Goal: Transaction & Acquisition: Purchase product/service

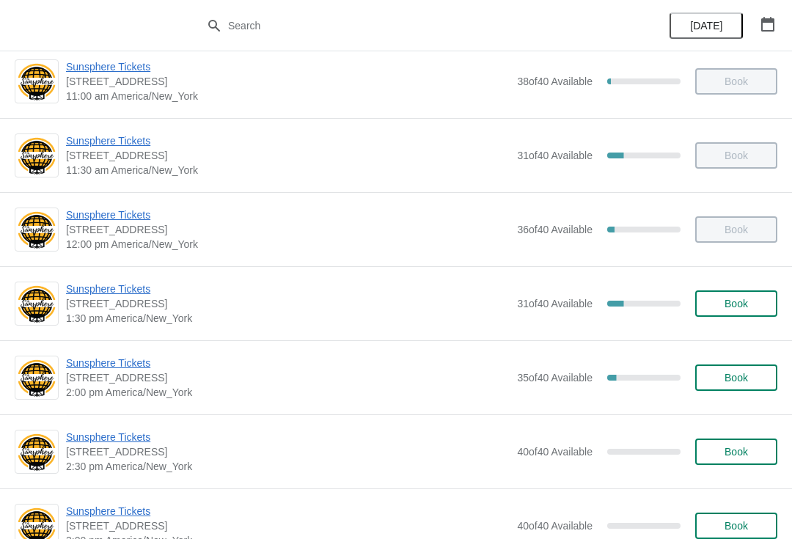
scroll to position [252, 0]
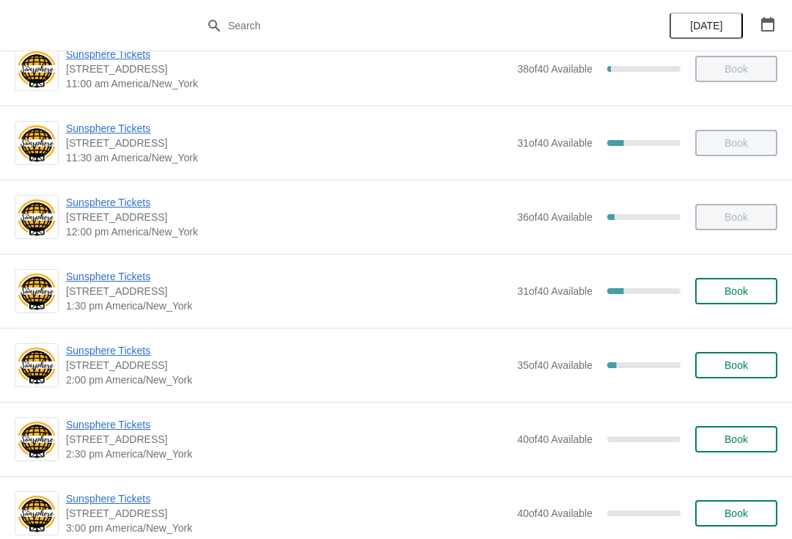
click at [109, 281] on span "Sunsphere Tickets" at bounding box center [288, 276] width 444 height 15
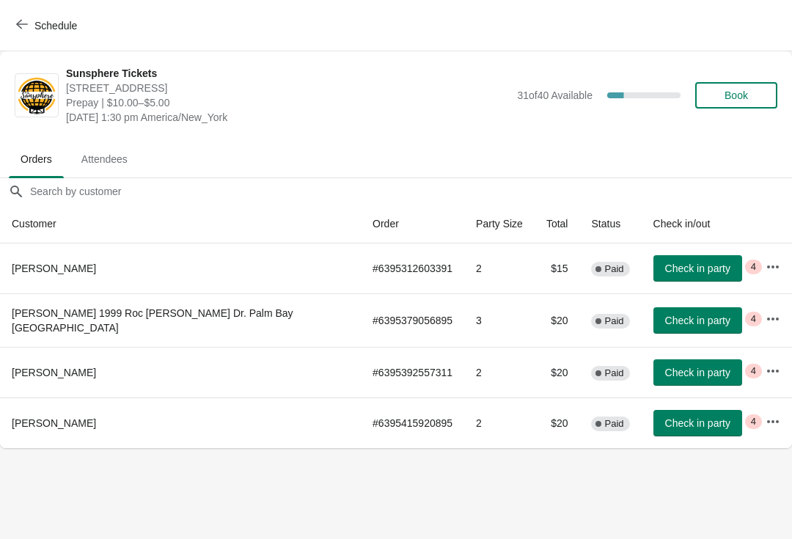
click at [687, 428] on button "Check in party" at bounding box center [697, 423] width 89 height 26
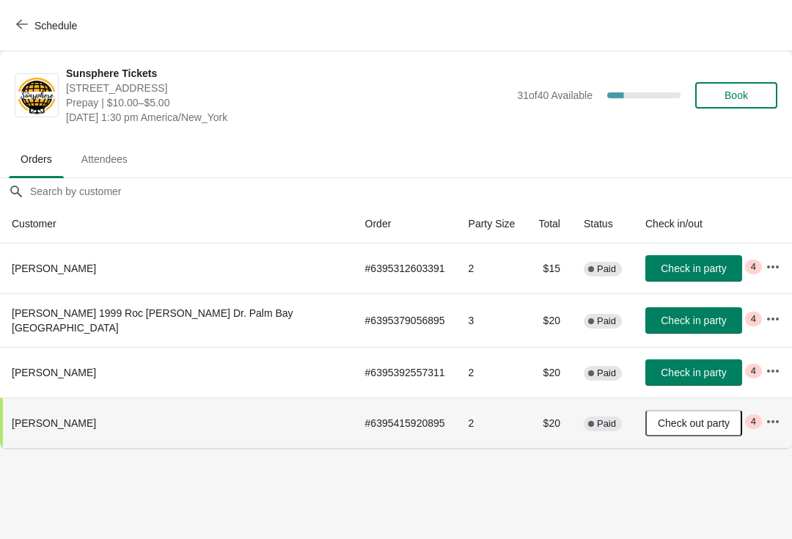
click at [689, 410] on button "Check out party" at bounding box center [693, 423] width 97 height 26
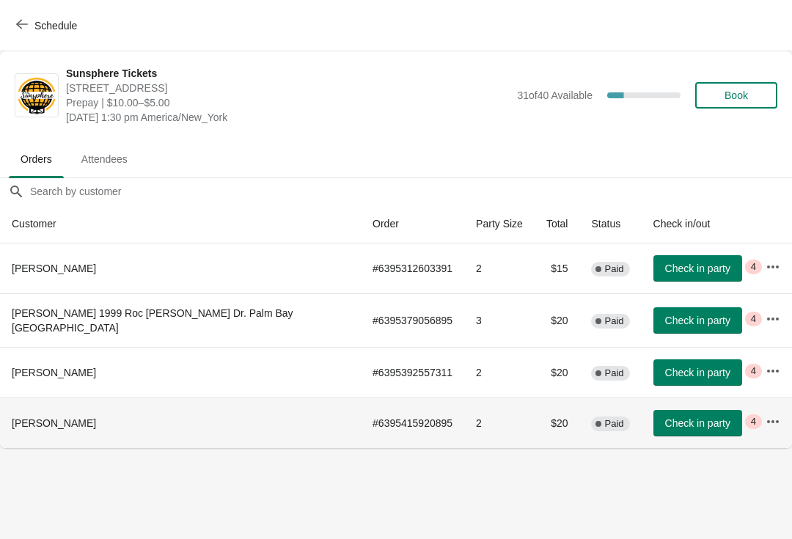
click at [667, 411] on button "Check in party" at bounding box center [697, 423] width 89 height 26
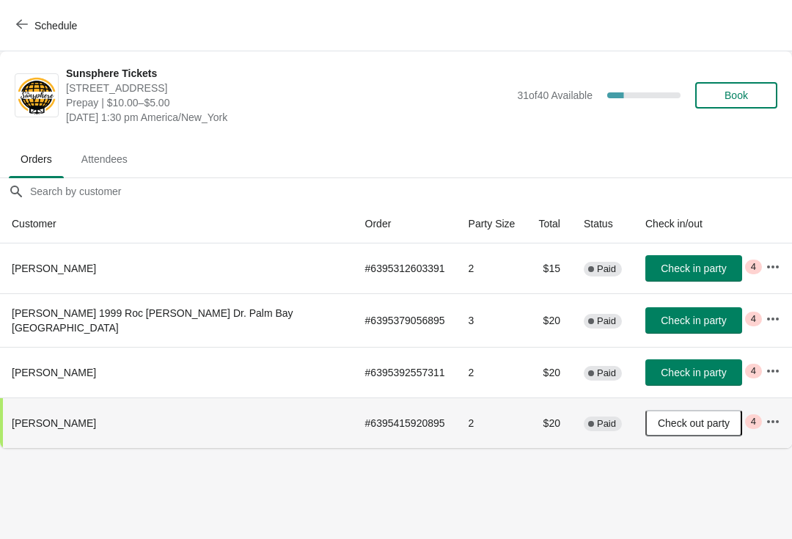
click at [695, 373] on span "Check in party" at bounding box center [693, 373] width 65 height 12
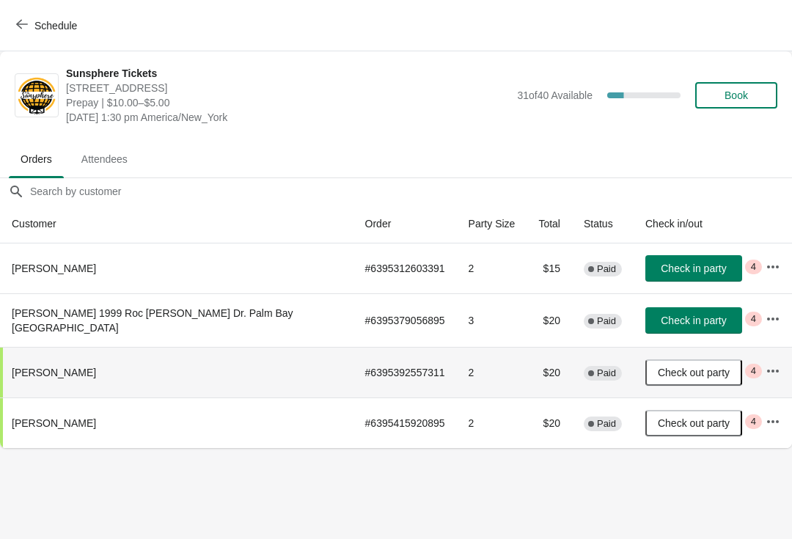
click at [30, 18] on span "Schedule" at bounding box center [48, 25] width 58 height 14
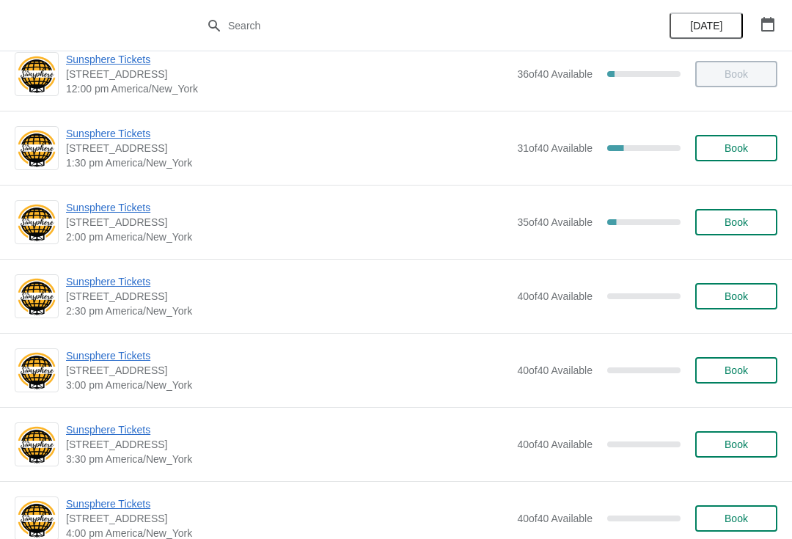
scroll to position [395, 0]
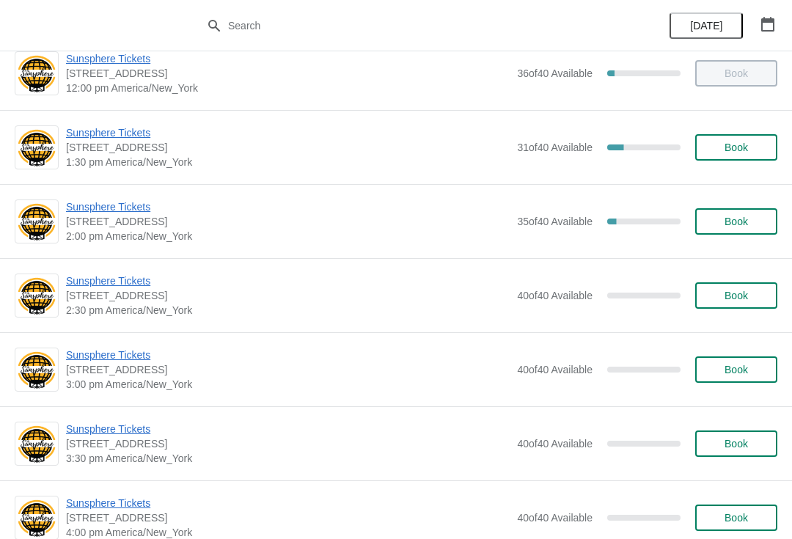
click at [139, 213] on span "Sunsphere Tickets" at bounding box center [288, 206] width 444 height 15
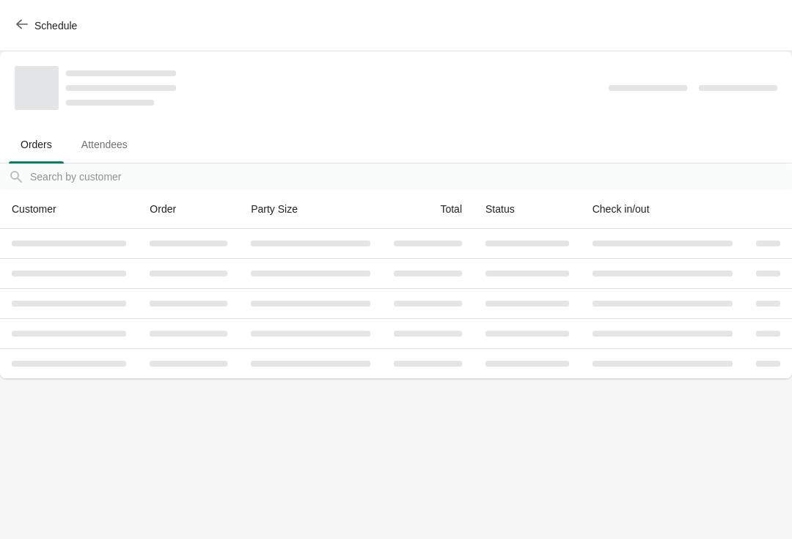
scroll to position [0, 0]
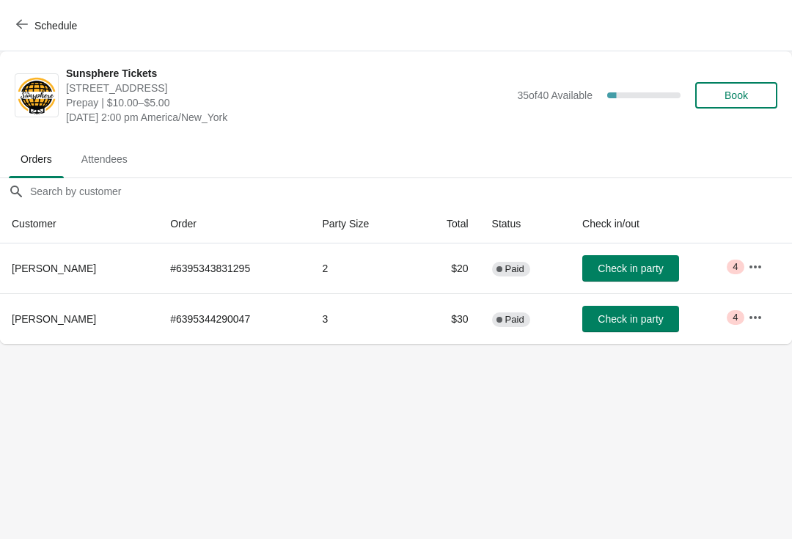
click at [758, 263] on icon "button" at bounding box center [755, 267] width 15 height 15
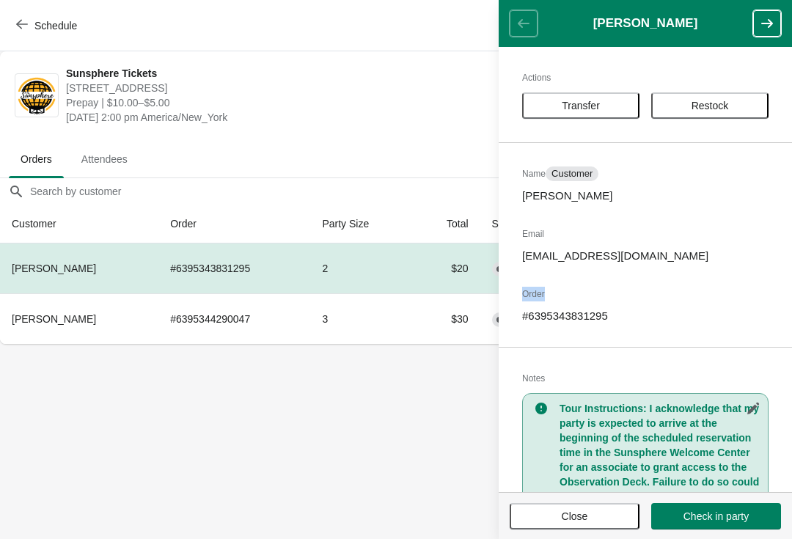
click at [601, 318] on p "# 6395343831295" at bounding box center [645, 316] width 246 height 15
copy p "6395343831295"
click at [43, 27] on span "Schedule" at bounding box center [55, 26] width 43 height 12
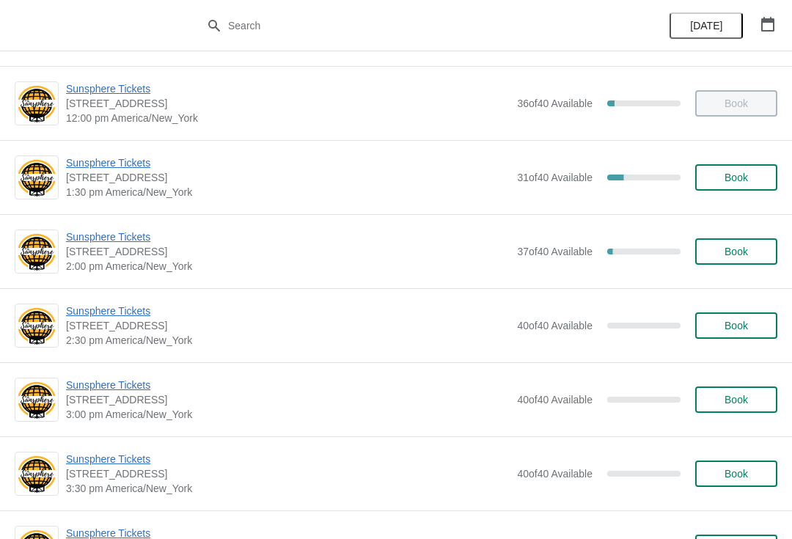
scroll to position [365, 0]
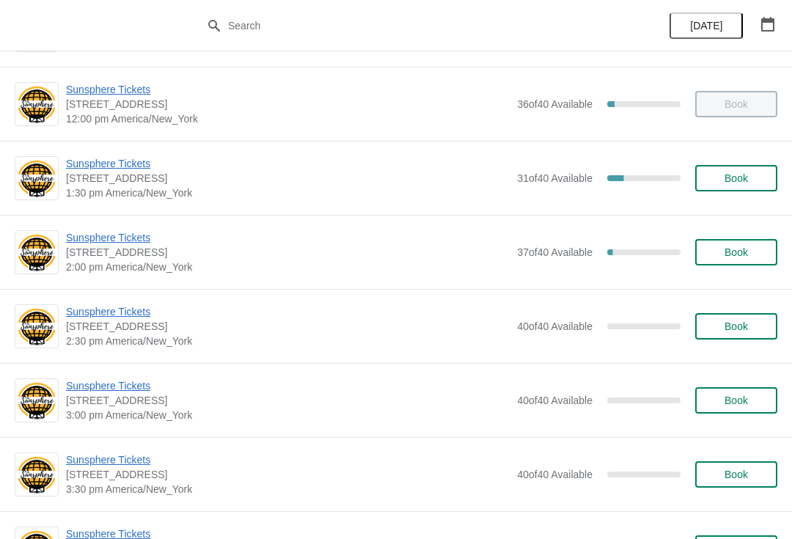
click at [111, 169] on span "Sunsphere Tickets" at bounding box center [288, 163] width 444 height 15
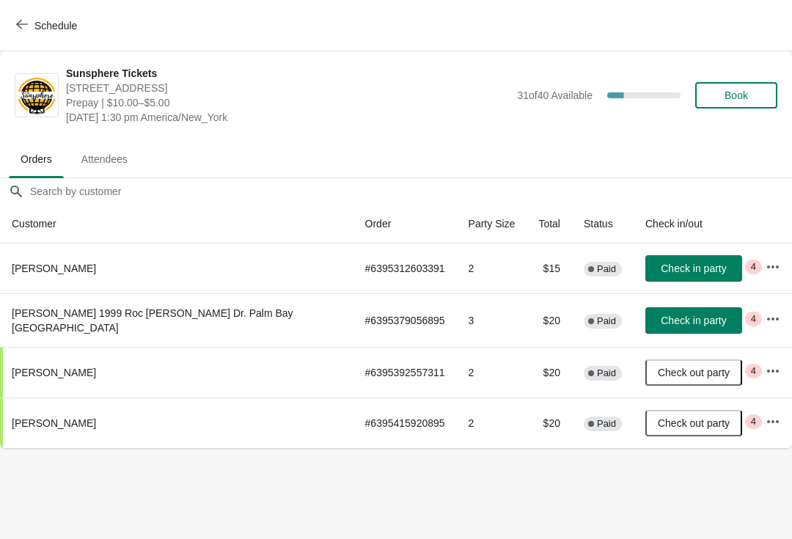
click at [697, 315] on span "Check in party" at bounding box center [693, 321] width 65 height 12
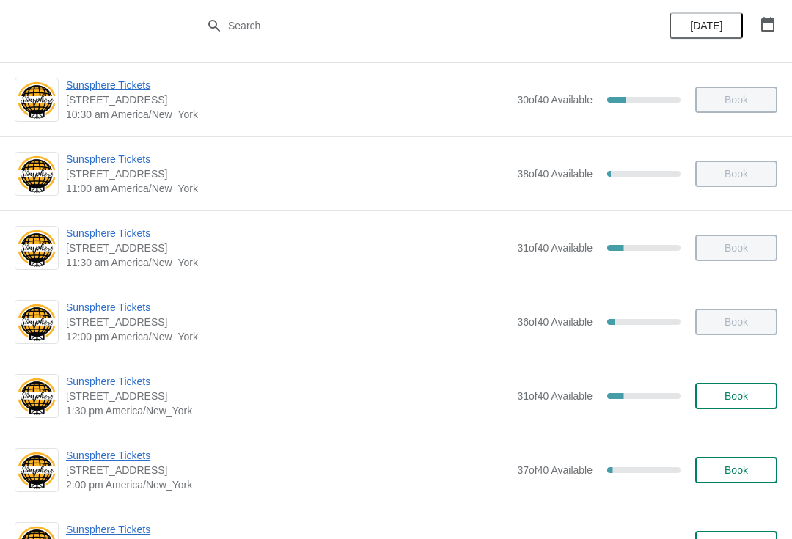
scroll to position [152, 0]
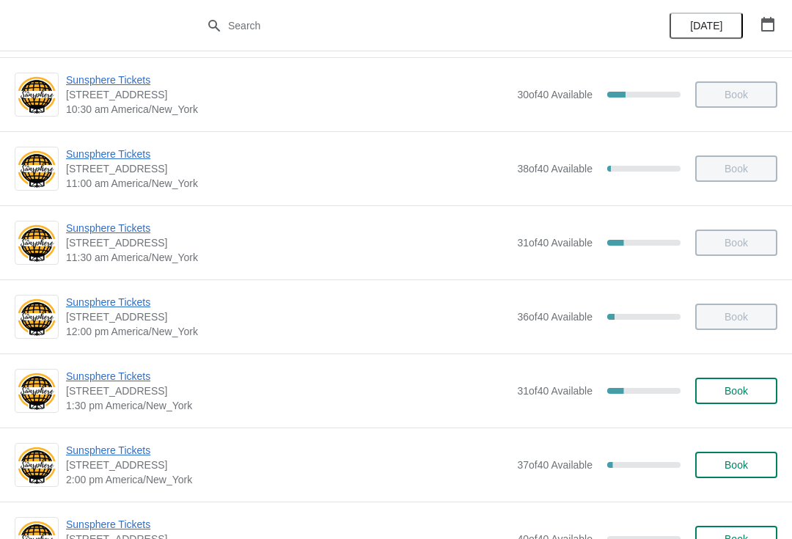
click at [153, 379] on span "Sunsphere Tickets" at bounding box center [288, 376] width 444 height 15
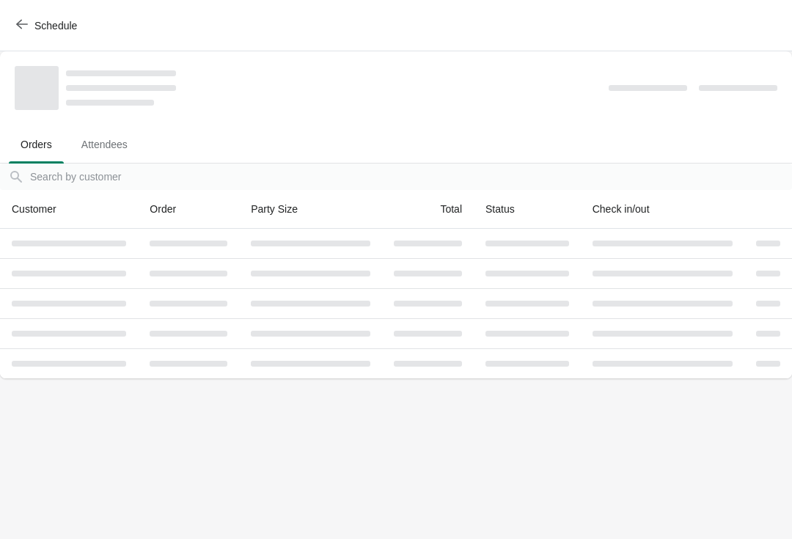
scroll to position [0, 0]
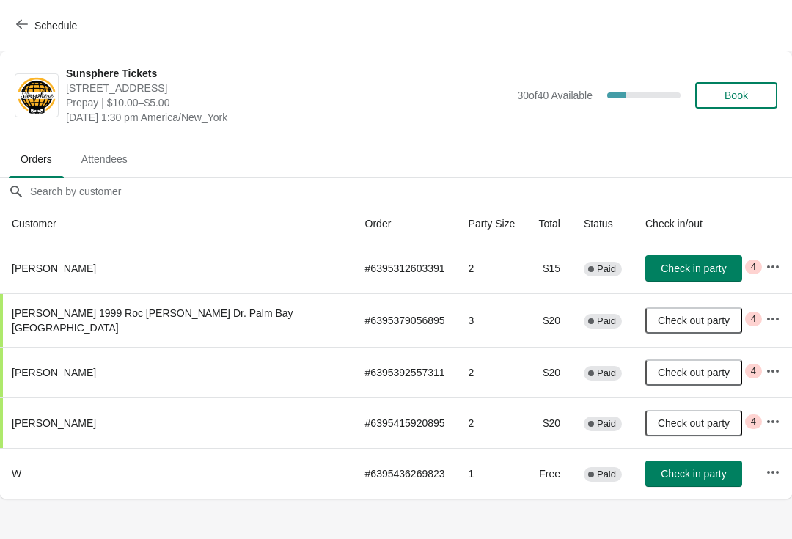
click at [687, 267] on span "Check in party" at bounding box center [693, 269] width 65 height 12
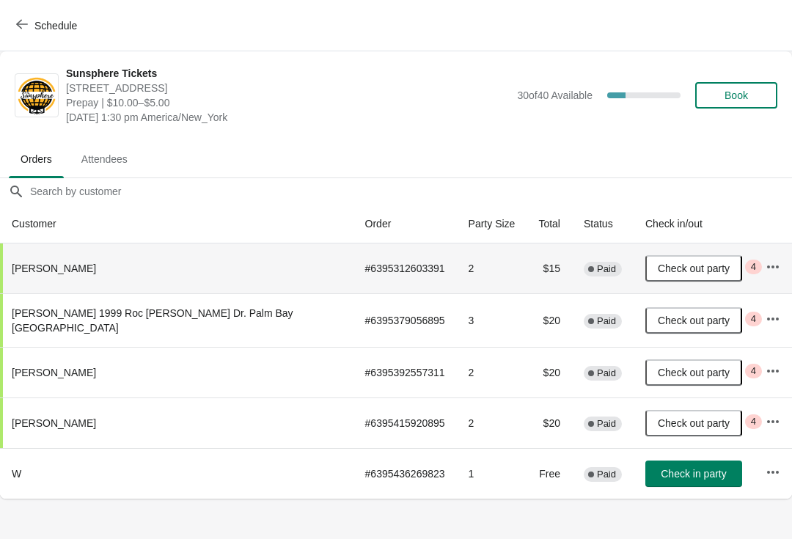
click at [733, 97] on span "Book" at bounding box center [736, 95] width 23 height 12
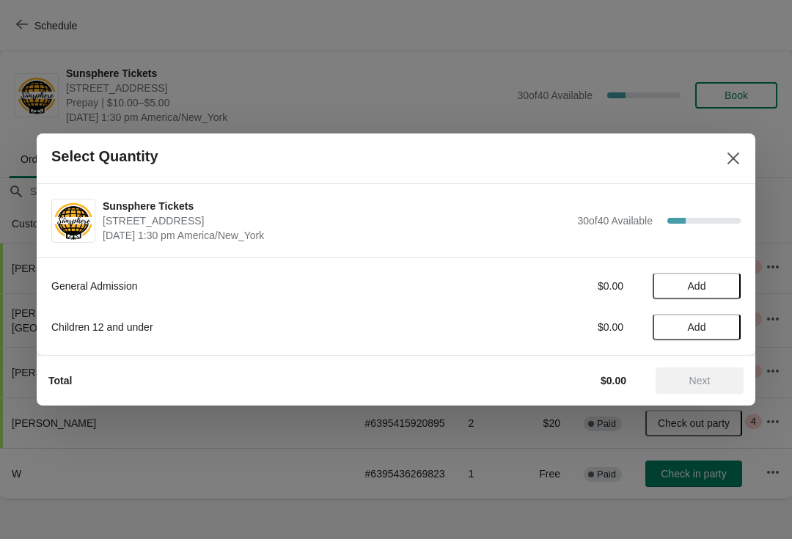
click at [708, 294] on button "Add" at bounding box center [697, 286] width 88 height 26
click at [722, 329] on span "Add" at bounding box center [697, 327] width 62 height 12
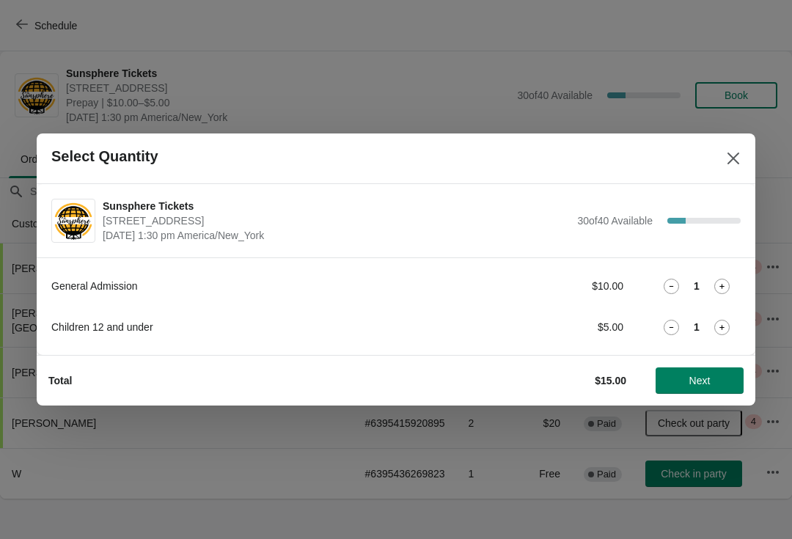
click at [692, 378] on span "Next" at bounding box center [699, 381] width 21 height 12
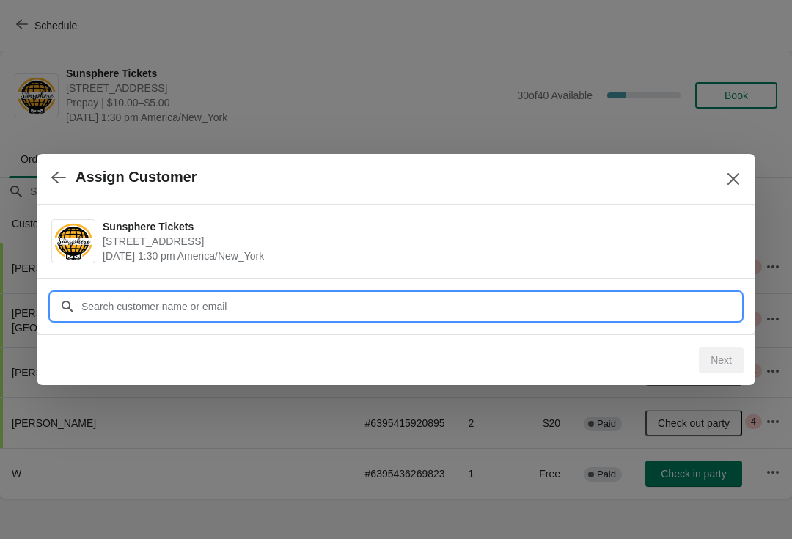
click at [290, 299] on input "Customer" at bounding box center [411, 306] width 660 height 26
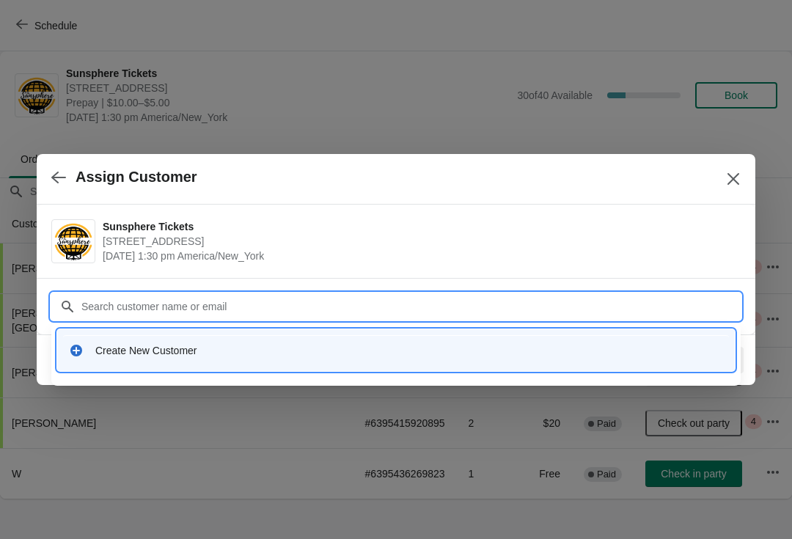
click at [286, 329] on div "Create New Customer" at bounding box center [396, 350] width 678 height 42
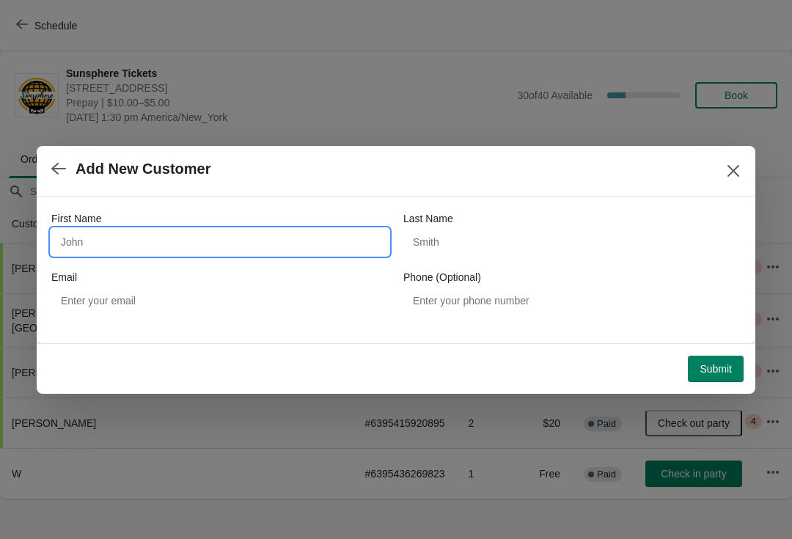
click at [276, 248] on input "First Name" at bounding box center [219, 242] width 337 height 26
type input "W"
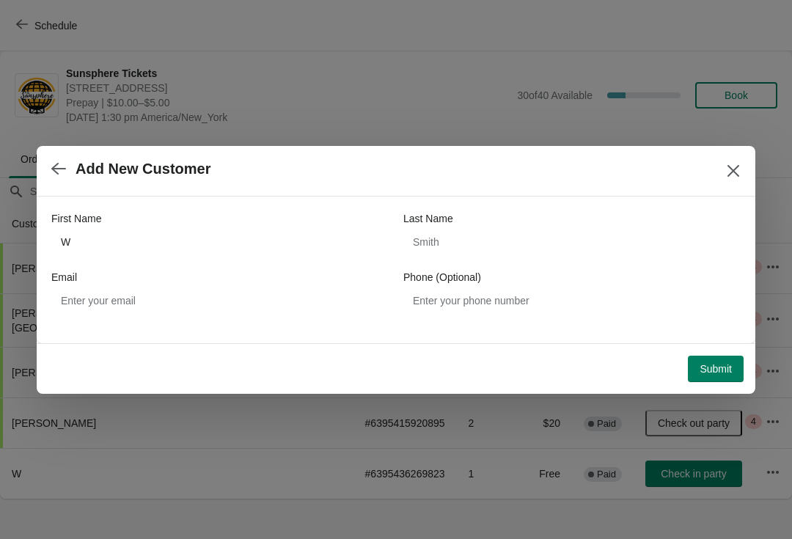
click at [725, 356] on button "Submit" at bounding box center [716, 369] width 56 height 26
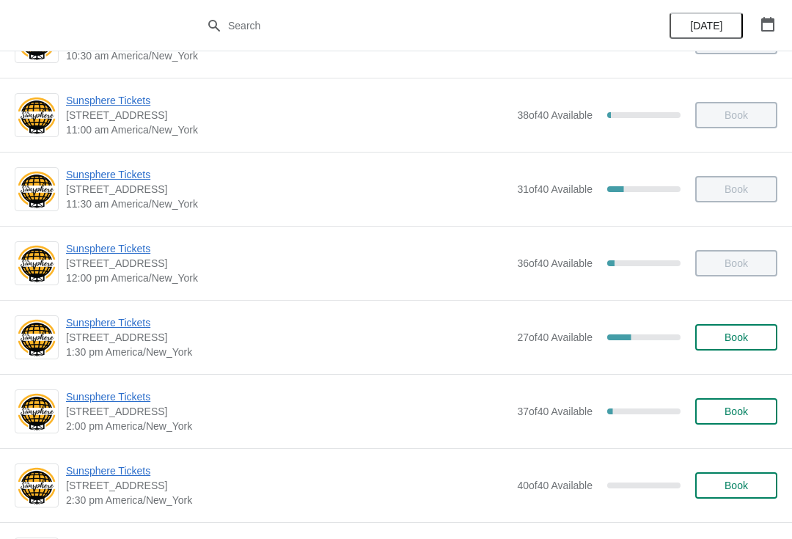
scroll to position [214, 0]
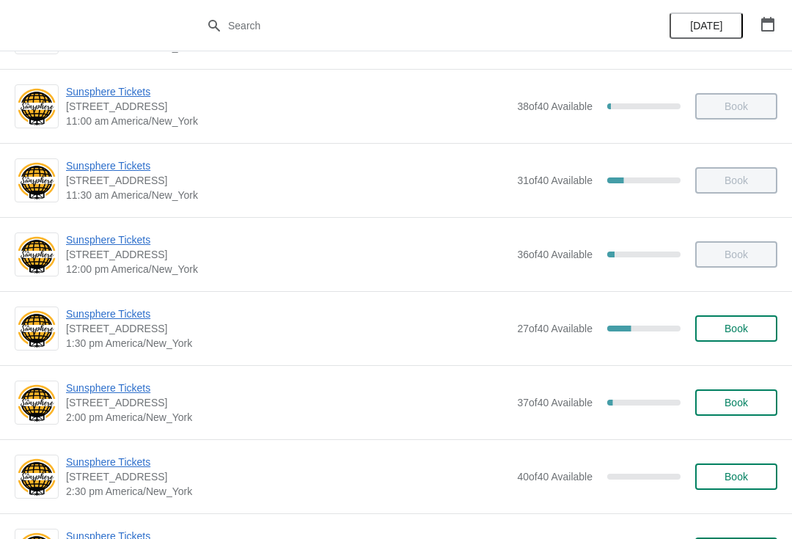
click at [756, 327] on span "Book" at bounding box center [736, 329] width 56 height 12
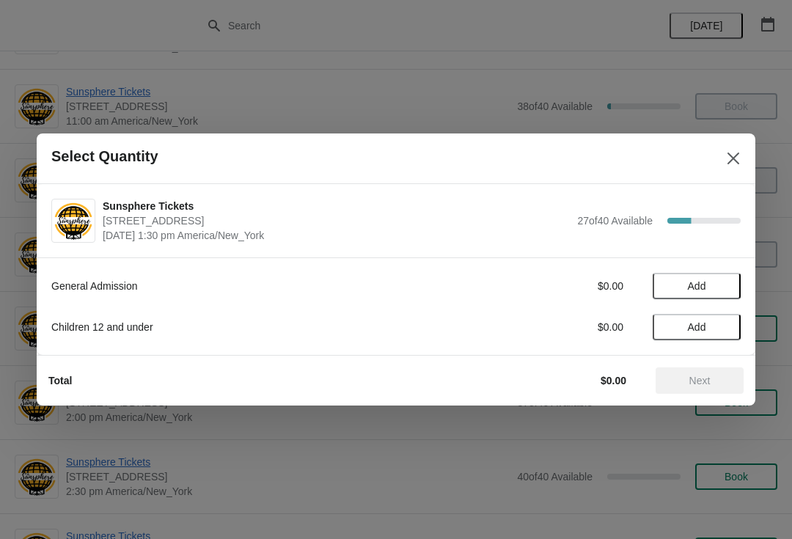
click at [717, 281] on span "Add" at bounding box center [697, 286] width 62 height 12
click at [716, 292] on icon at bounding box center [721, 286] width 15 height 15
click at [722, 288] on icon at bounding box center [721, 286] width 5 height 5
click at [725, 287] on icon at bounding box center [721, 286] width 15 height 15
click at [706, 375] on span "Next" at bounding box center [699, 381] width 21 height 12
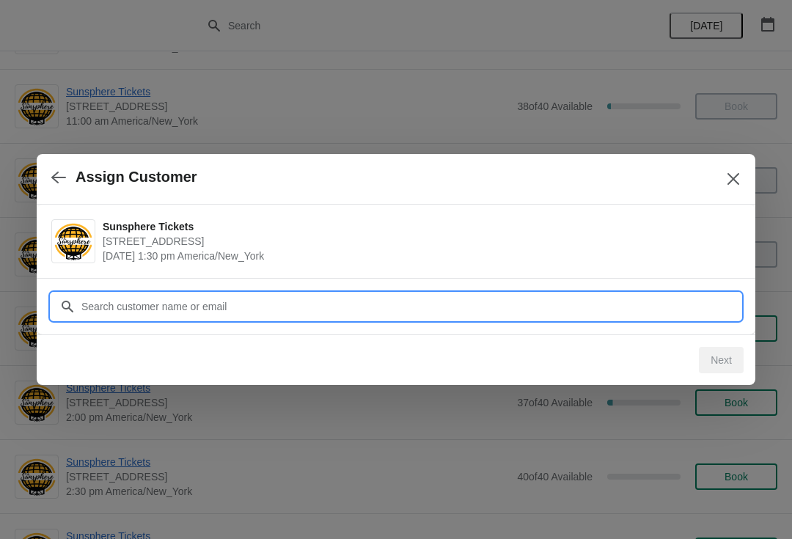
click at [648, 301] on input "Customer" at bounding box center [411, 306] width 660 height 26
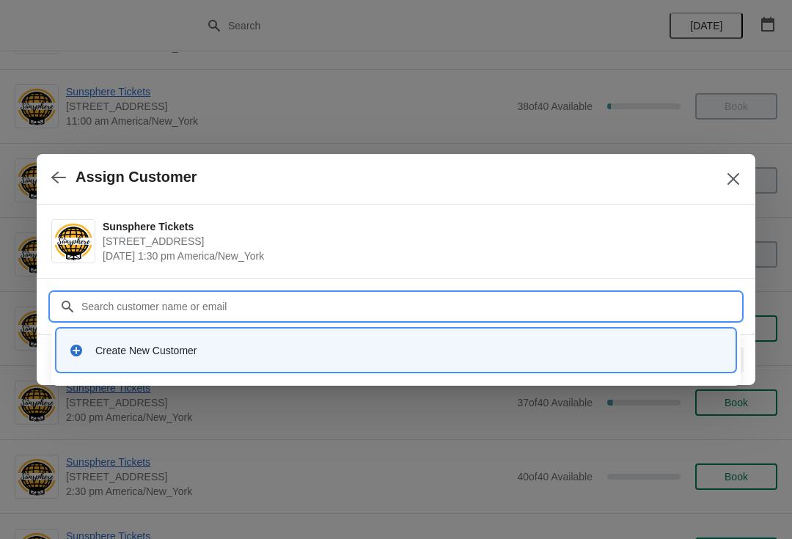
click at [403, 354] on div "Create New Customer" at bounding box center [409, 350] width 628 height 15
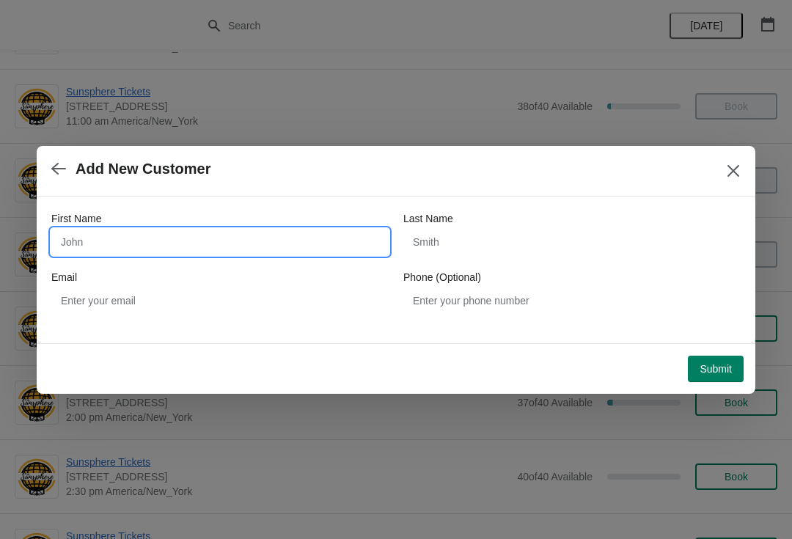
click at [159, 232] on input "First Name" at bounding box center [219, 242] width 337 height 26
type input "W"
click at [732, 356] on button "Submit" at bounding box center [716, 369] width 56 height 26
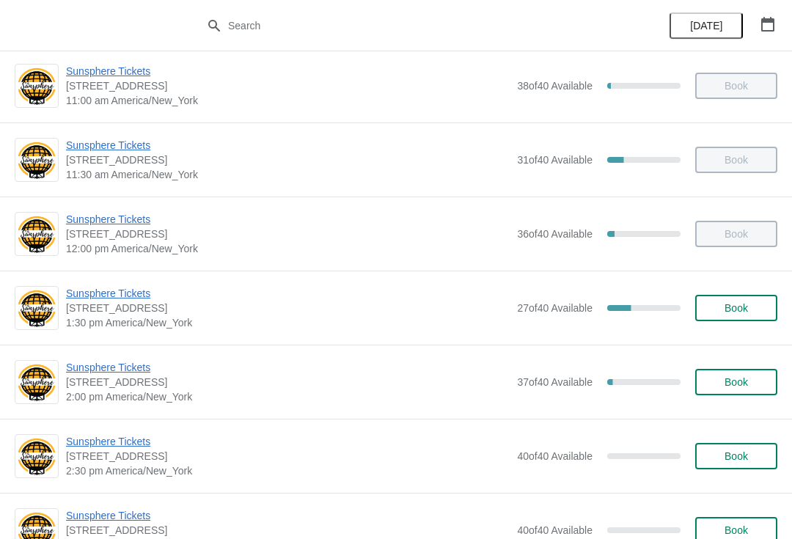
scroll to position [232, 0]
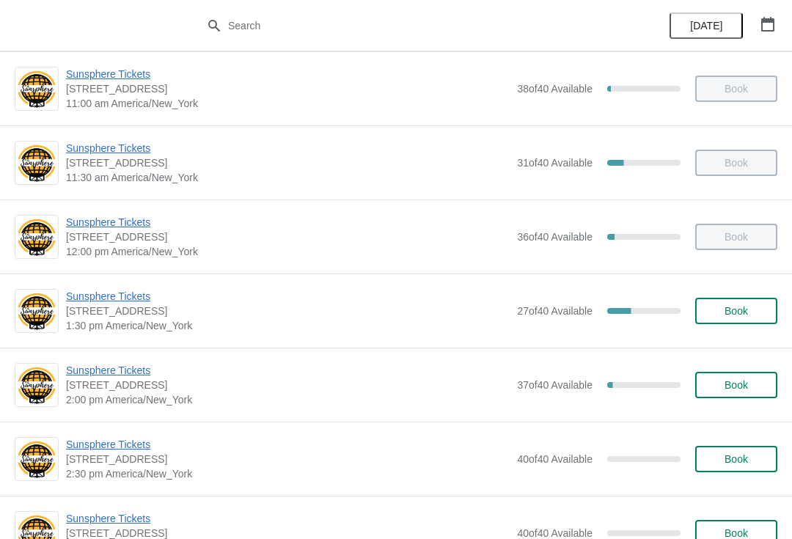
click at [122, 363] on span "Sunsphere Tickets" at bounding box center [288, 370] width 444 height 15
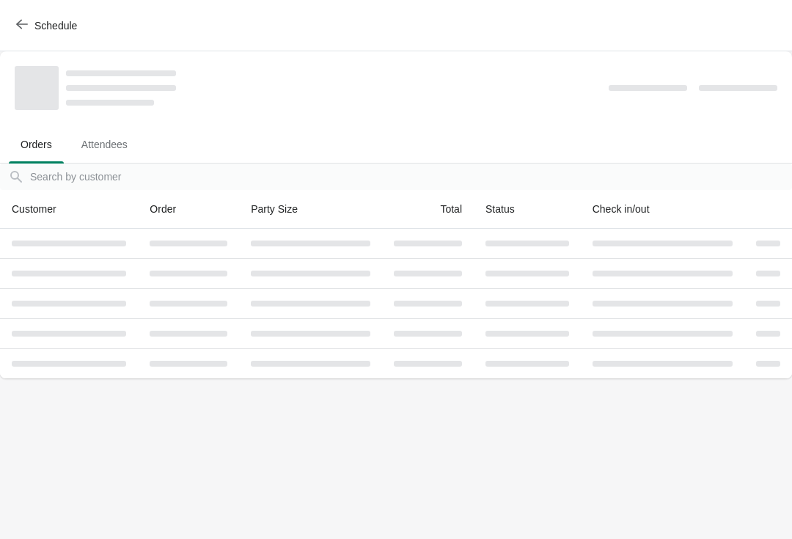
scroll to position [0, 0]
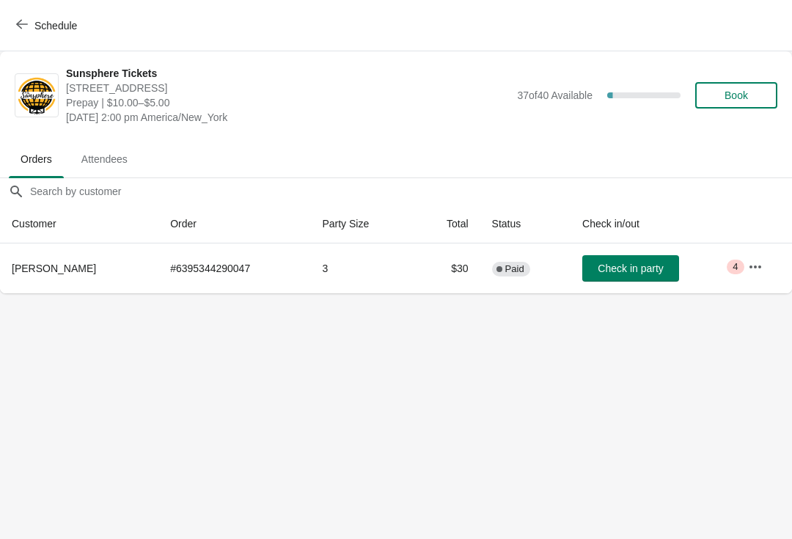
click at [624, 279] on button "Check in party" at bounding box center [630, 268] width 97 height 26
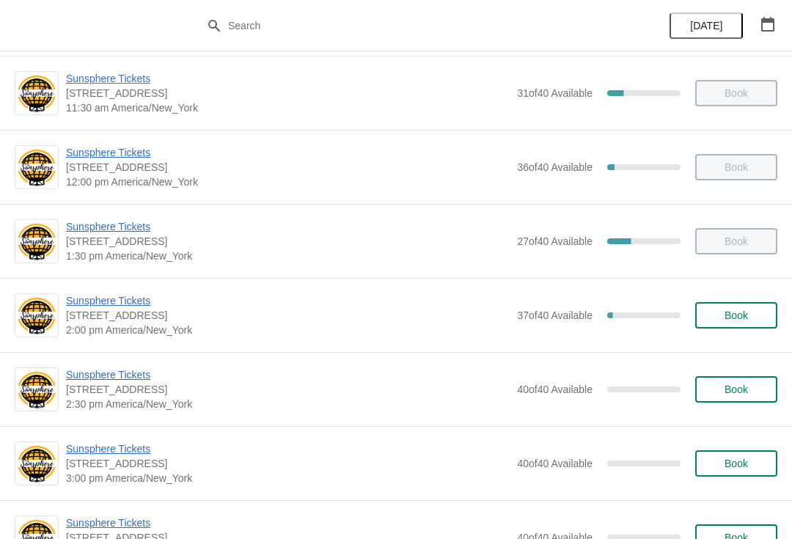
scroll to position [386, 0]
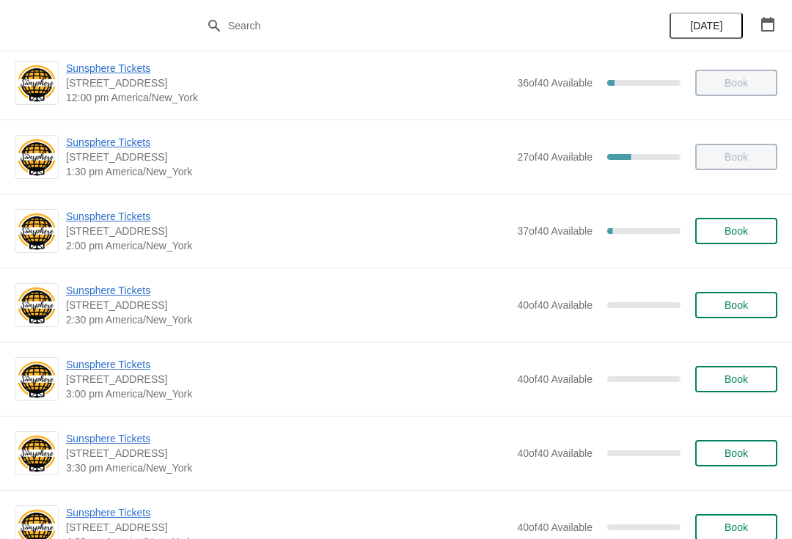
click at [736, 231] on span "Book" at bounding box center [736, 231] width 23 height 12
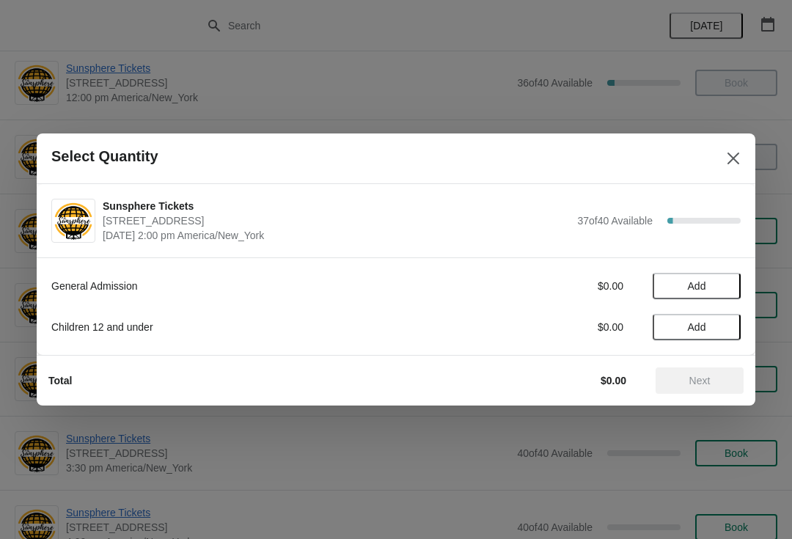
click at [730, 291] on button "Add" at bounding box center [697, 286] width 88 height 26
click at [710, 329] on span "Add" at bounding box center [697, 327] width 62 height 12
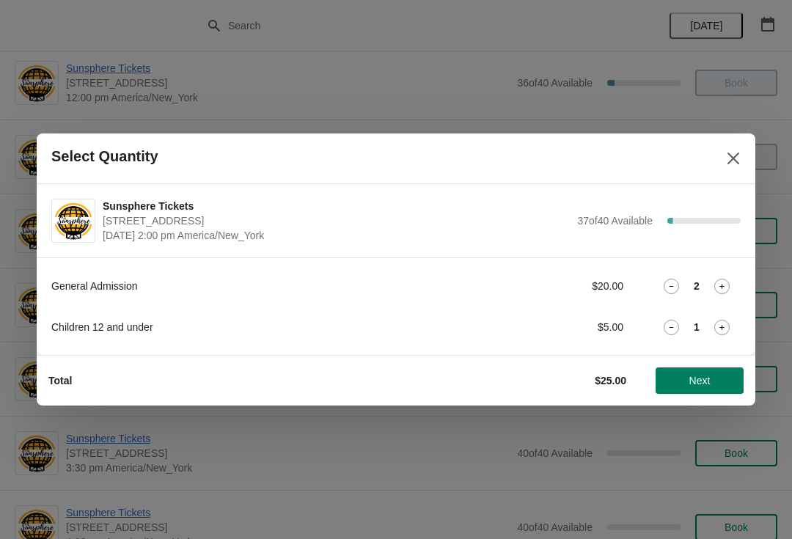
click at [700, 382] on span "Next" at bounding box center [699, 381] width 21 height 12
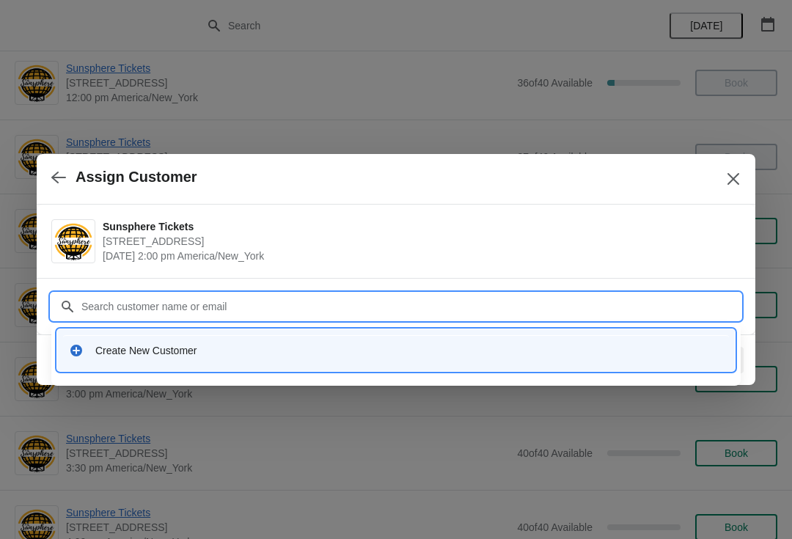
click at [311, 370] on div "Create New Customer" at bounding box center [396, 350] width 678 height 42
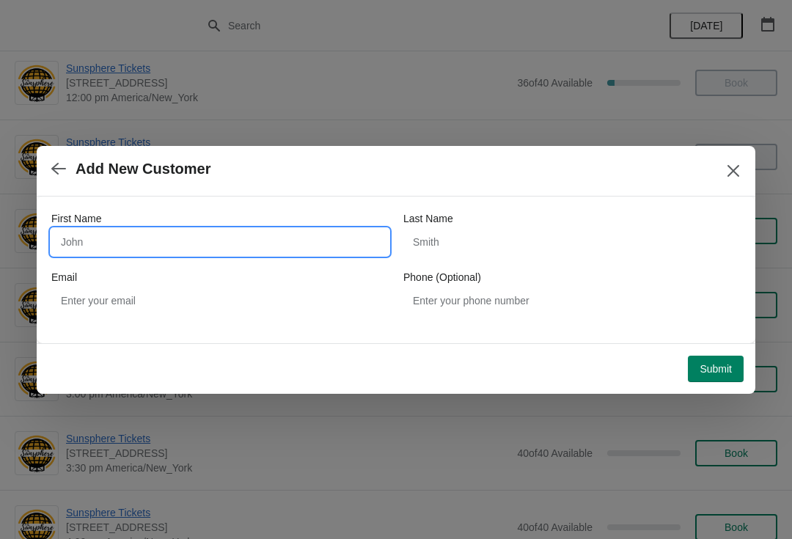
click at [207, 239] on input "First Name" at bounding box center [219, 242] width 337 height 26
type input "W"
click at [729, 359] on button "Submit" at bounding box center [716, 369] width 56 height 26
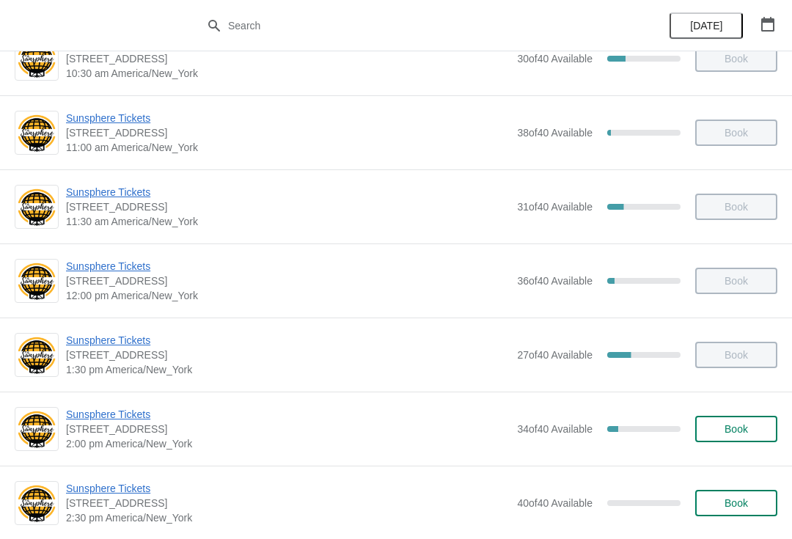
scroll to position [326, 0]
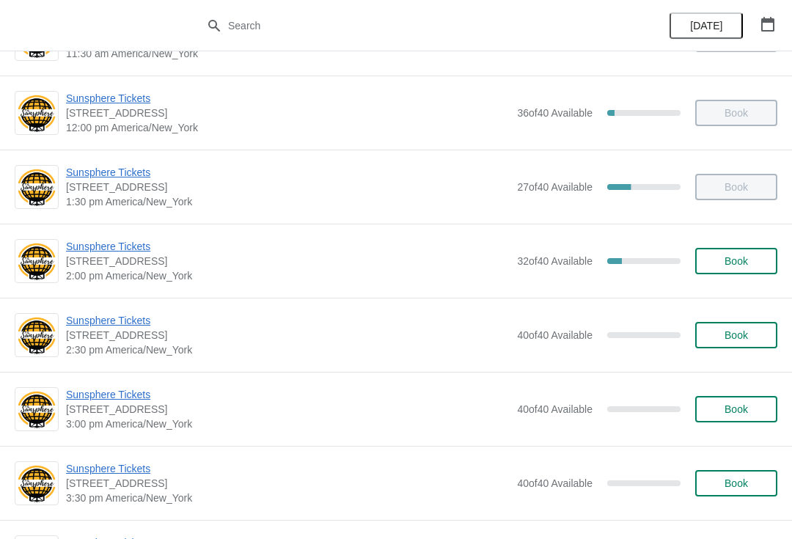
scroll to position [361, 0]
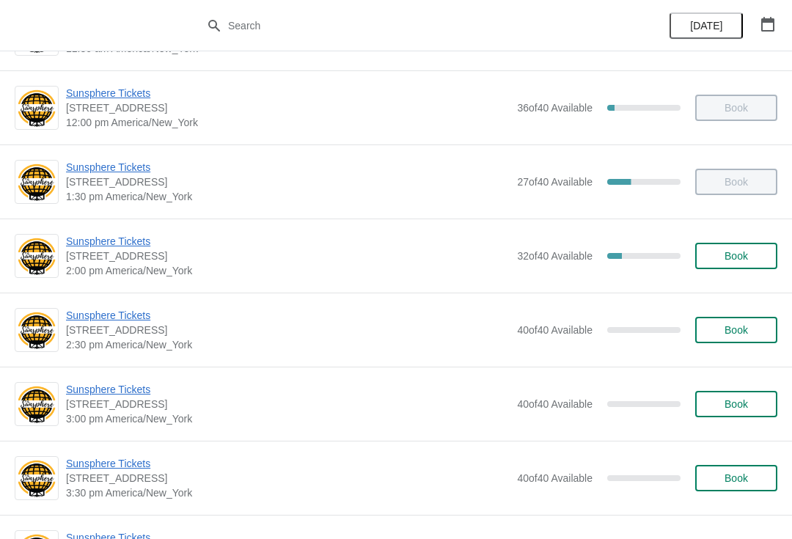
click at [759, 260] on span "Book" at bounding box center [736, 256] width 56 height 12
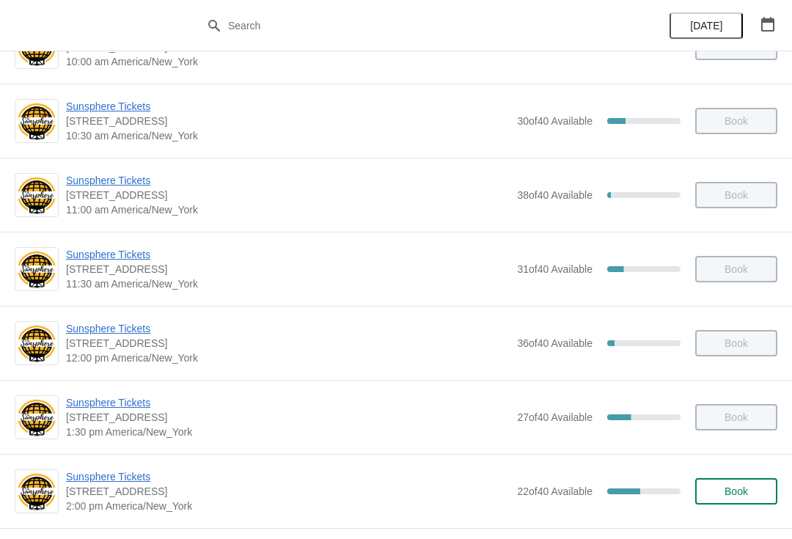
scroll to position [252, 0]
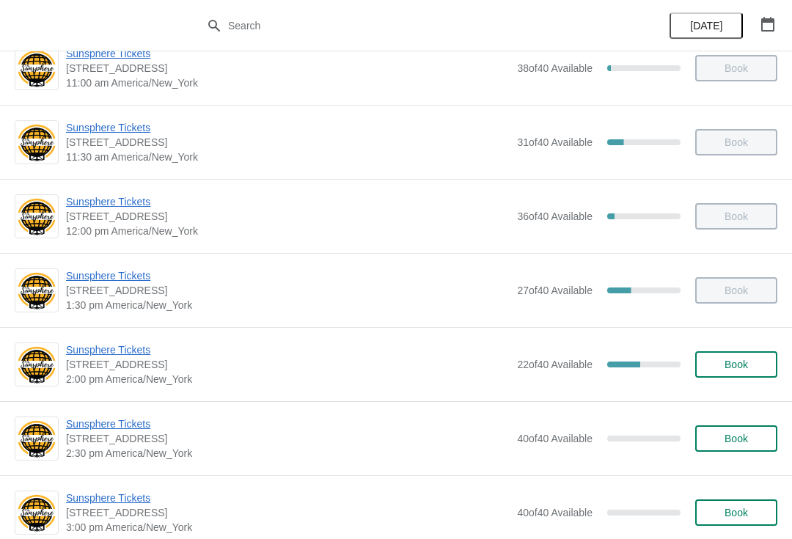
click at [748, 376] on button "Book" at bounding box center [736, 364] width 82 height 26
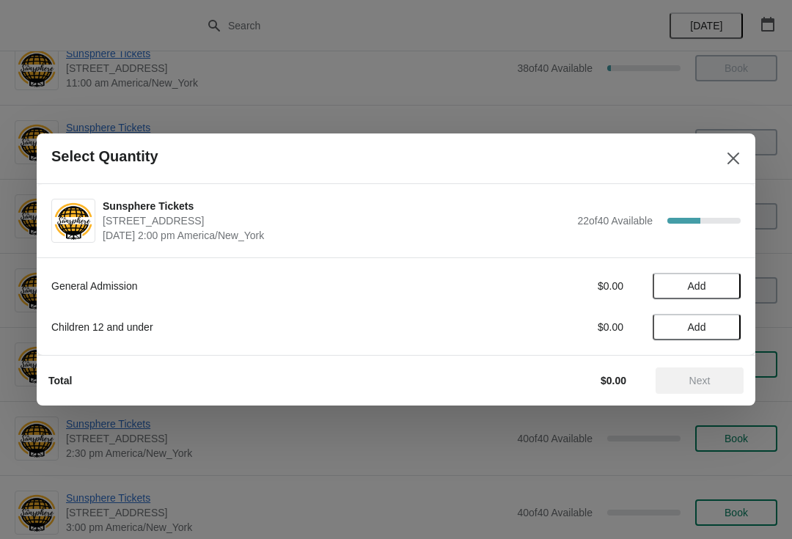
click at [717, 291] on span "Add" at bounding box center [697, 286] width 62 height 12
click at [718, 339] on button "Add" at bounding box center [697, 327] width 88 height 26
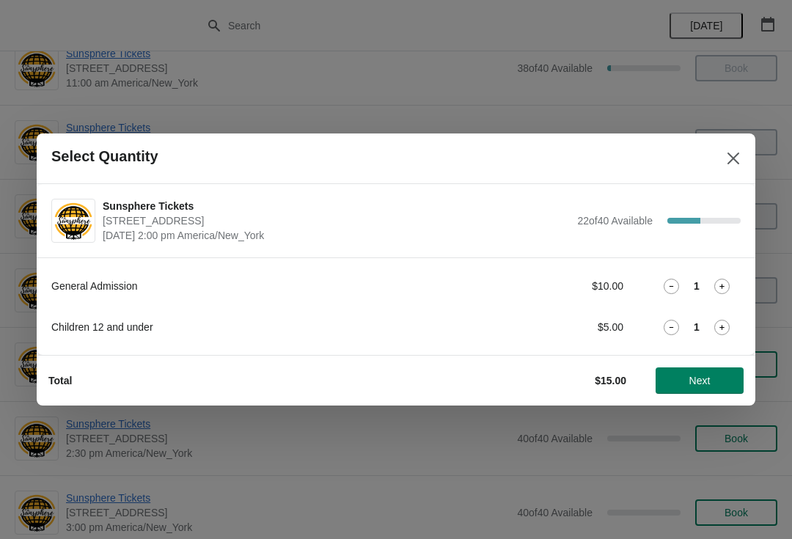
click at [701, 377] on span "Next" at bounding box center [699, 381] width 21 height 12
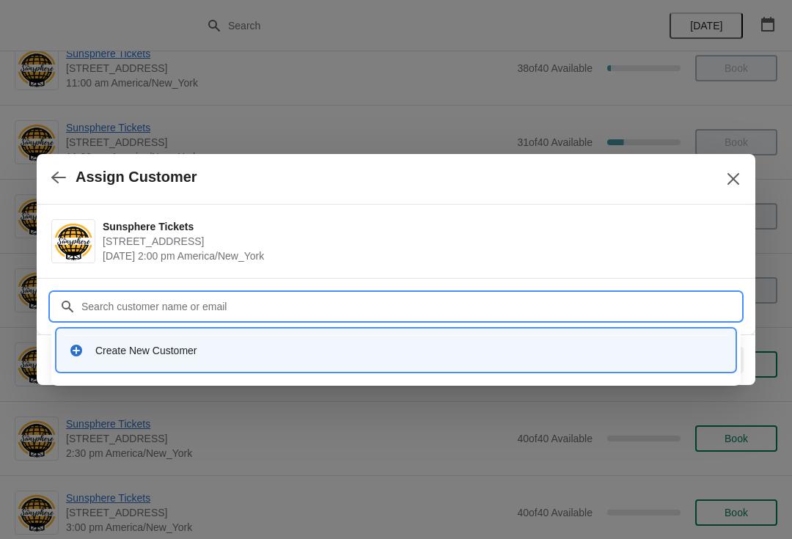
click at [441, 370] on div "Create New Customer" at bounding box center [396, 350] width 678 height 42
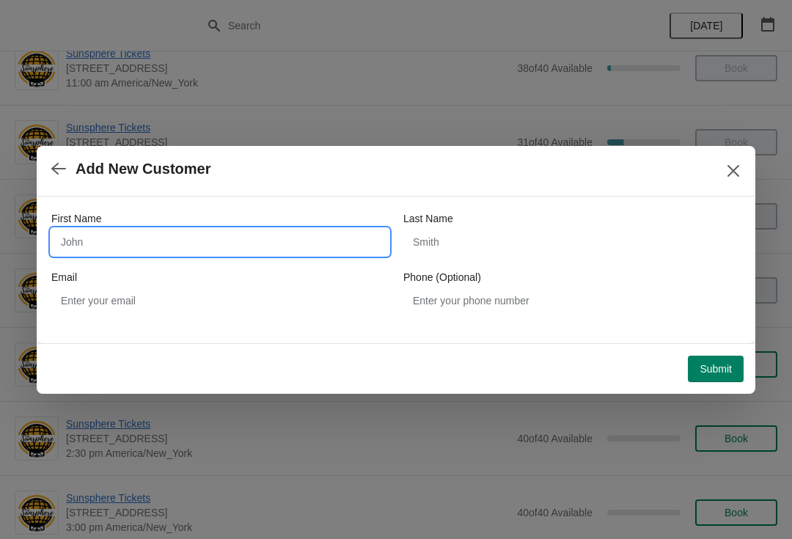
click at [336, 246] on input "First Name" at bounding box center [219, 242] width 337 height 26
type input "W"
click at [740, 353] on div "Submit" at bounding box center [393, 366] width 701 height 32
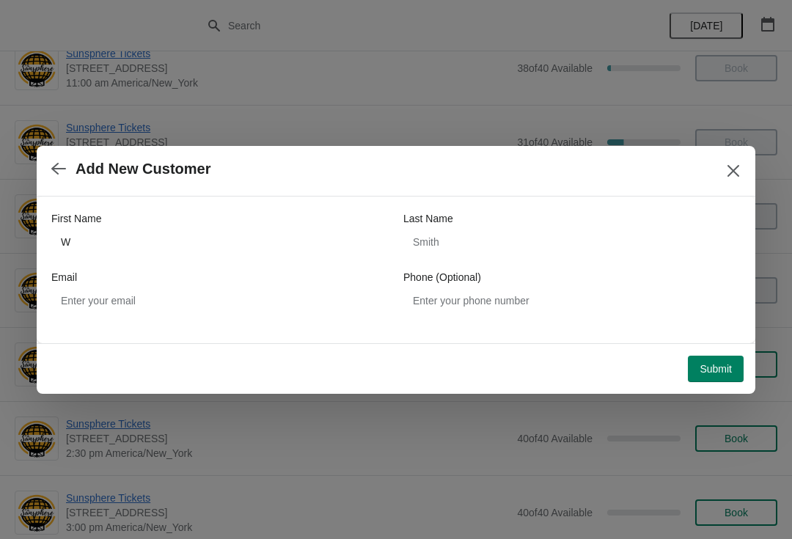
click at [724, 357] on button "Submit" at bounding box center [716, 369] width 56 height 26
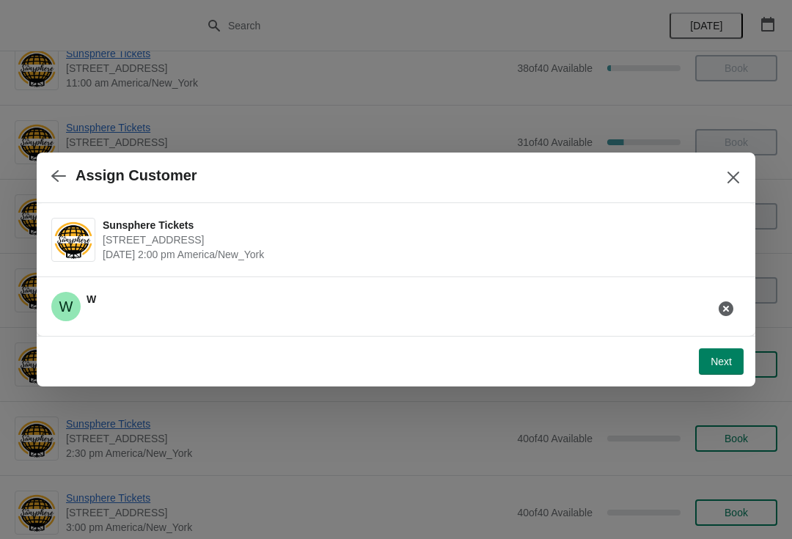
click at [714, 351] on button "Next" at bounding box center [721, 361] width 45 height 26
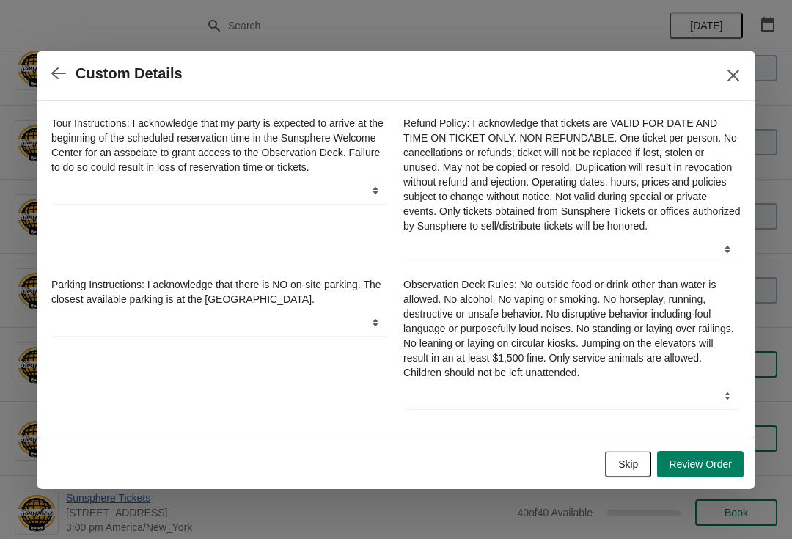
click at [629, 470] on span "Skip" at bounding box center [628, 464] width 20 height 12
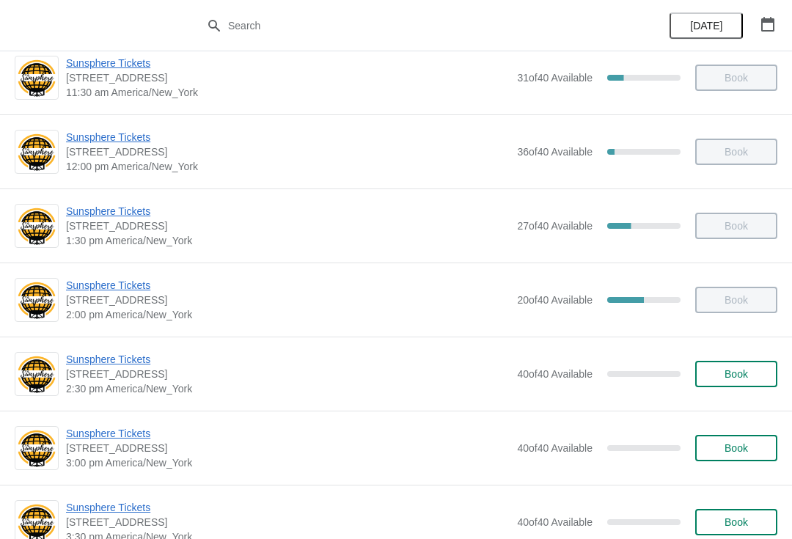
scroll to position [315, 0]
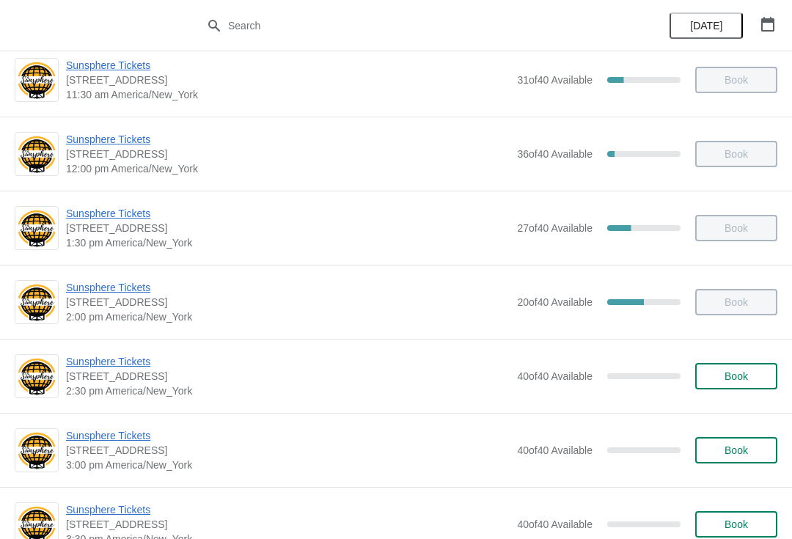
click at [750, 373] on span "Book" at bounding box center [736, 376] width 56 height 12
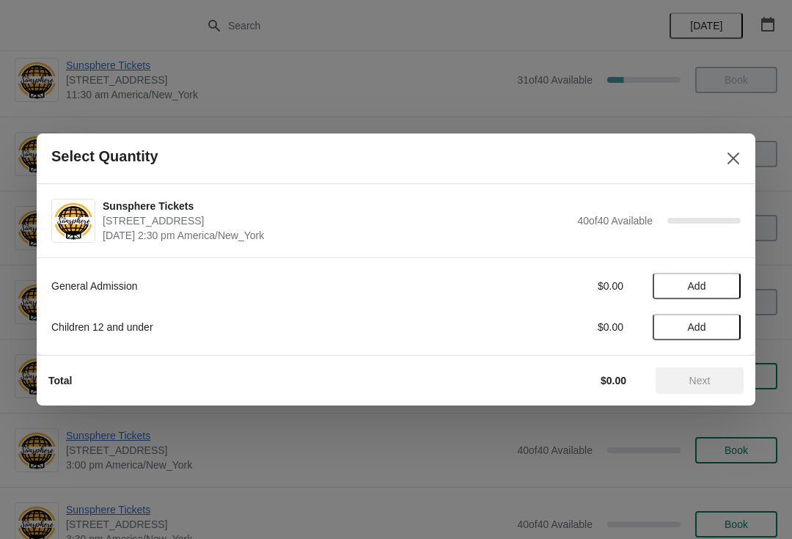
click at [719, 291] on span "Add" at bounding box center [697, 286] width 62 height 12
click at [723, 371] on button "Next" at bounding box center [700, 380] width 88 height 26
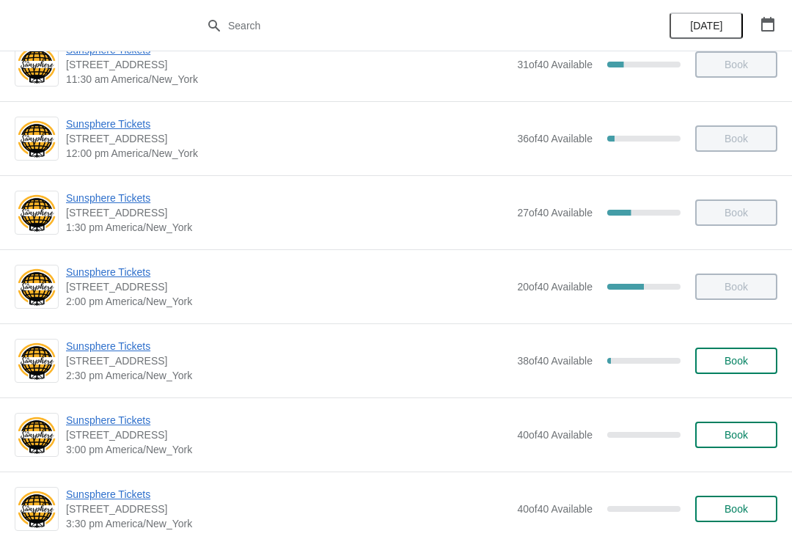
scroll to position [332, 0]
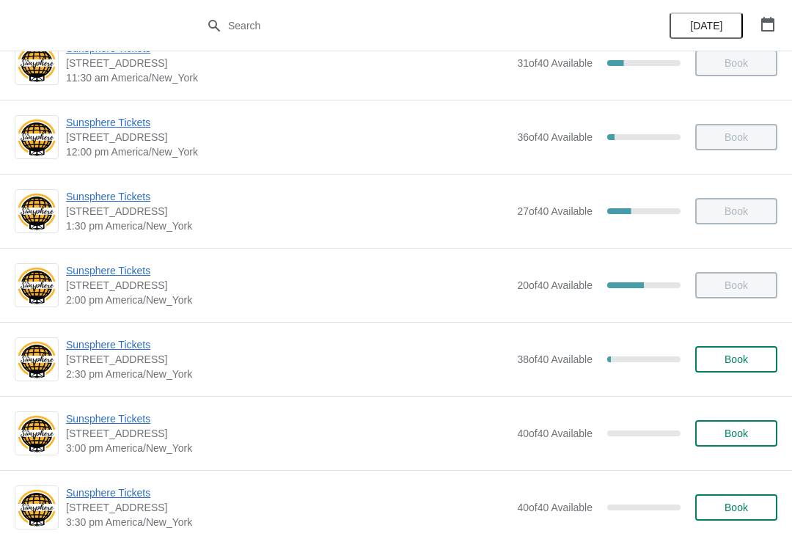
click at [745, 363] on span "Book" at bounding box center [736, 360] width 23 height 12
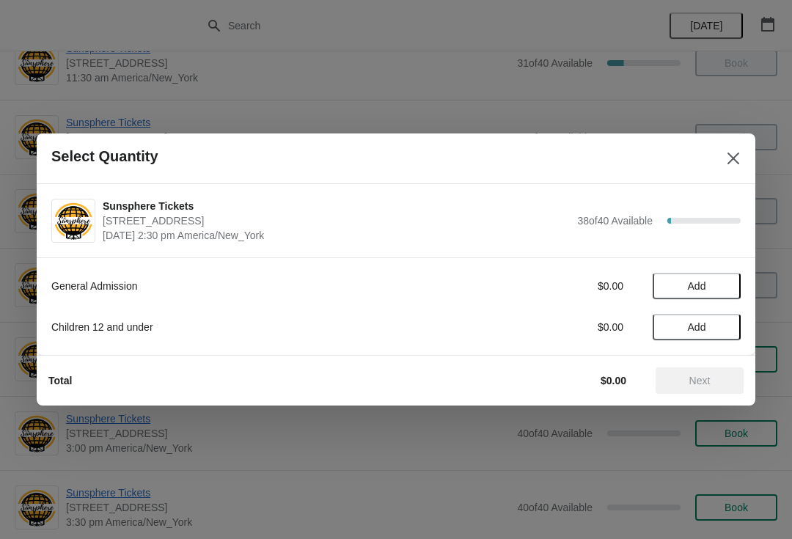
click at [728, 282] on button "Add" at bounding box center [697, 286] width 88 height 26
click at [727, 288] on icon at bounding box center [721, 286] width 15 height 15
click at [703, 370] on button "Next" at bounding box center [700, 380] width 88 height 26
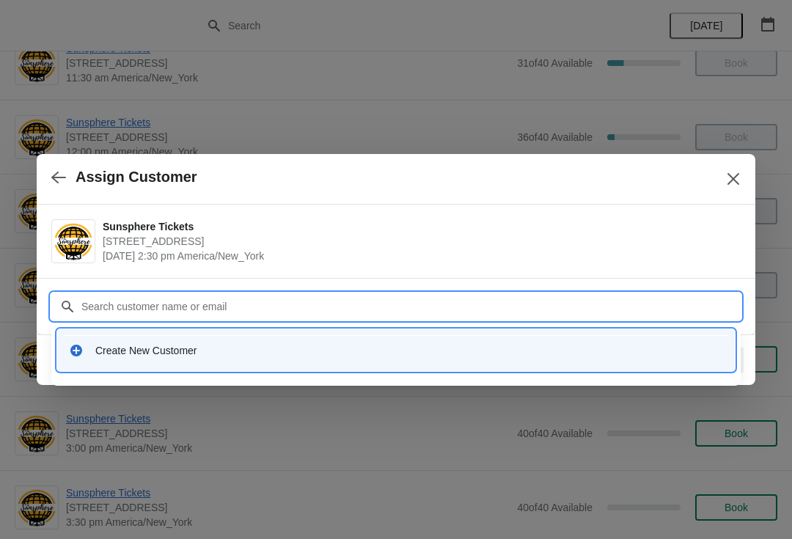
click at [409, 361] on div "Create New Customer" at bounding box center [396, 350] width 666 height 30
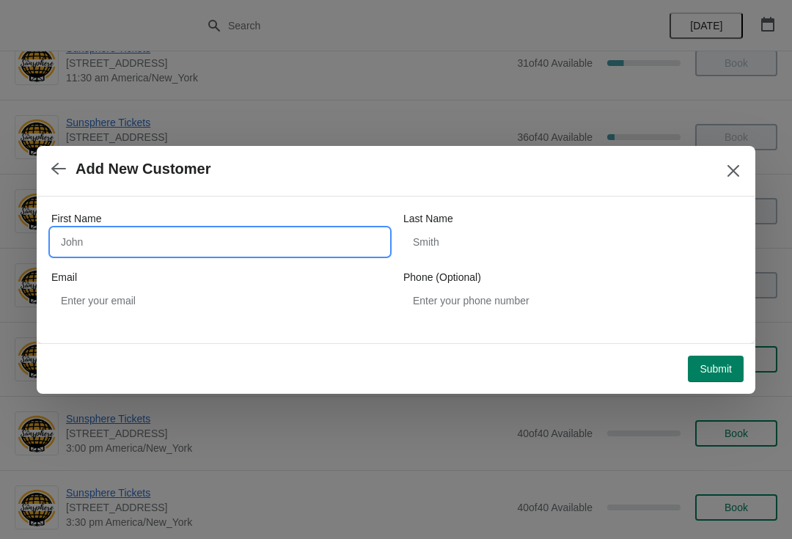
click at [241, 242] on input "First Name" at bounding box center [219, 242] width 337 height 26
type input "W"
click at [708, 359] on button "Submit" at bounding box center [716, 369] width 56 height 26
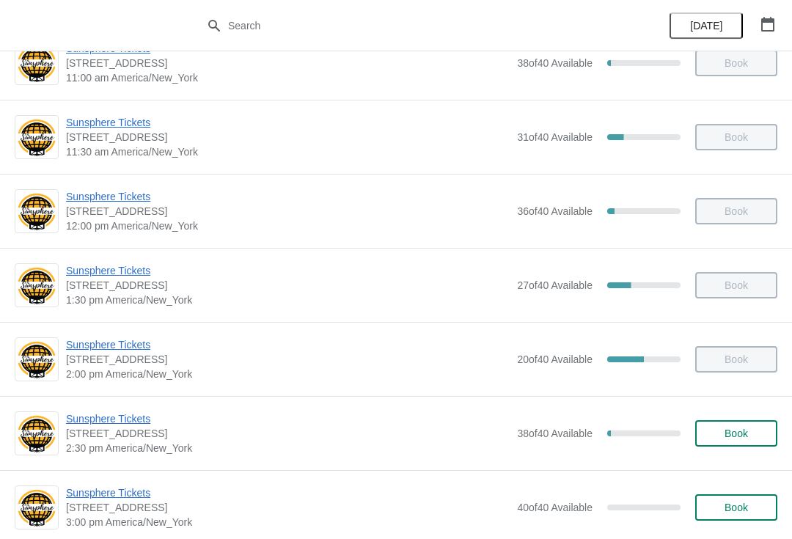
scroll to position [261, 0]
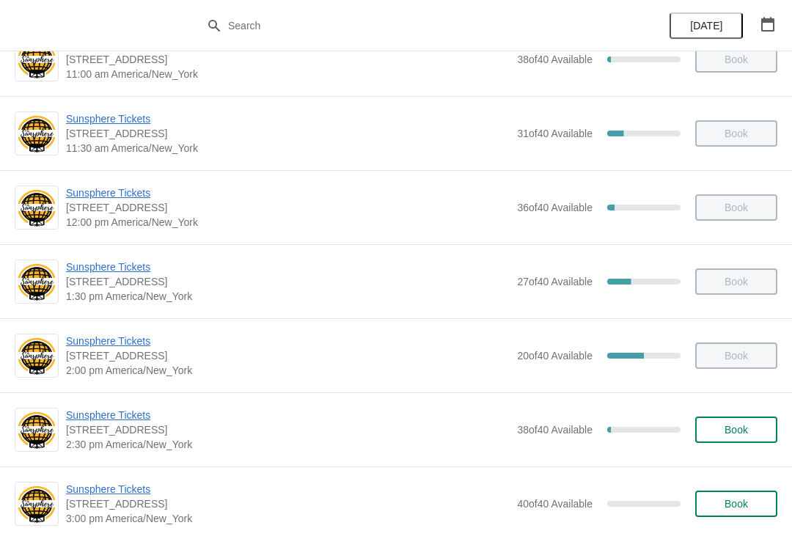
click at [739, 420] on button "Book" at bounding box center [736, 430] width 82 height 26
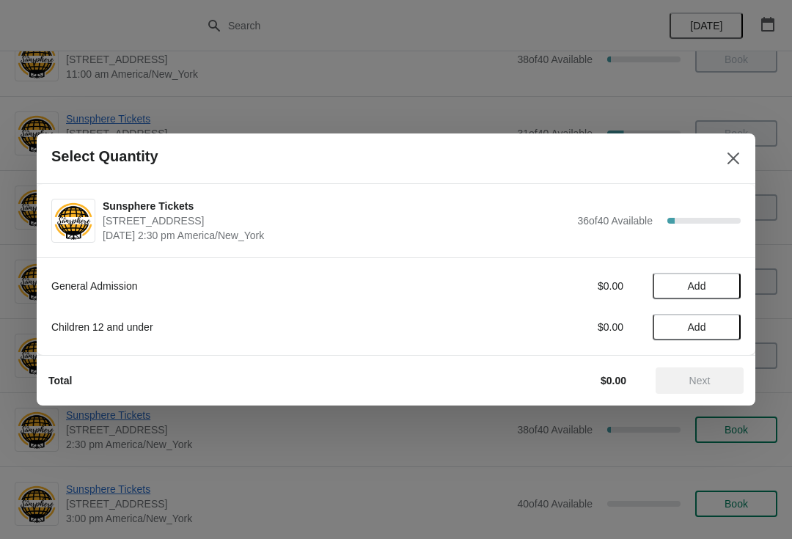
click at [721, 274] on button "Add" at bounding box center [697, 286] width 88 height 26
click at [724, 275] on div "General Admission $10.00 1" at bounding box center [395, 286] width 689 height 26
click at [727, 287] on icon at bounding box center [721, 286] width 15 height 15
click at [728, 285] on icon at bounding box center [721, 286] width 15 height 15
click at [706, 386] on span "Next" at bounding box center [699, 381] width 21 height 12
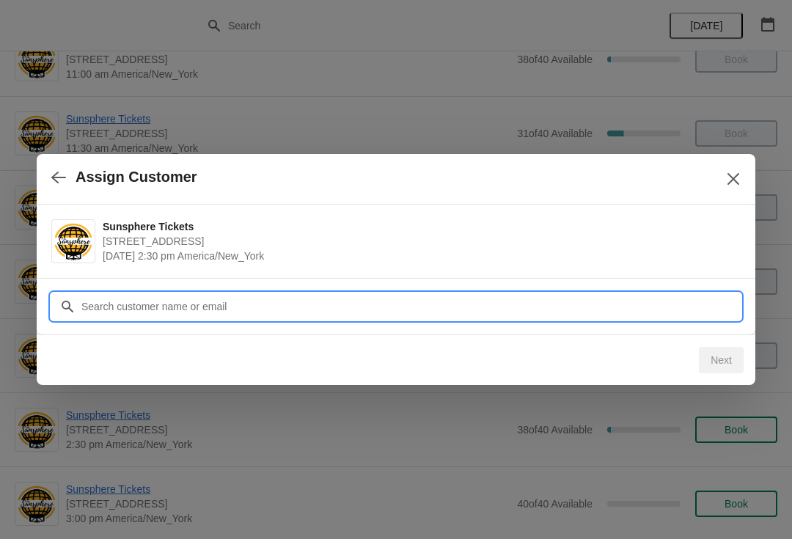
click at [658, 303] on input "Customer" at bounding box center [411, 306] width 660 height 26
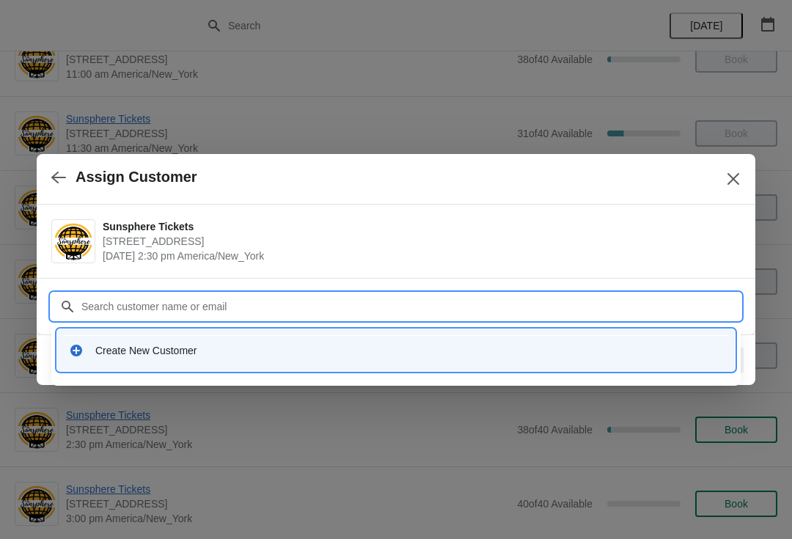
click at [461, 337] on div "Create New Customer" at bounding box center [396, 350] width 666 height 30
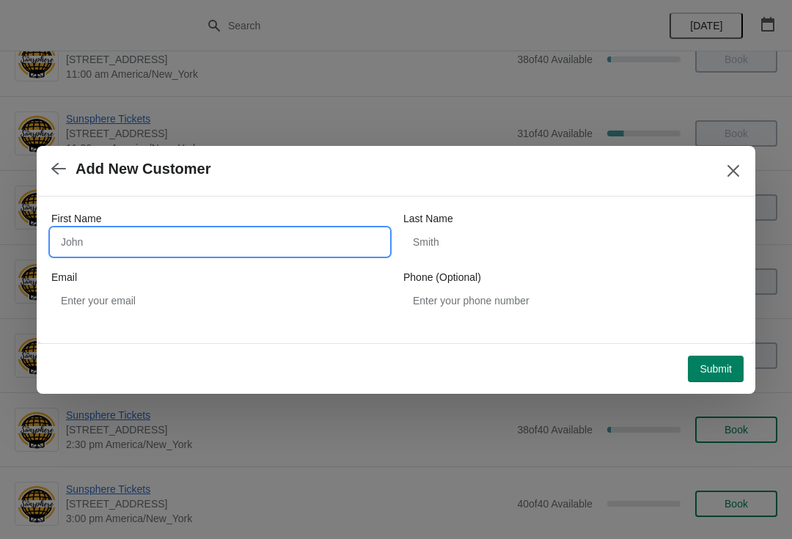
click at [243, 229] on input "First Name" at bounding box center [219, 242] width 337 height 26
type input "W"
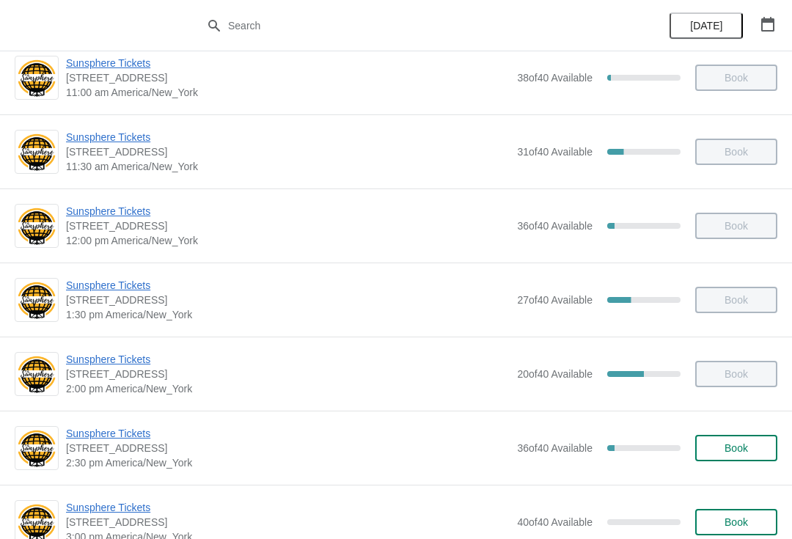
scroll to position [257, 0]
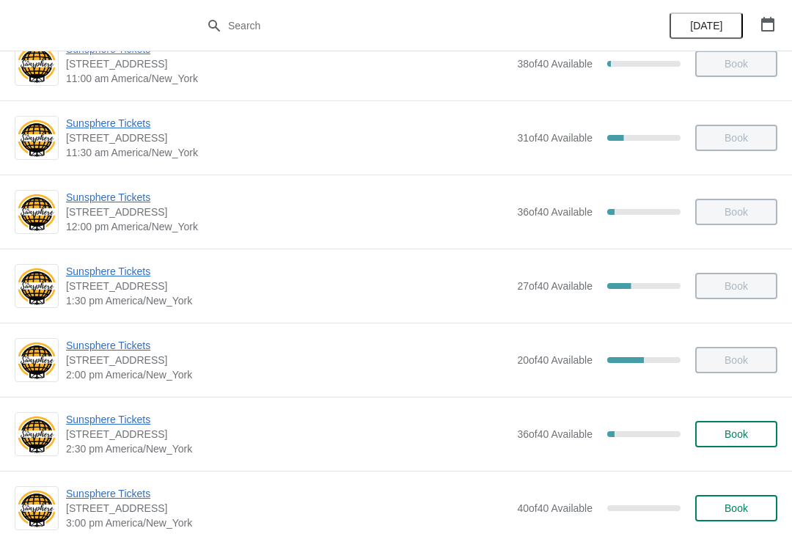
click at [769, 441] on button "Book" at bounding box center [736, 434] width 82 height 26
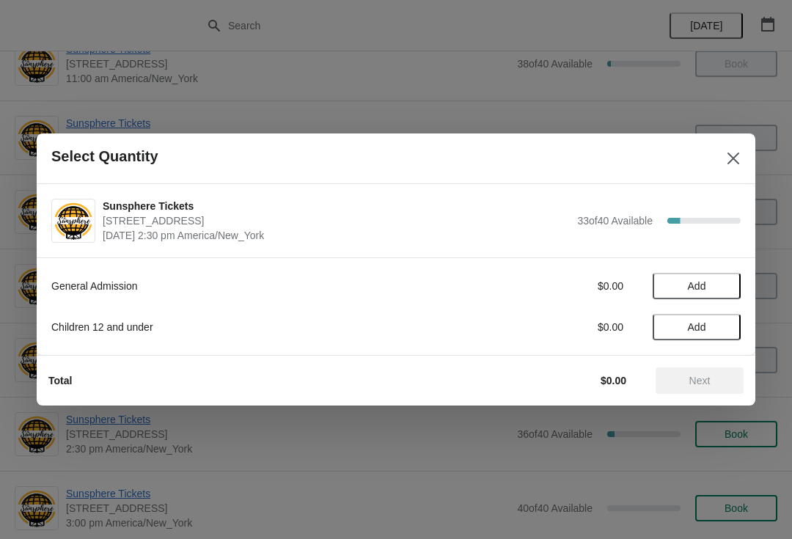
click at [719, 277] on button "Add" at bounding box center [697, 286] width 88 height 26
click at [728, 282] on icon at bounding box center [721, 286] width 15 height 15
click at [728, 293] on icon at bounding box center [721, 286] width 15 height 15
click at [703, 361] on div "Total $30.00 Next" at bounding box center [390, 375] width 707 height 38
click at [683, 383] on span "Next" at bounding box center [699, 381] width 65 height 12
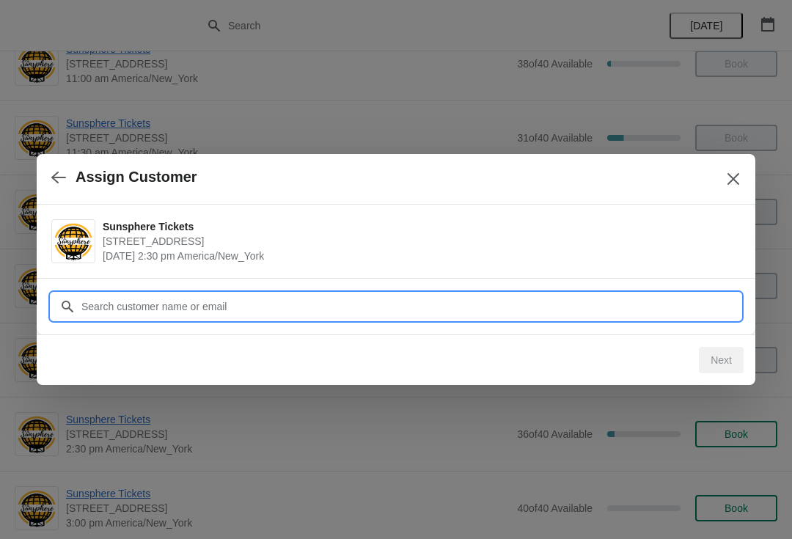
click at [638, 309] on input "Customer" at bounding box center [411, 306] width 660 height 26
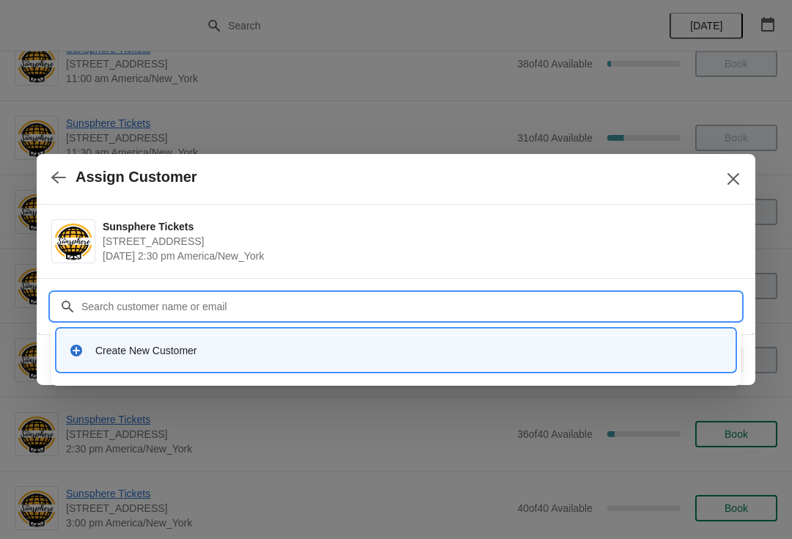
click at [326, 344] on div "Create New Customer" at bounding box center [409, 350] width 628 height 15
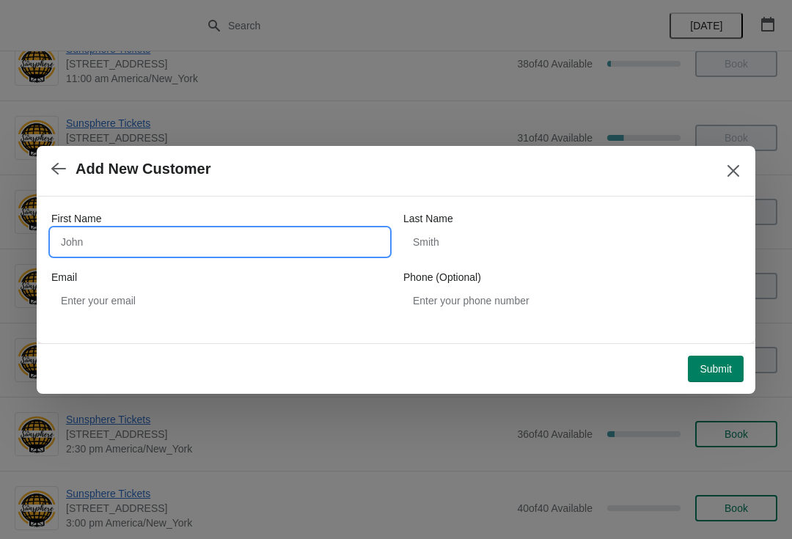
click at [272, 240] on input "First Name" at bounding box center [219, 242] width 337 height 26
type input "W"
click at [733, 360] on button "Submit" at bounding box center [716, 369] width 56 height 26
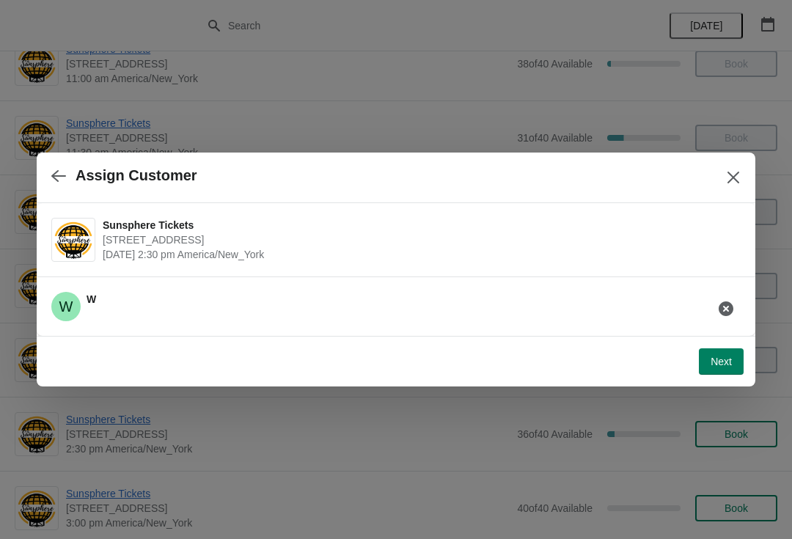
click at [719, 370] on button "Next" at bounding box center [721, 361] width 45 height 26
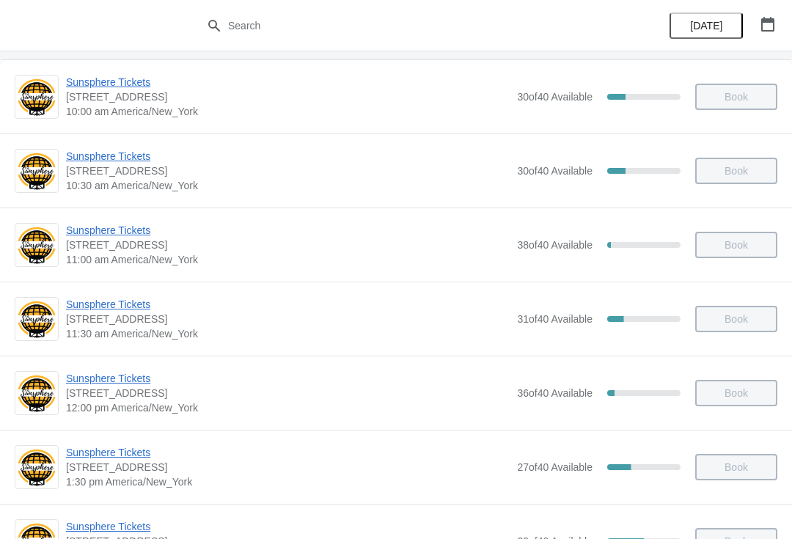
scroll to position [202, 0]
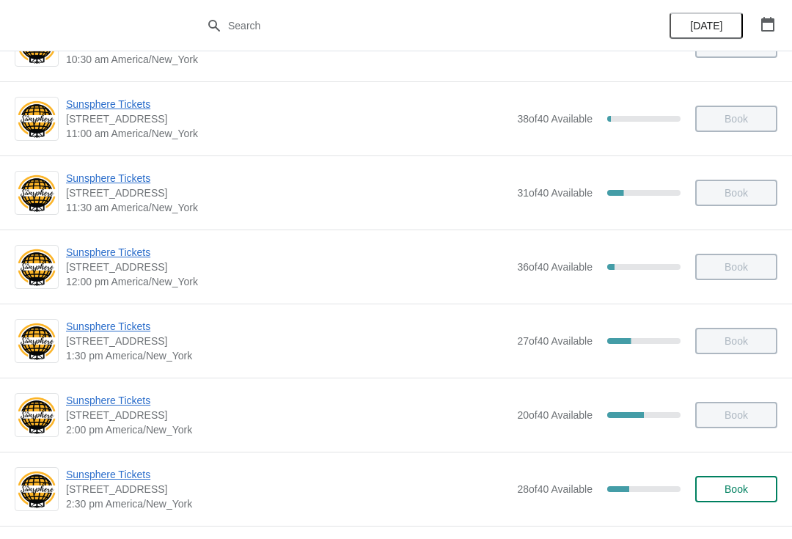
click at [736, 487] on span "Book" at bounding box center [736, 489] width 23 height 12
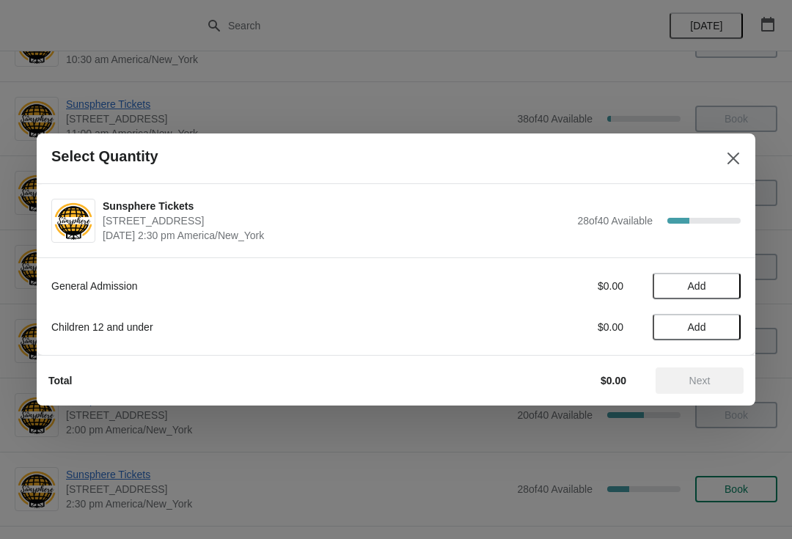
click at [728, 286] on span "Add" at bounding box center [697, 286] width 62 height 12
click at [726, 281] on icon at bounding box center [721, 286] width 15 height 15
click at [673, 283] on icon at bounding box center [671, 286] width 15 height 15
click at [706, 375] on span "Next" at bounding box center [699, 381] width 21 height 12
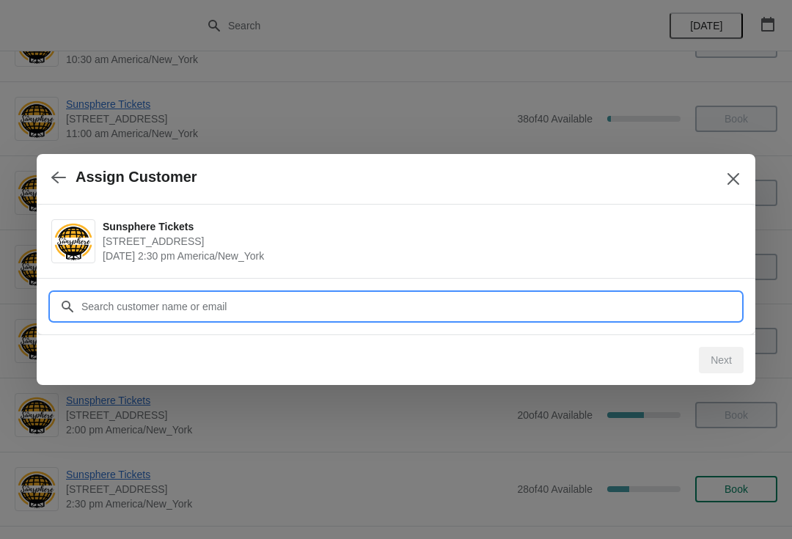
click at [651, 296] on input "Customer" at bounding box center [411, 306] width 660 height 26
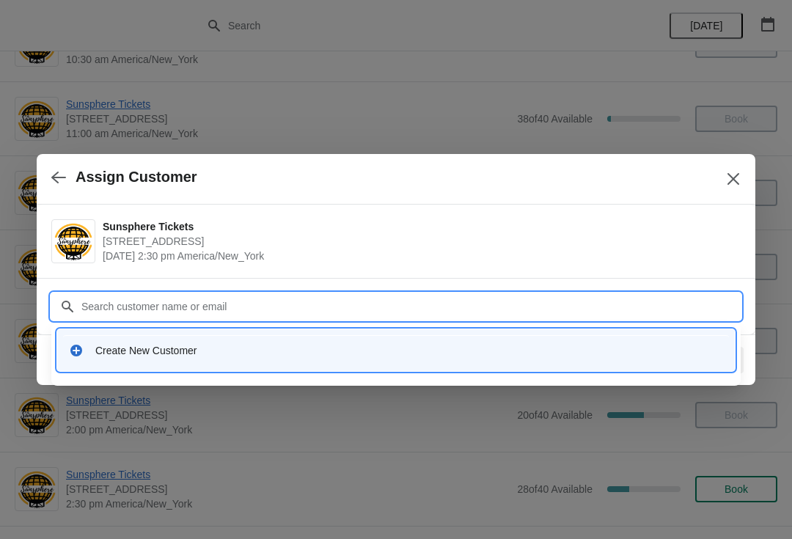
click at [447, 362] on div "Create New Customer" at bounding box center [396, 350] width 666 height 30
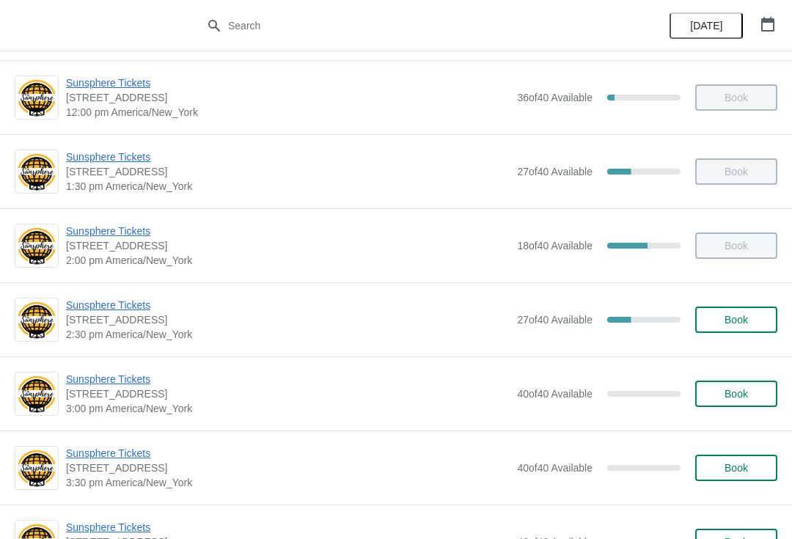
scroll to position [373, 0]
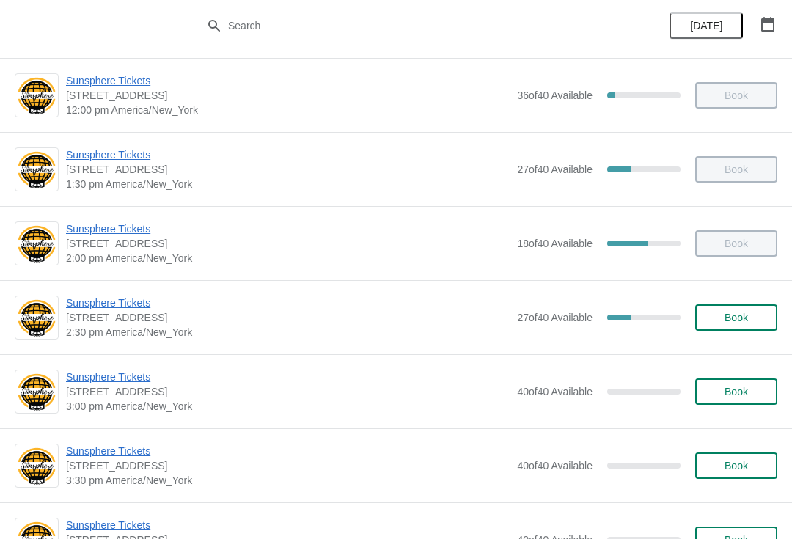
click at [754, 321] on span "Book" at bounding box center [736, 318] width 56 height 12
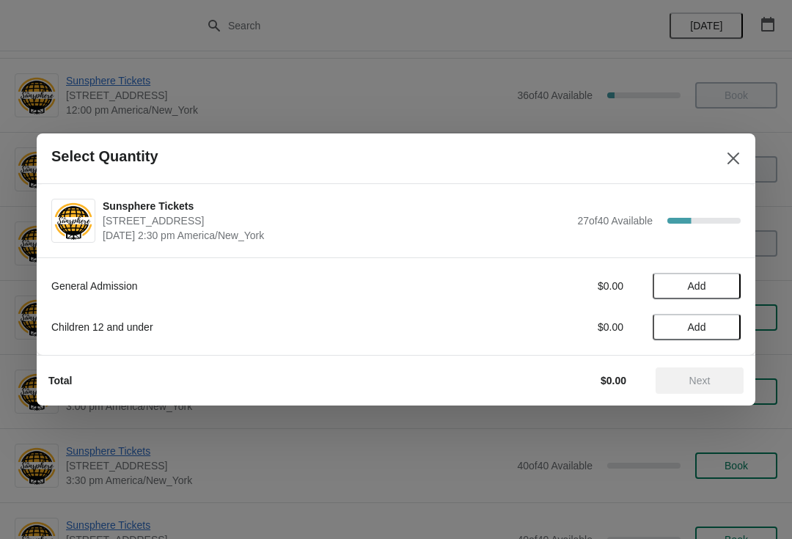
click at [717, 296] on button "Add" at bounding box center [697, 286] width 88 height 26
click at [724, 290] on icon at bounding box center [721, 286] width 15 height 15
click at [703, 385] on span "Next" at bounding box center [699, 381] width 21 height 12
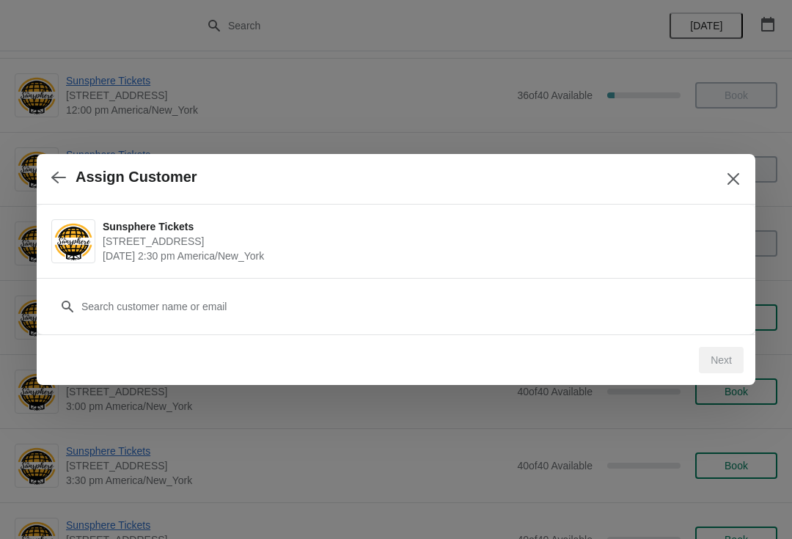
click at [59, 178] on icon "button" at bounding box center [58, 177] width 15 height 15
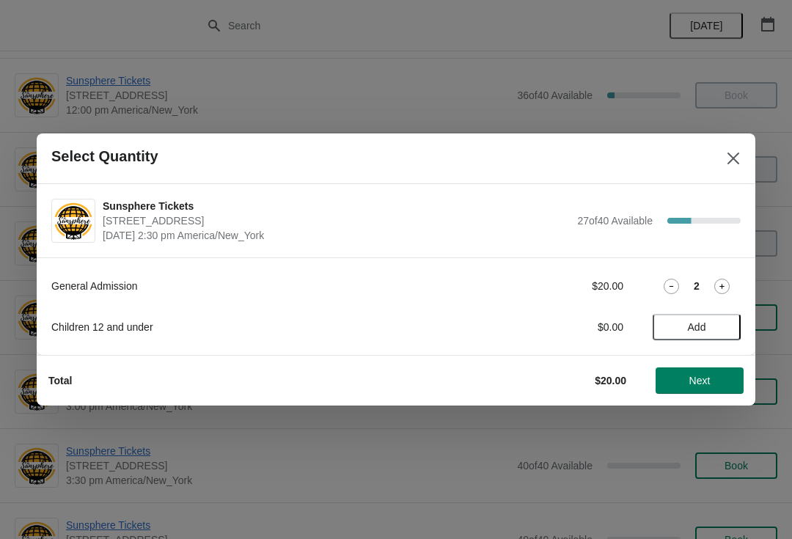
click at [721, 350] on div "General Admission $20.00 2 Children 12 and under $0.00 Add" at bounding box center [396, 306] width 719 height 98
click at [706, 329] on span "Add" at bounding box center [697, 327] width 18 height 12
click at [714, 380] on span "Next" at bounding box center [699, 381] width 65 height 12
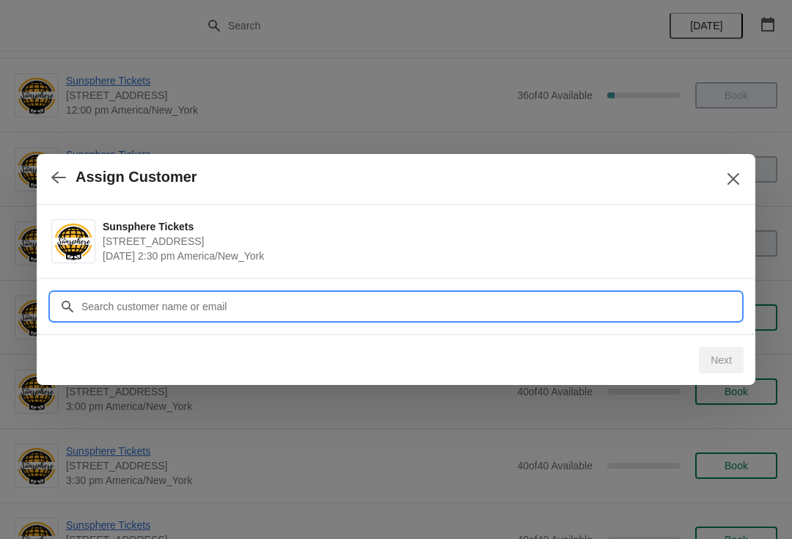
click at [282, 310] on input "Customer" at bounding box center [411, 306] width 660 height 26
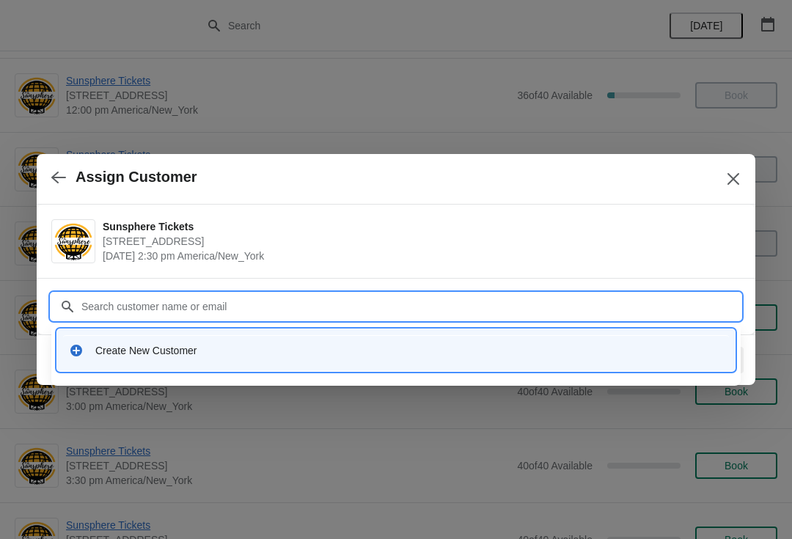
click at [332, 337] on div "Create New Customer" at bounding box center [396, 350] width 666 height 30
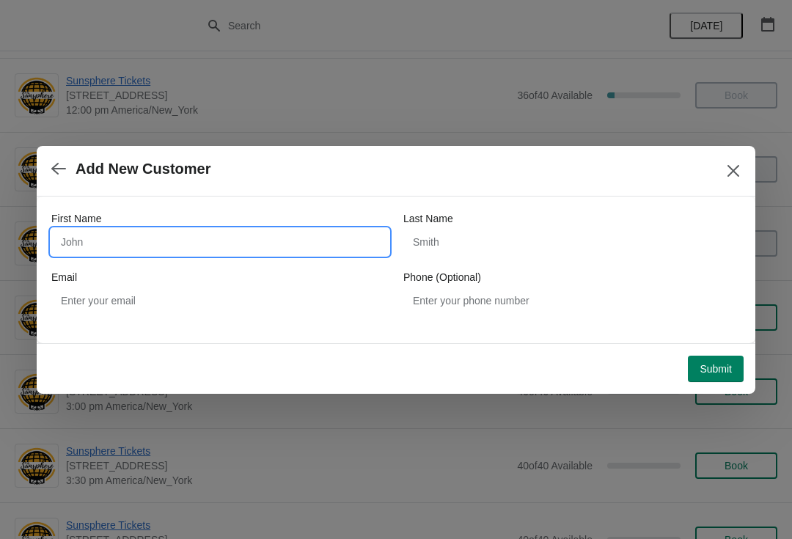
click at [301, 245] on input "First Name" at bounding box center [219, 242] width 337 height 26
type input "W"
click at [726, 356] on button "Submit" at bounding box center [716, 369] width 56 height 26
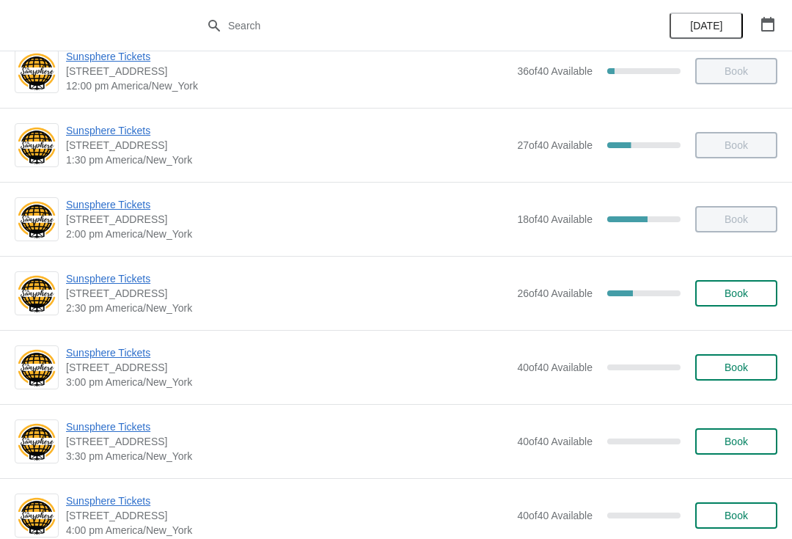
scroll to position [432, 0]
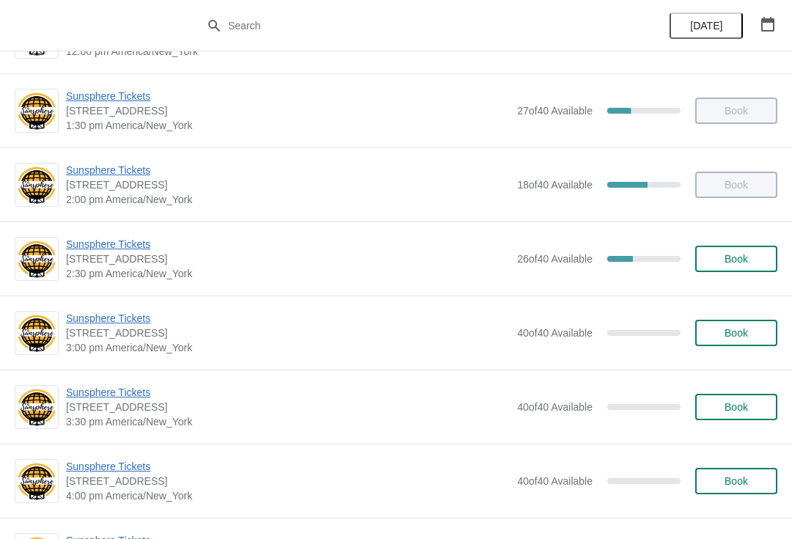
click at [753, 281] on div "Sunsphere Tickets [STREET_ADDRESS] 2:30 pm [GEOGRAPHIC_DATA]/New_York 26 of 40 …" at bounding box center [396, 258] width 792 height 74
click at [752, 239] on div "Sunsphere Tickets [STREET_ADDRESS] 2:30 pm [GEOGRAPHIC_DATA]/New_York 26 of 40 …" at bounding box center [421, 259] width 711 height 44
click at [755, 270] on button "Book" at bounding box center [736, 259] width 82 height 26
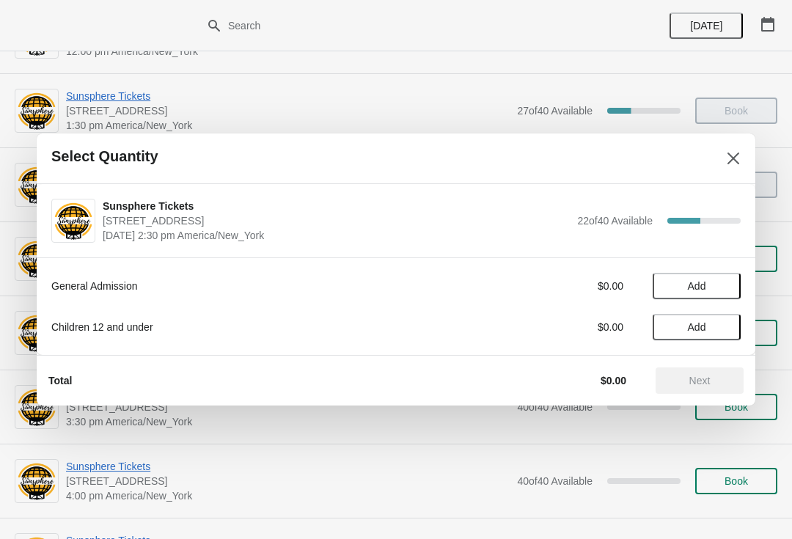
click at [724, 284] on span "Add" at bounding box center [697, 286] width 62 height 12
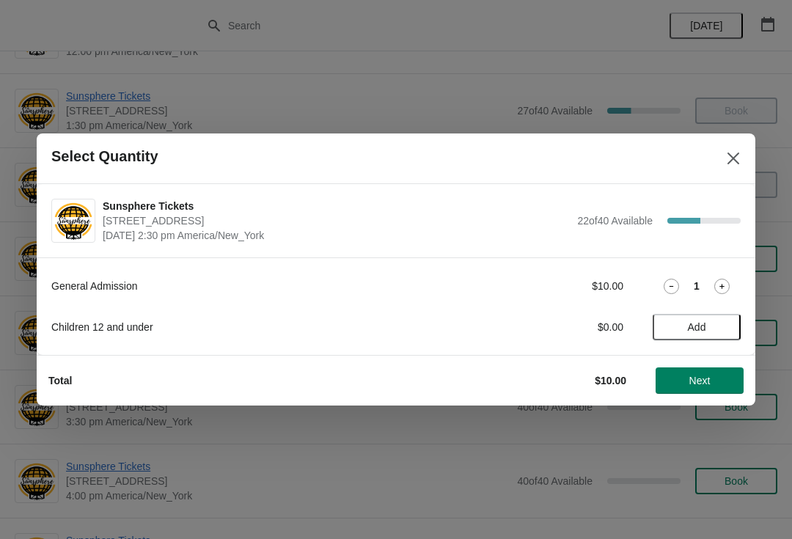
click at [725, 279] on icon at bounding box center [721, 286] width 15 height 15
click at [691, 379] on span "Next" at bounding box center [699, 381] width 21 height 12
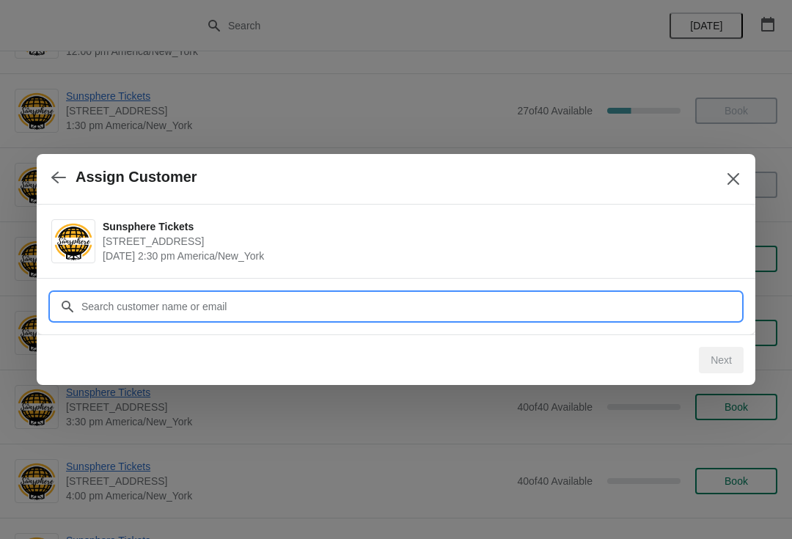
click at [631, 299] on input "Customer" at bounding box center [411, 306] width 660 height 26
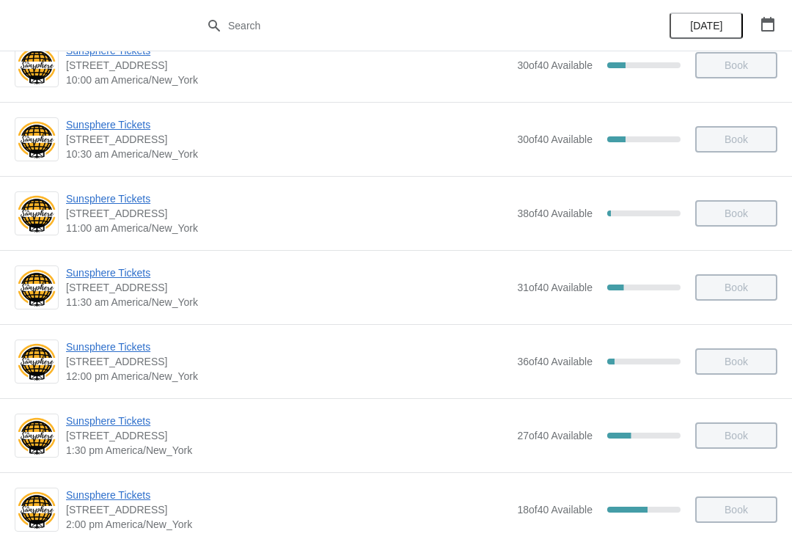
scroll to position [256, 0]
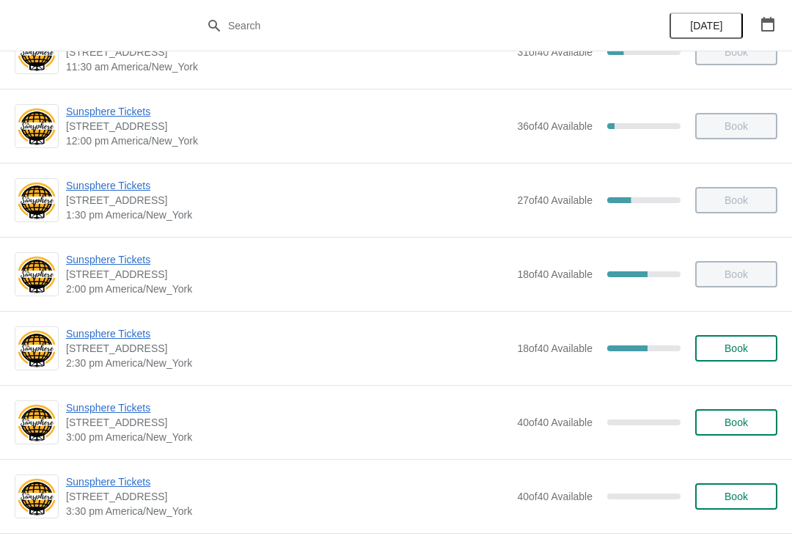
scroll to position [363, 0]
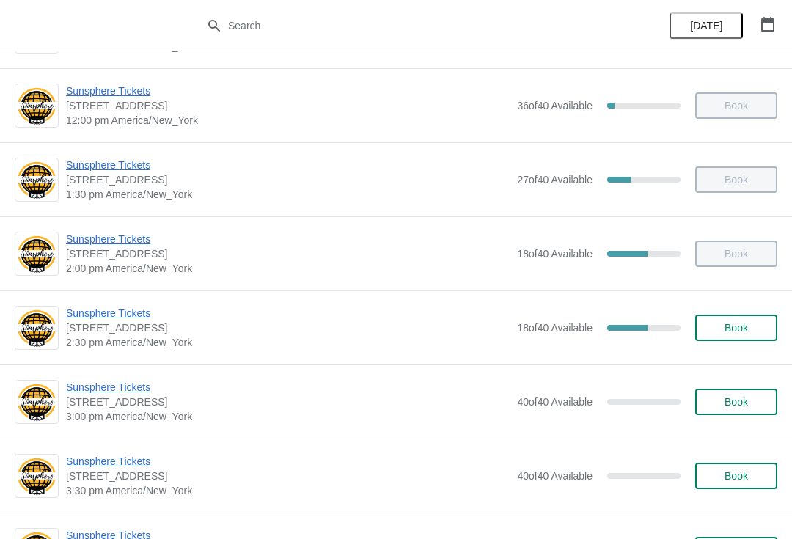
click at [741, 336] on button "Book" at bounding box center [736, 328] width 82 height 26
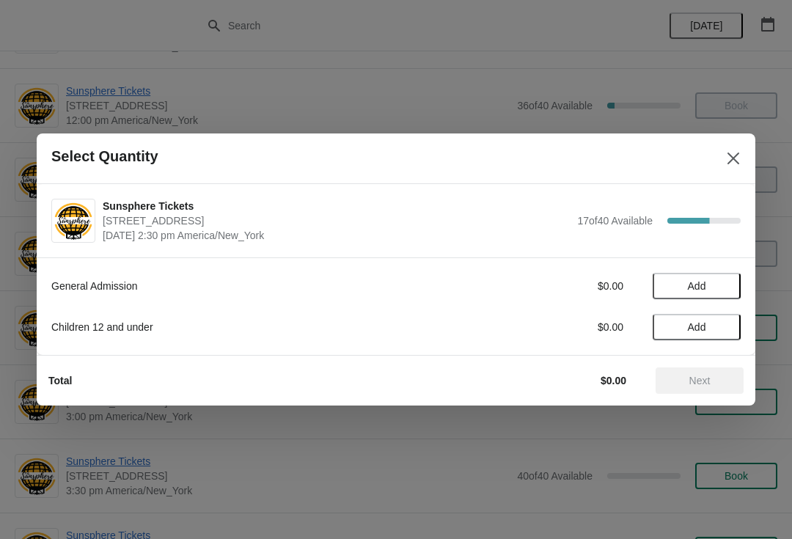
click at [725, 290] on span "Add" at bounding box center [697, 286] width 62 height 12
click at [728, 285] on icon at bounding box center [721, 286] width 15 height 15
click at [709, 384] on span "Next" at bounding box center [699, 381] width 21 height 12
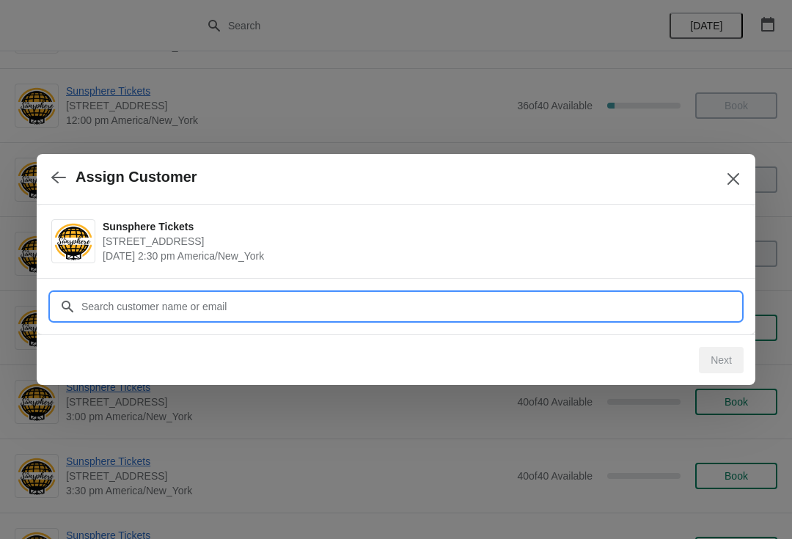
click at [698, 310] on input "Customer" at bounding box center [411, 306] width 660 height 26
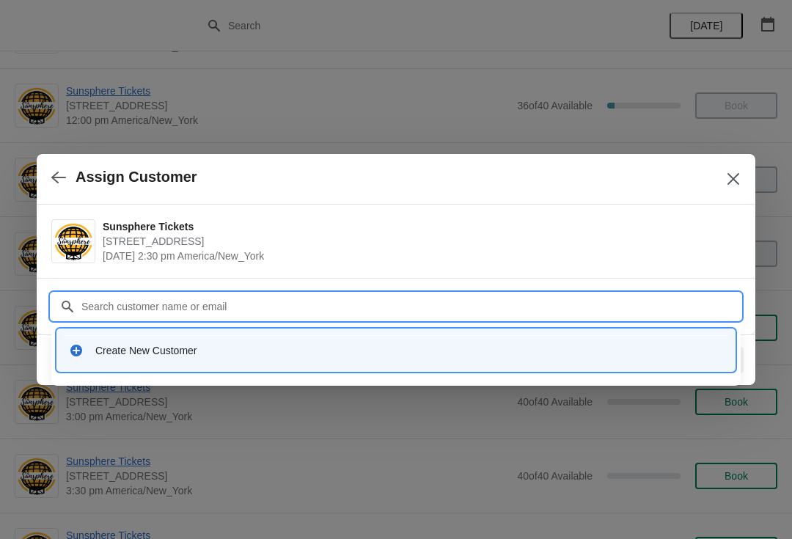
click at [468, 349] on div "Create New Customer" at bounding box center [409, 350] width 628 height 15
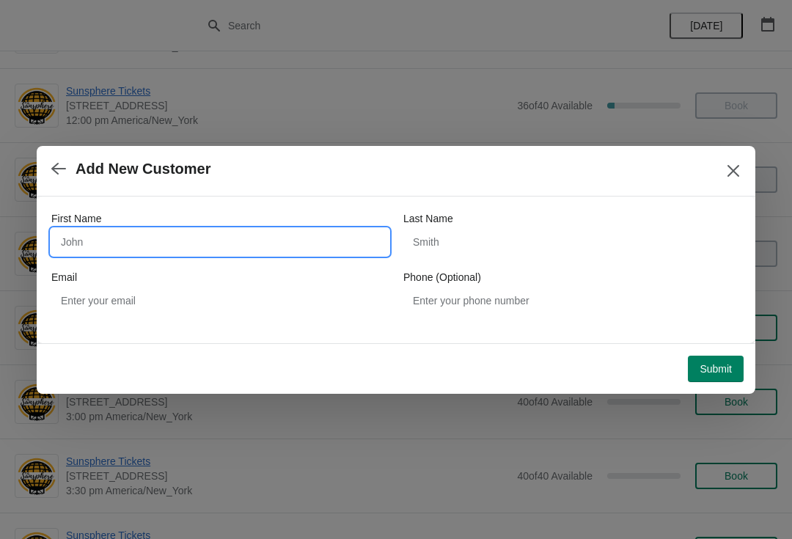
click at [338, 237] on input "First Name" at bounding box center [219, 242] width 337 height 26
type input "W"
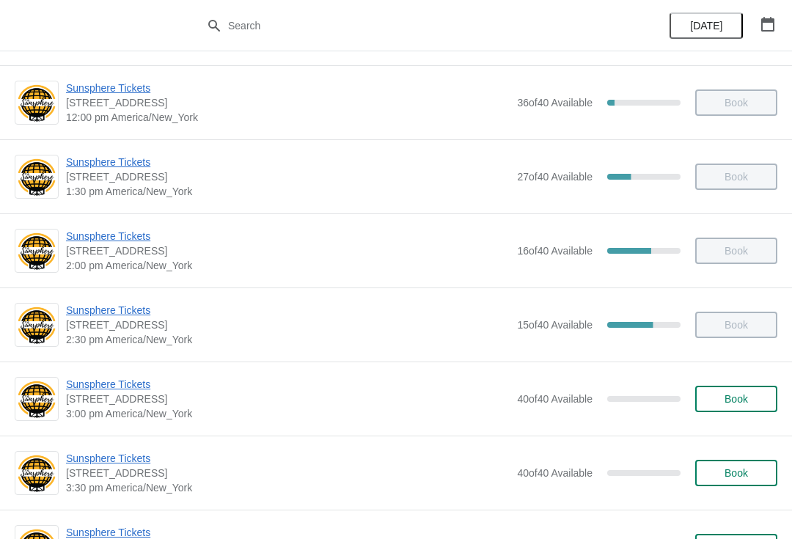
scroll to position [367, 0]
click at [755, 406] on button "Book" at bounding box center [736, 398] width 82 height 26
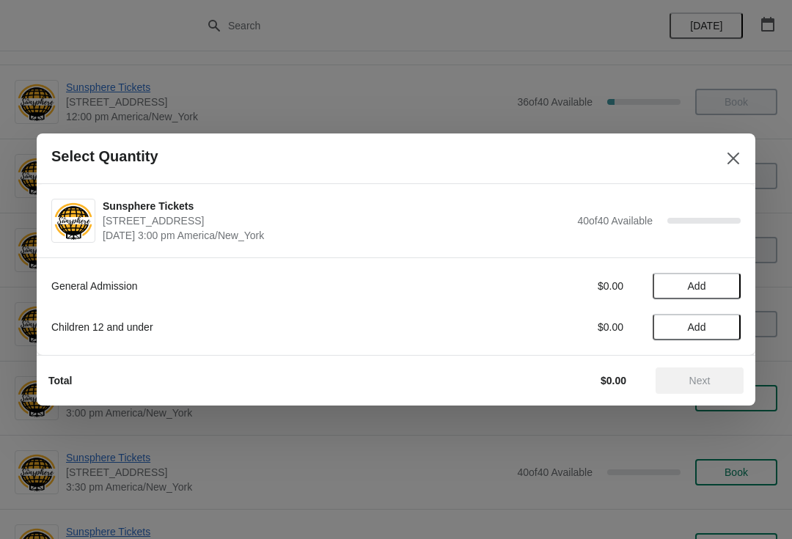
click at [722, 286] on span "Add" at bounding box center [697, 286] width 62 height 12
click at [695, 375] on span "Next" at bounding box center [699, 381] width 21 height 12
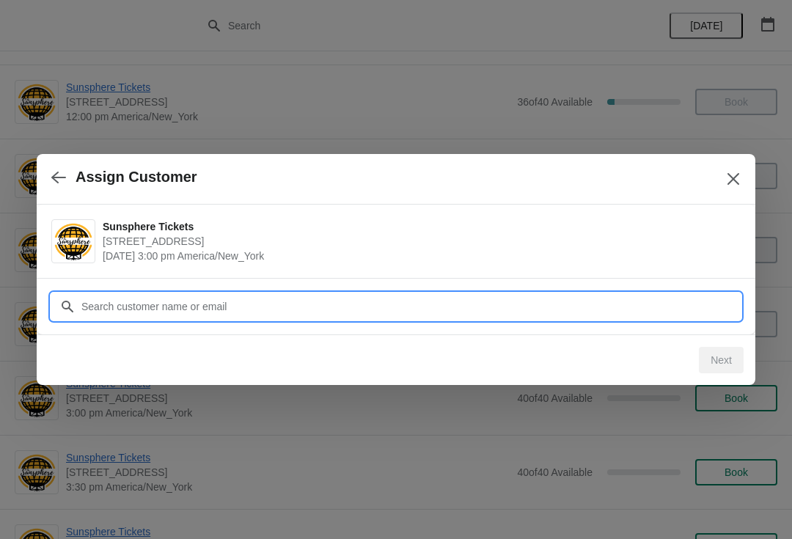
click at [602, 315] on input "Customer" at bounding box center [411, 306] width 660 height 26
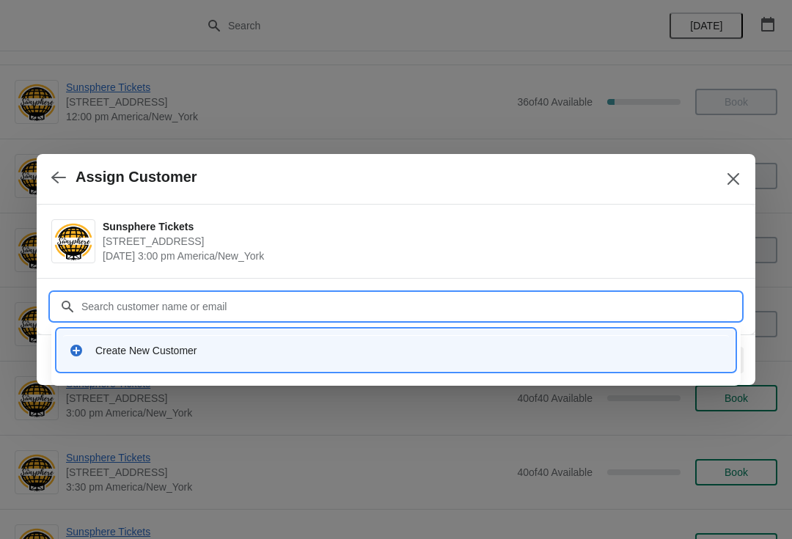
click at [339, 329] on div "Create New Customer" at bounding box center [396, 350] width 678 height 42
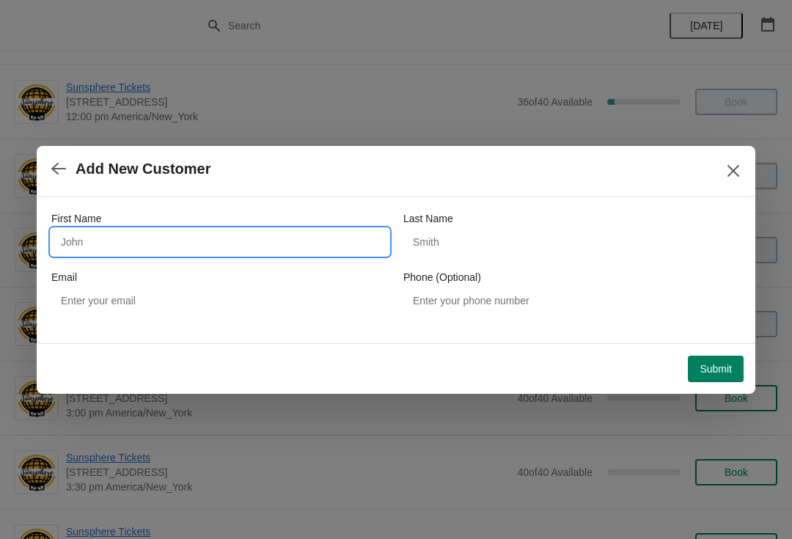
click at [296, 229] on input "First Name" at bounding box center [219, 242] width 337 height 26
type input "W"
click at [728, 361] on button "Submit" at bounding box center [716, 369] width 56 height 26
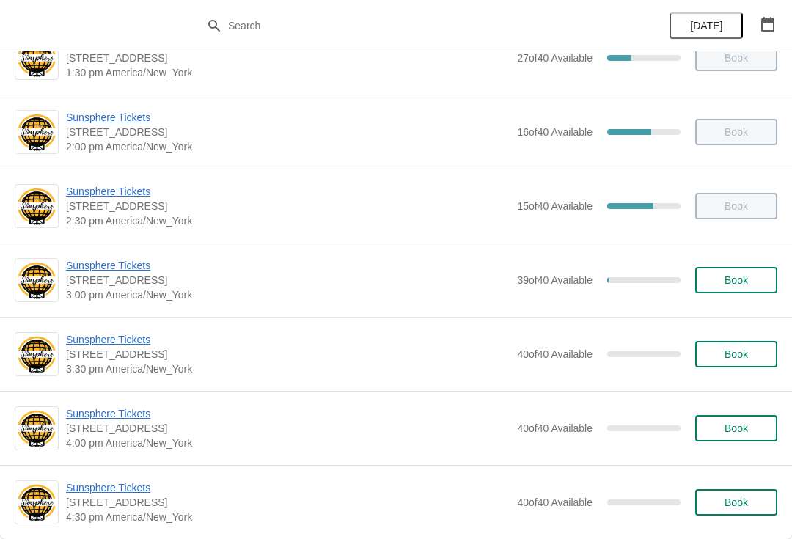
scroll to position [490, 0]
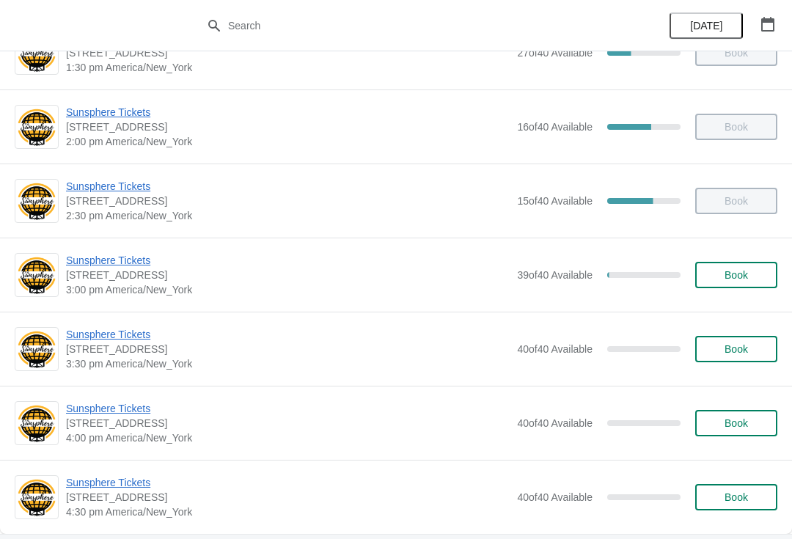
click at [747, 266] on button "Book" at bounding box center [736, 275] width 82 height 26
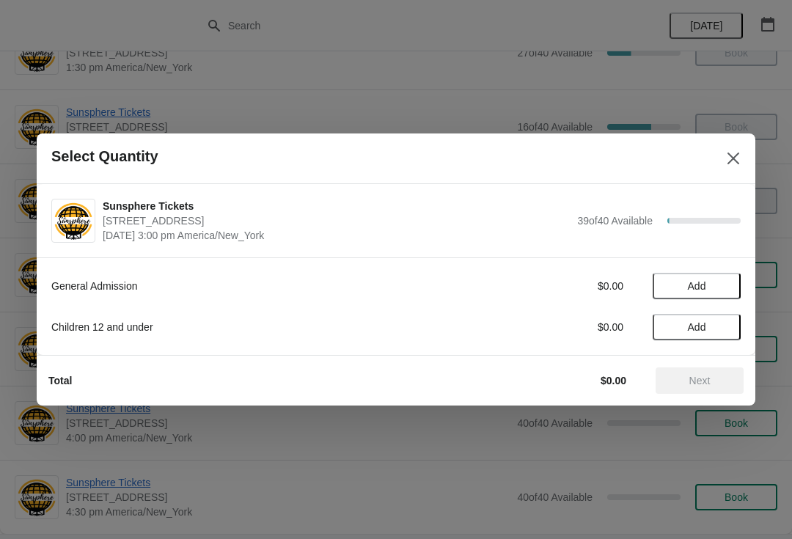
click at [736, 284] on button "Add" at bounding box center [697, 286] width 88 height 26
click at [728, 286] on icon at bounding box center [721, 286] width 15 height 15
click at [726, 292] on icon at bounding box center [721, 286] width 15 height 15
click at [718, 371] on button "Next" at bounding box center [700, 380] width 88 height 26
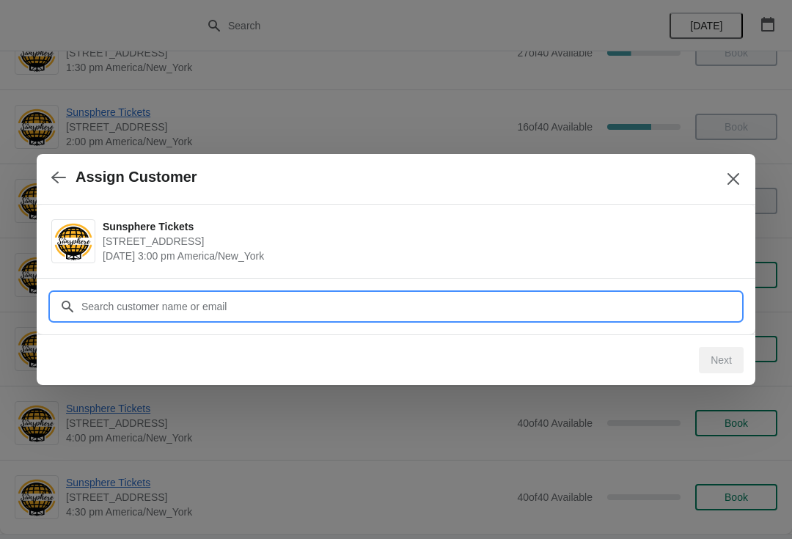
click at [673, 314] on input "Customer" at bounding box center [411, 306] width 660 height 26
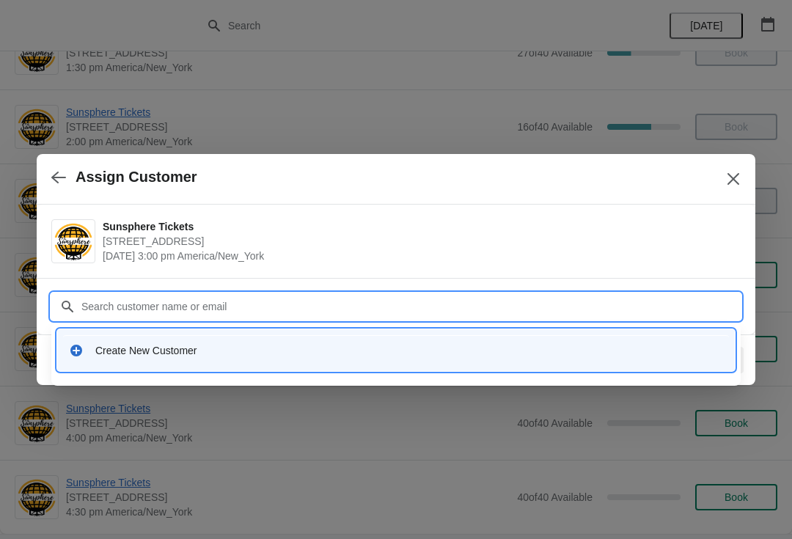
click at [402, 348] on div "Create New Customer" at bounding box center [409, 350] width 628 height 15
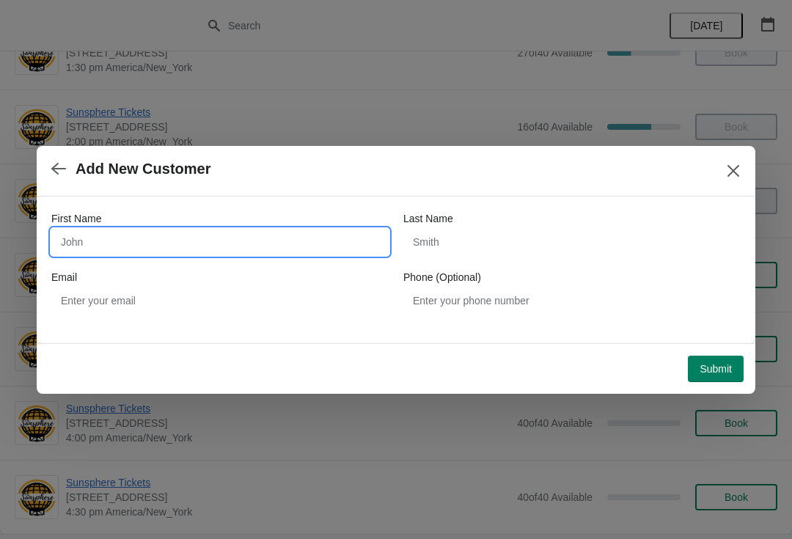
click at [286, 232] on input "First Name" at bounding box center [219, 242] width 337 height 26
type input "W"
click at [728, 350] on div "Submit" at bounding box center [393, 366] width 701 height 32
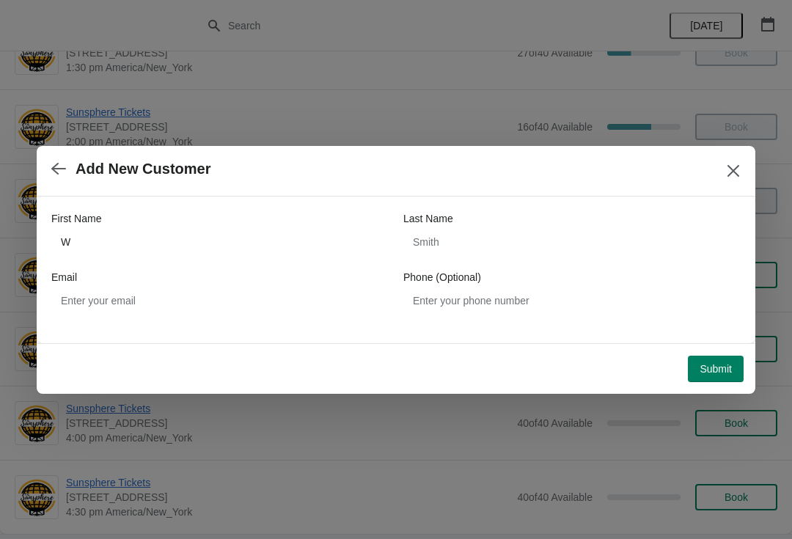
click at [719, 361] on button "Submit" at bounding box center [716, 369] width 56 height 26
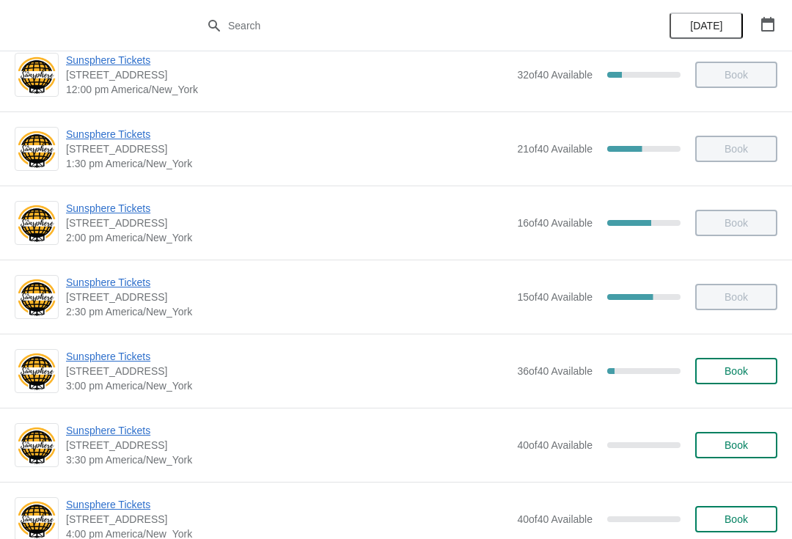
scroll to position [400, 0]
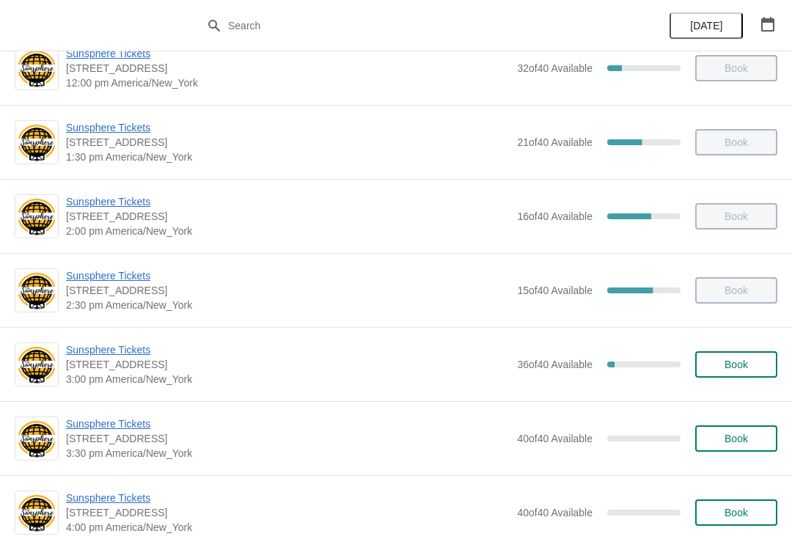
click at [747, 373] on button "Book" at bounding box center [736, 364] width 82 height 26
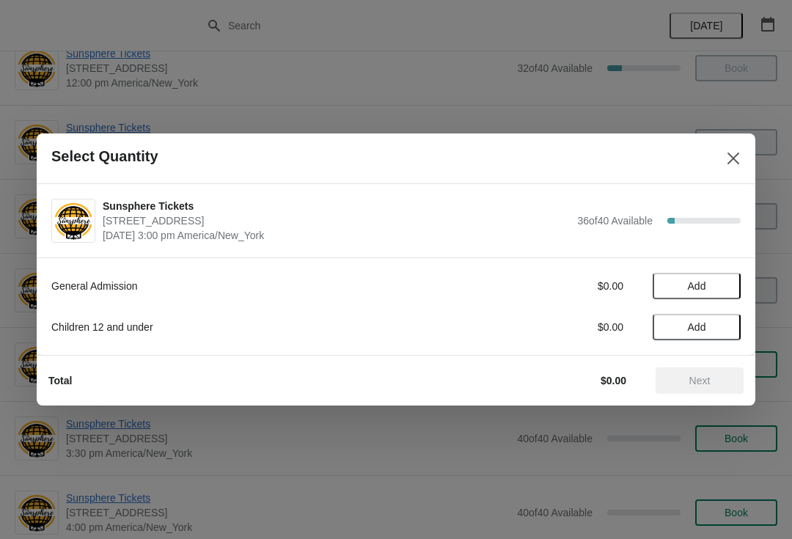
click at [729, 286] on button "Add" at bounding box center [697, 286] width 88 height 26
click at [728, 285] on icon at bounding box center [721, 286] width 15 height 15
click at [713, 371] on button "Next" at bounding box center [700, 380] width 88 height 26
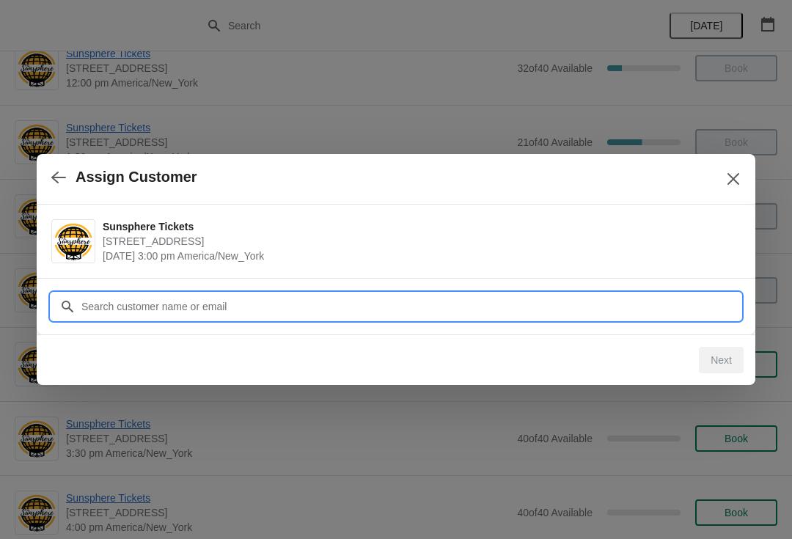
click at [689, 308] on input "Customer" at bounding box center [411, 306] width 660 height 26
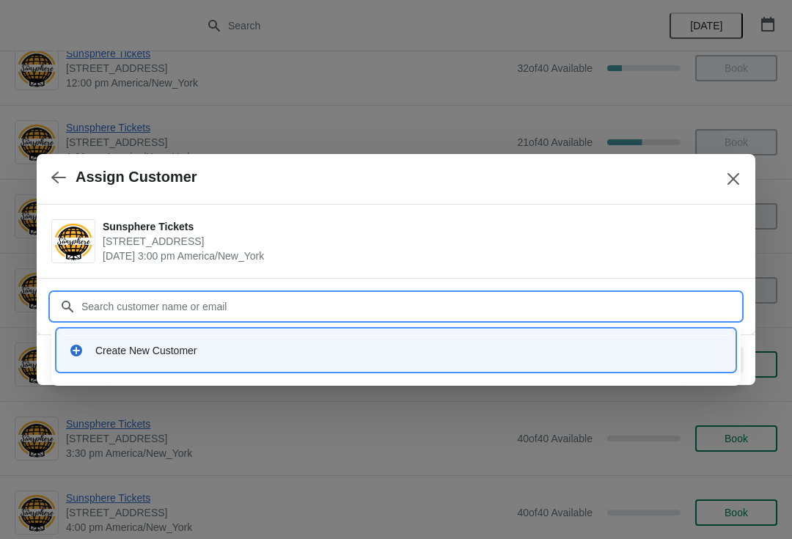
click at [510, 352] on div "Create New Customer" at bounding box center [409, 350] width 628 height 15
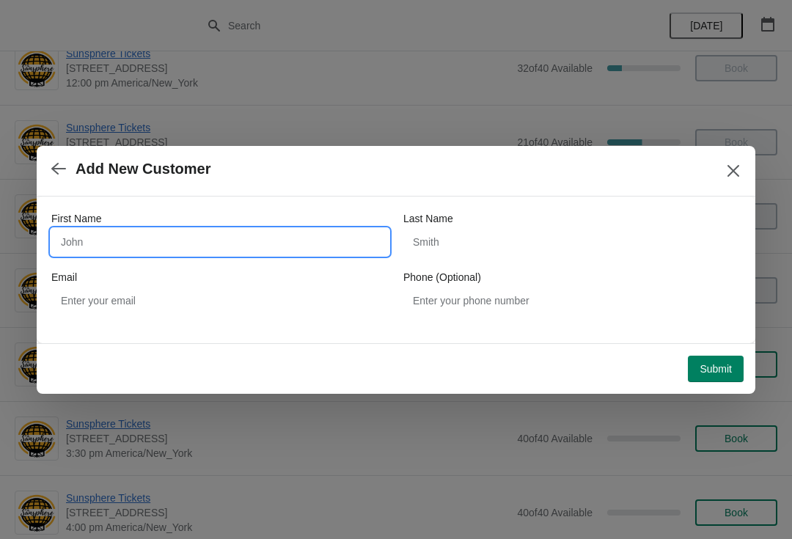
click at [304, 238] on input "First Name" at bounding box center [219, 242] width 337 height 26
type input "W"
click at [720, 359] on button "Submit" at bounding box center [716, 369] width 56 height 26
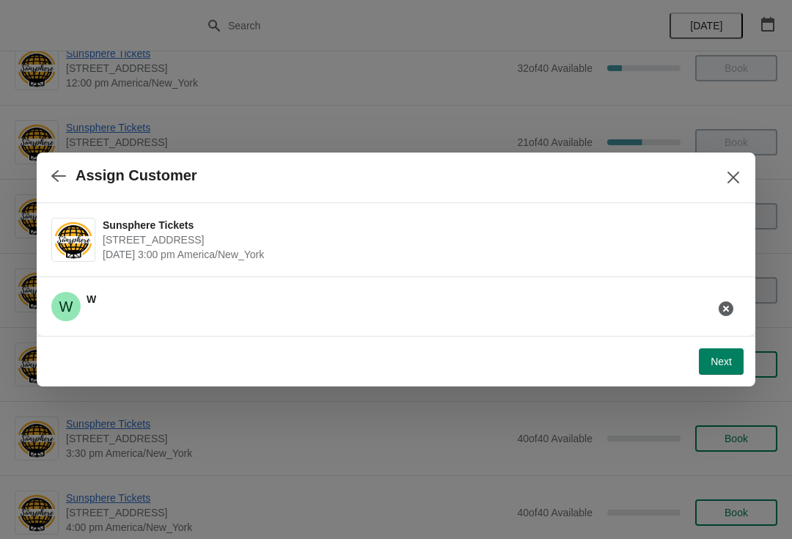
click at [715, 360] on span "Next" at bounding box center [721, 362] width 21 height 12
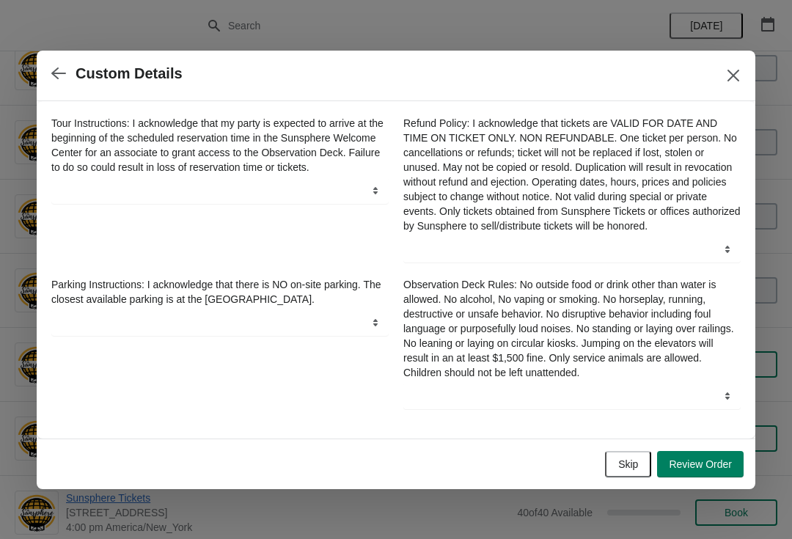
click at [631, 453] on div "Skip Review Order" at bounding box center [393, 461] width 701 height 32
click at [624, 466] on span "Skip" at bounding box center [628, 464] width 20 height 12
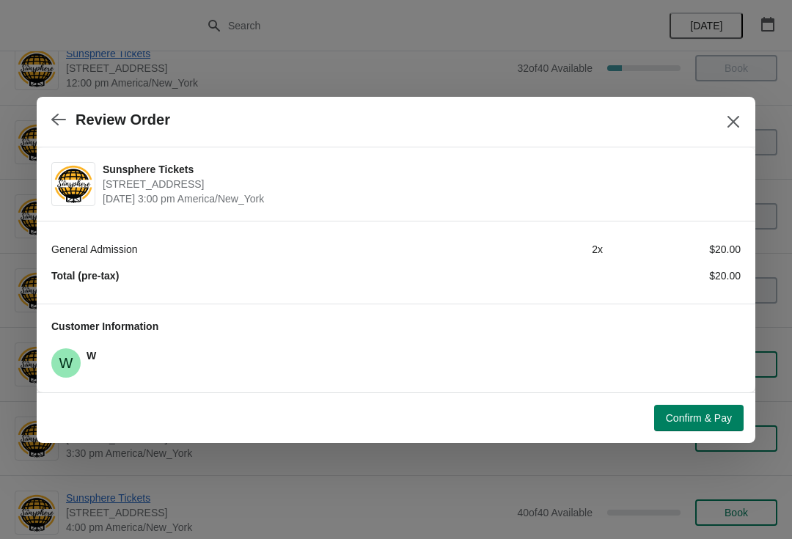
click at [708, 422] on span "Confirm & Pay" at bounding box center [699, 418] width 66 height 12
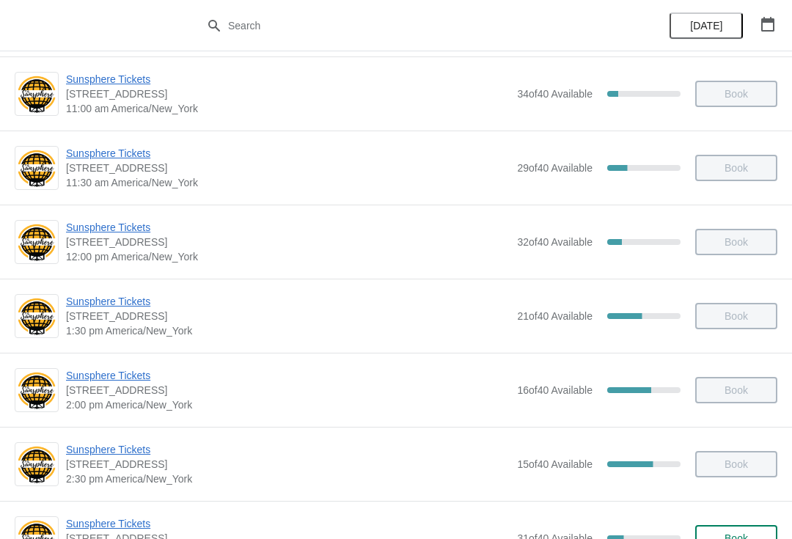
scroll to position [284, 0]
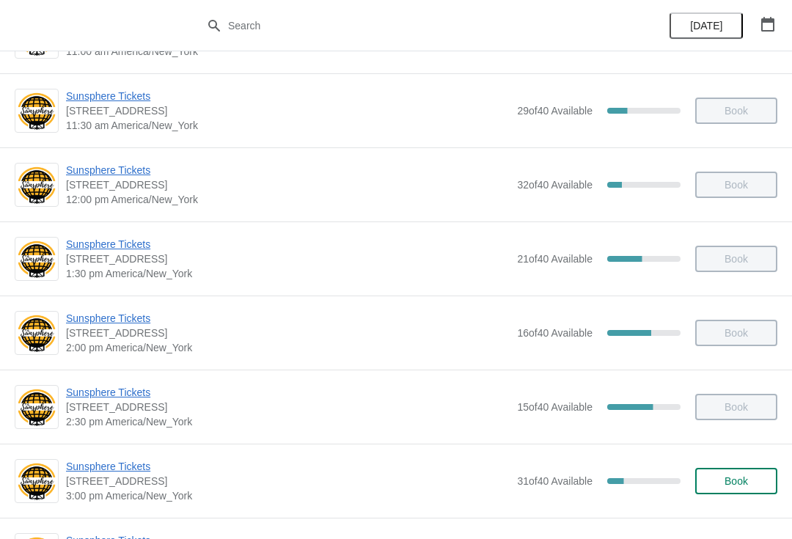
click at [760, 481] on span "Book" at bounding box center [736, 481] width 56 height 12
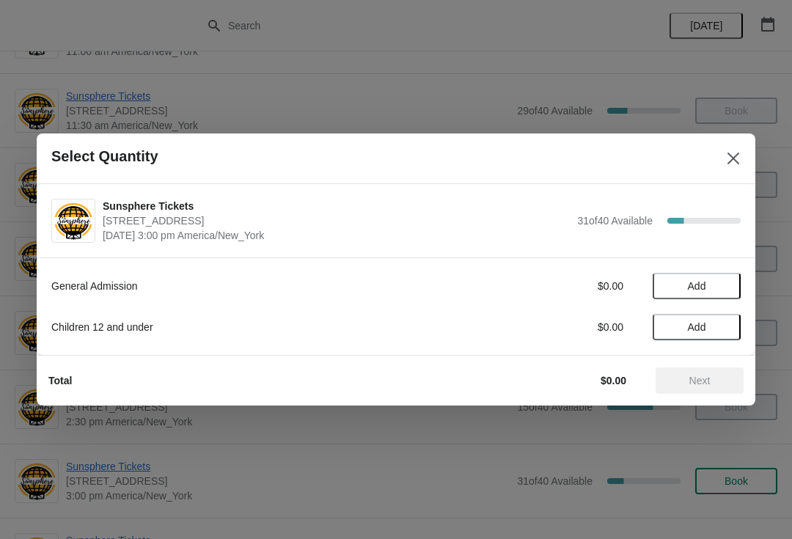
click at [732, 294] on button "Add" at bounding box center [697, 286] width 88 height 26
click at [728, 293] on icon at bounding box center [721, 286] width 15 height 15
click at [700, 380] on span "Next" at bounding box center [699, 381] width 21 height 12
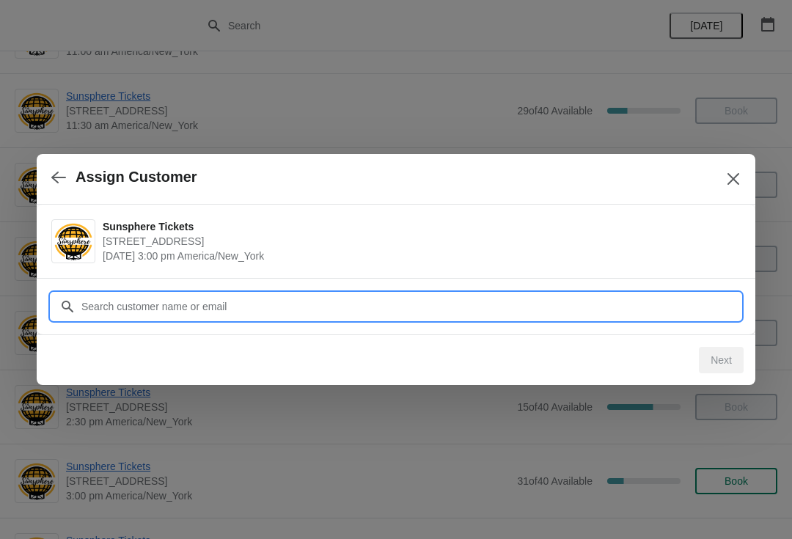
click at [683, 308] on input "Customer" at bounding box center [411, 306] width 660 height 26
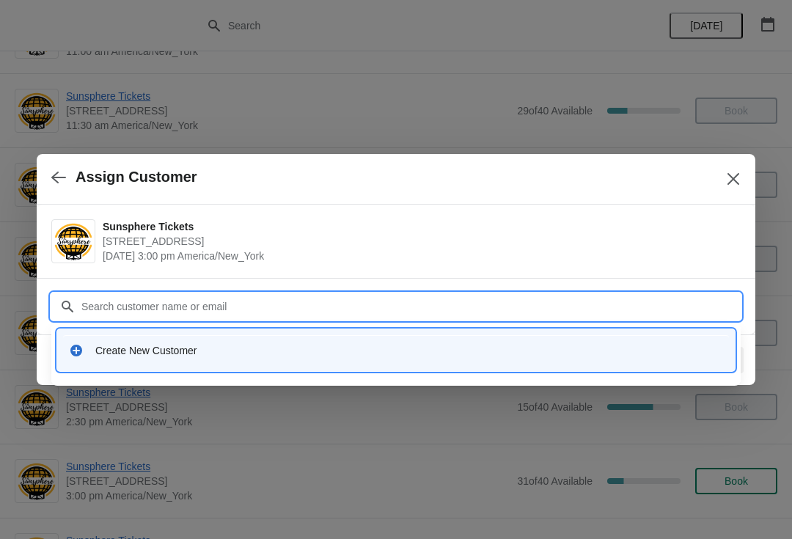
click at [375, 341] on div "Create New Customer" at bounding box center [396, 350] width 666 height 30
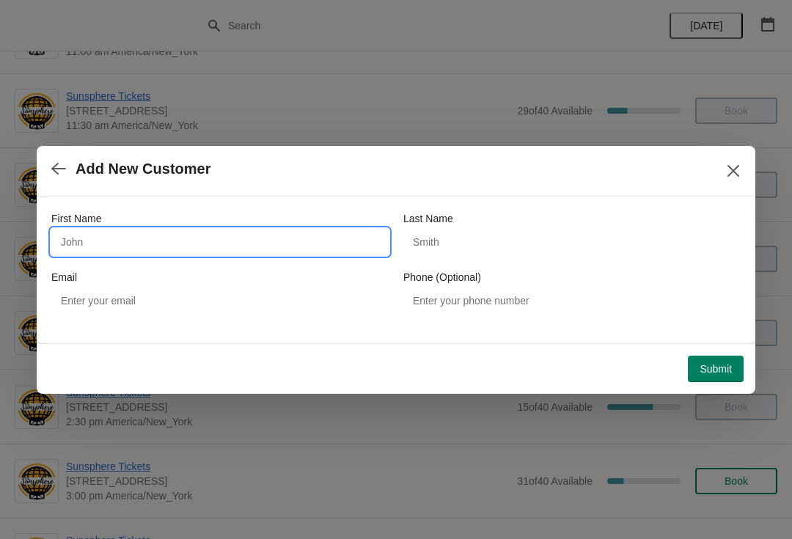
click at [270, 246] on input "First Name" at bounding box center [219, 242] width 337 height 26
type input "W"
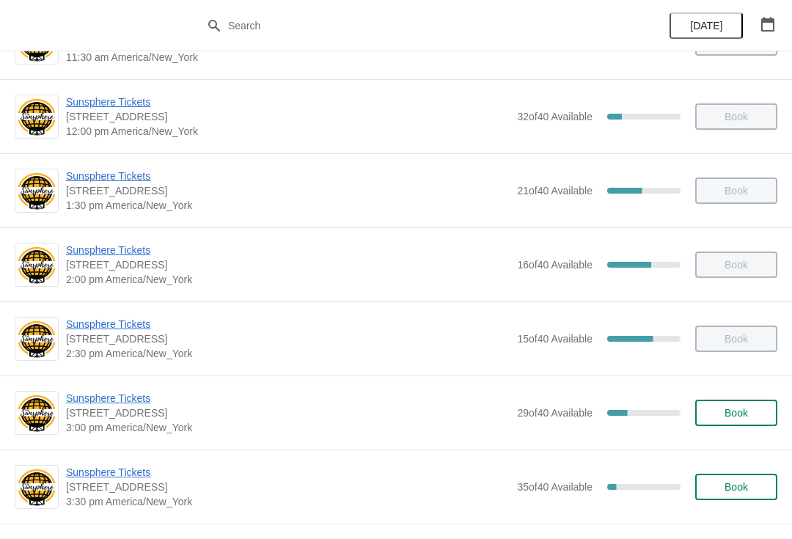
scroll to position [353, 0]
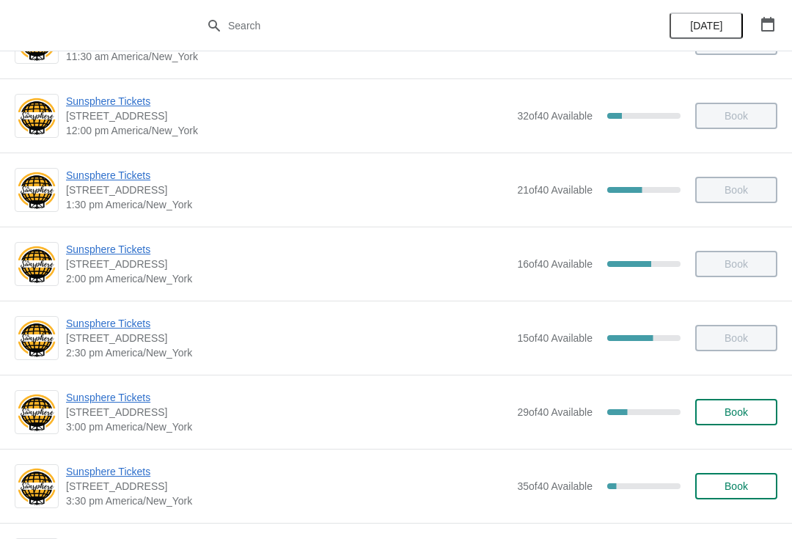
click at [761, 420] on button "Book" at bounding box center [736, 412] width 82 height 26
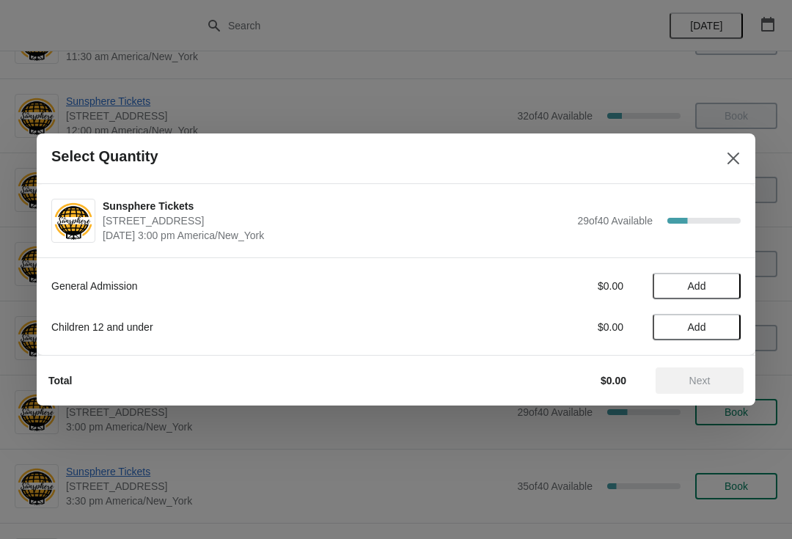
click at [703, 290] on span "Add" at bounding box center [697, 286] width 18 height 12
click at [715, 373] on button "Next" at bounding box center [700, 380] width 88 height 26
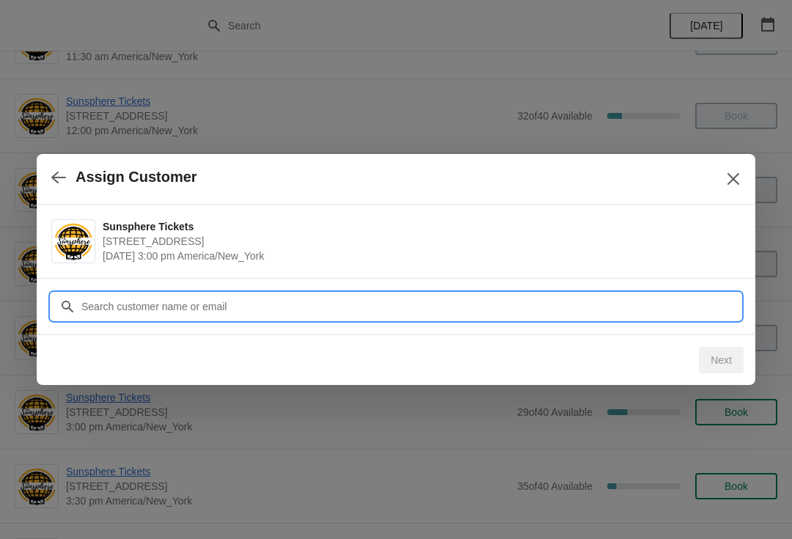
click at [681, 306] on input "Customer" at bounding box center [411, 306] width 660 height 26
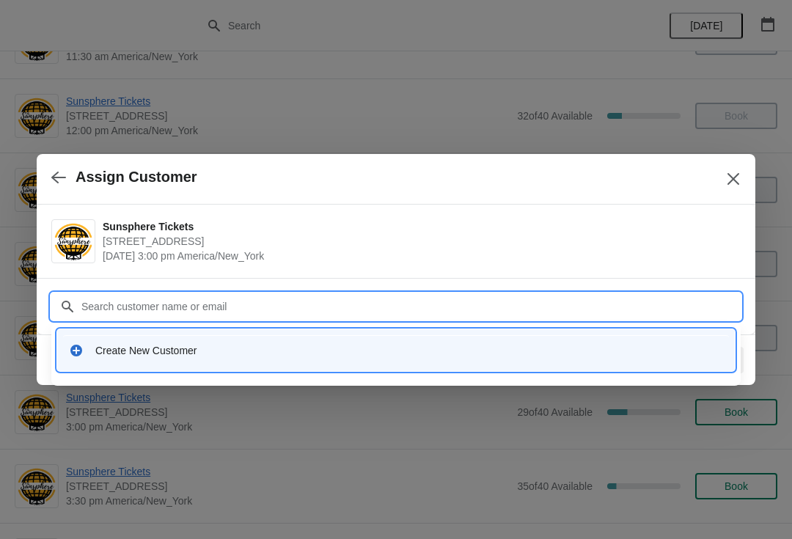
click at [333, 358] on div "Create New Customer" at bounding box center [396, 350] width 666 height 30
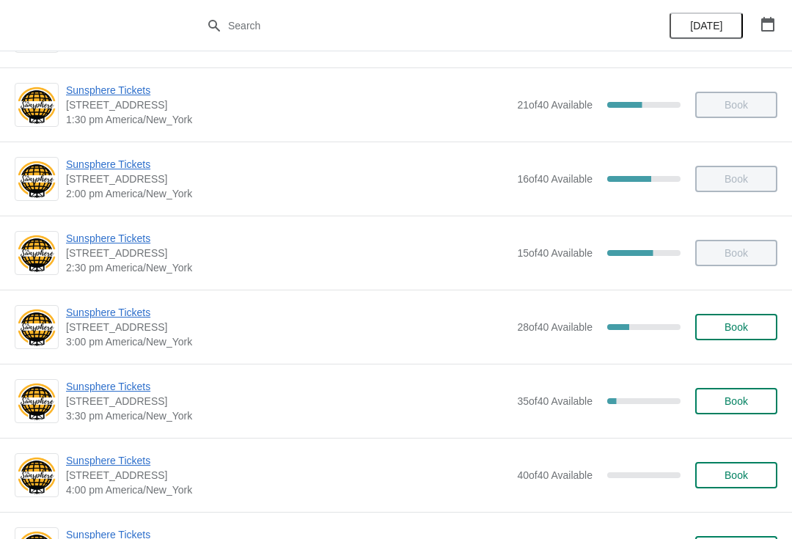
scroll to position [488, 0]
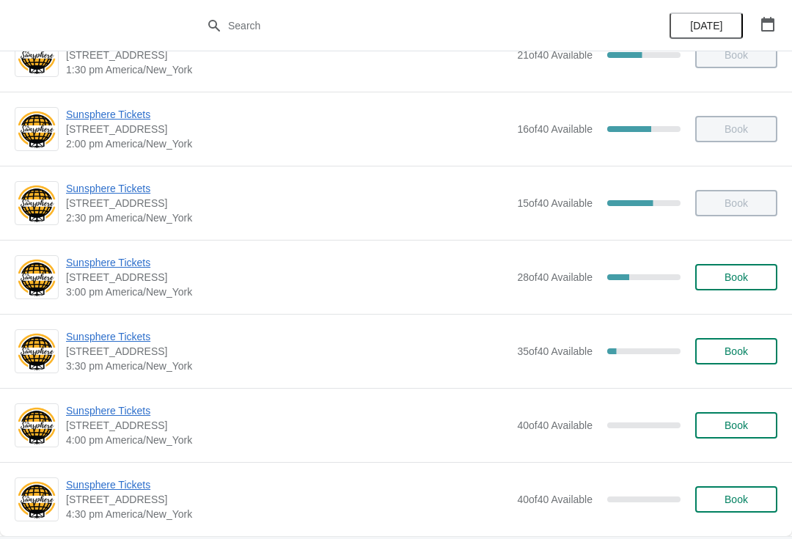
click at [139, 343] on span "Sunsphere Tickets" at bounding box center [288, 336] width 444 height 15
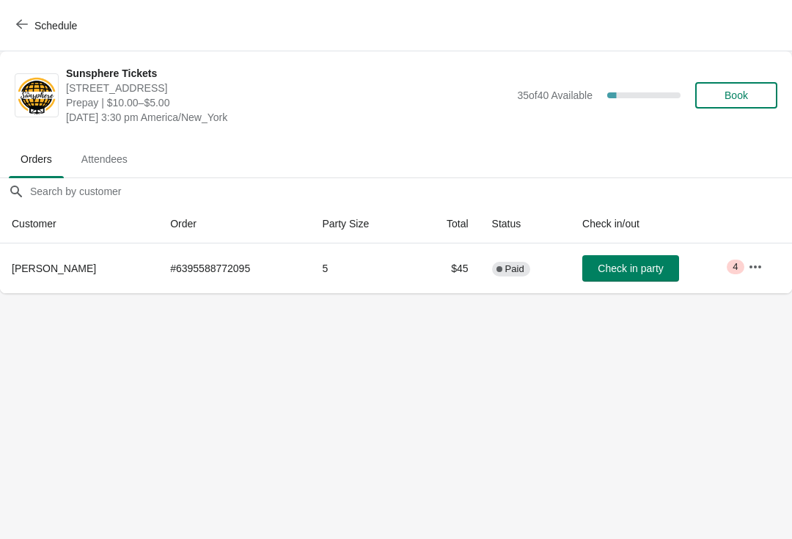
click at [615, 264] on span "Check in party" at bounding box center [630, 269] width 65 height 12
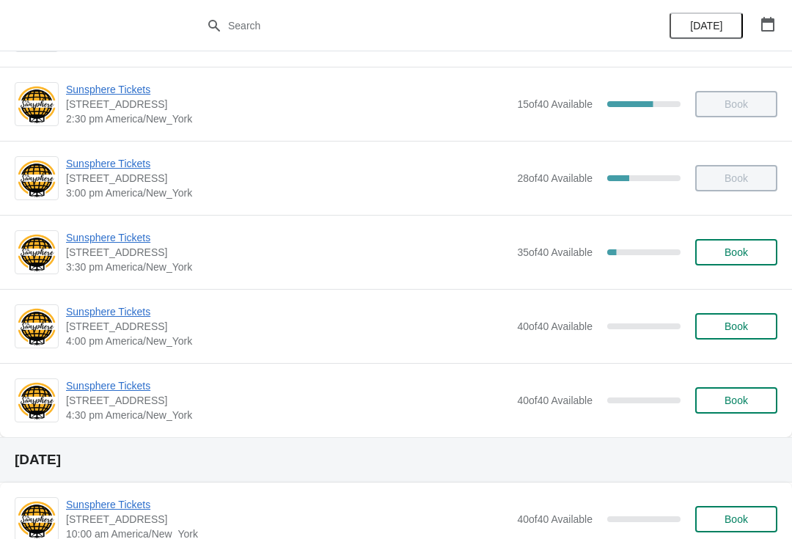
scroll to position [588, 0]
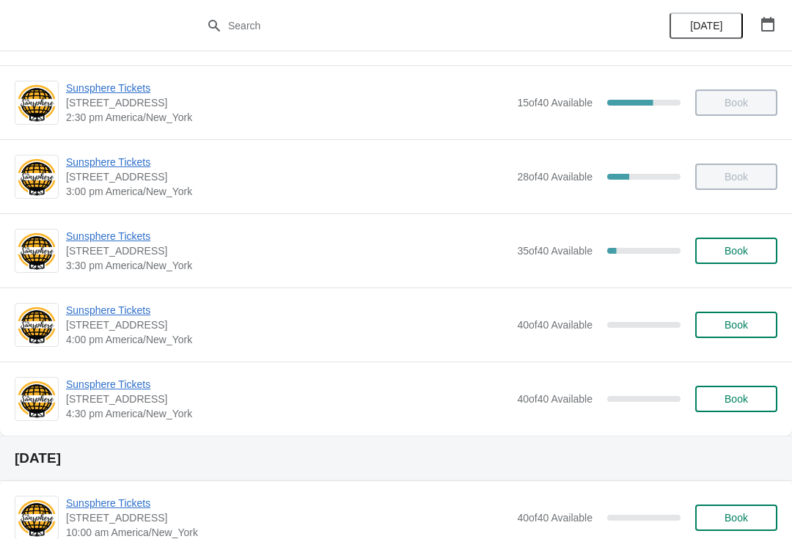
click at [766, 238] on button "Book" at bounding box center [736, 251] width 82 height 26
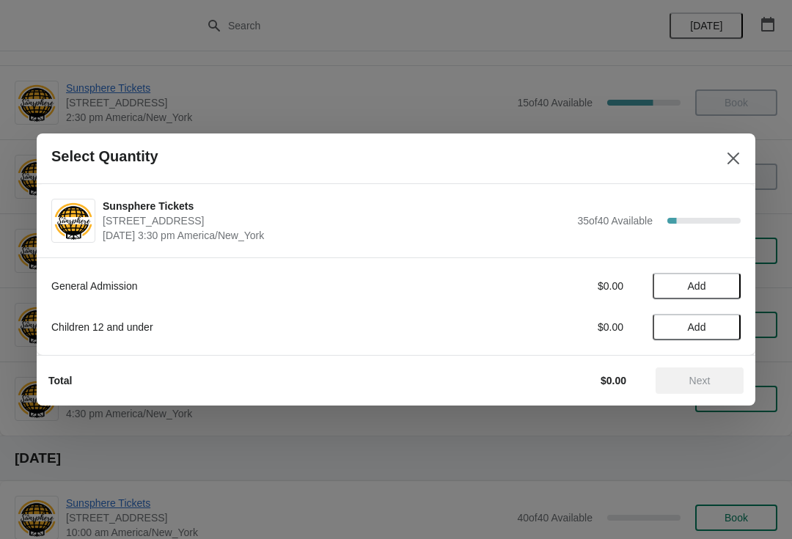
click at [722, 299] on button "Add" at bounding box center [697, 286] width 88 height 26
click at [722, 286] on icon at bounding box center [721, 286] width 5 height 5
click at [718, 335] on button "Add" at bounding box center [697, 327] width 88 height 26
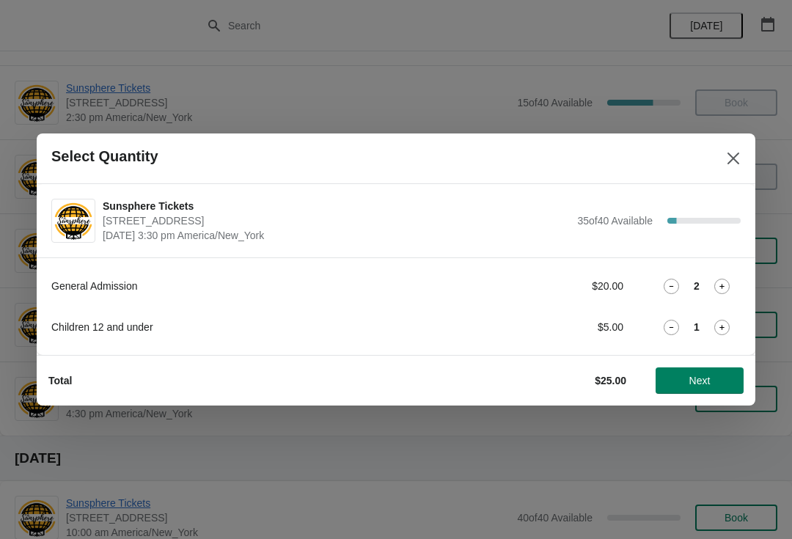
click at [700, 378] on span "Next" at bounding box center [699, 381] width 21 height 12
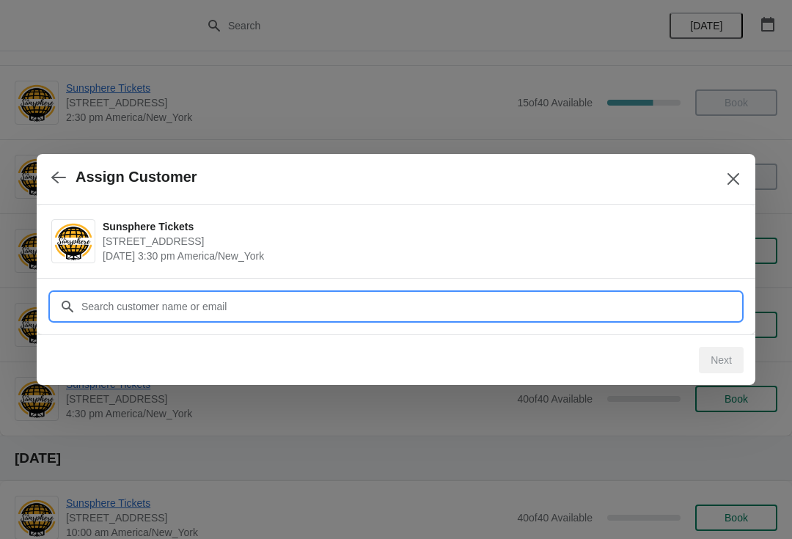
click at [664, 309] on input "Customer" at bounding box center [411, 306] width 660 height 26
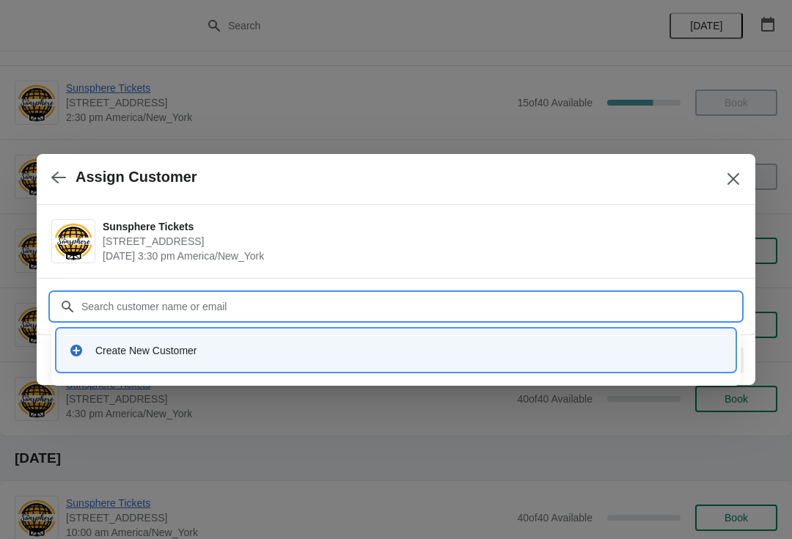
click at [453, 353] on div "Create New Customer" at bounding box center [409, 350] width 628 height 15
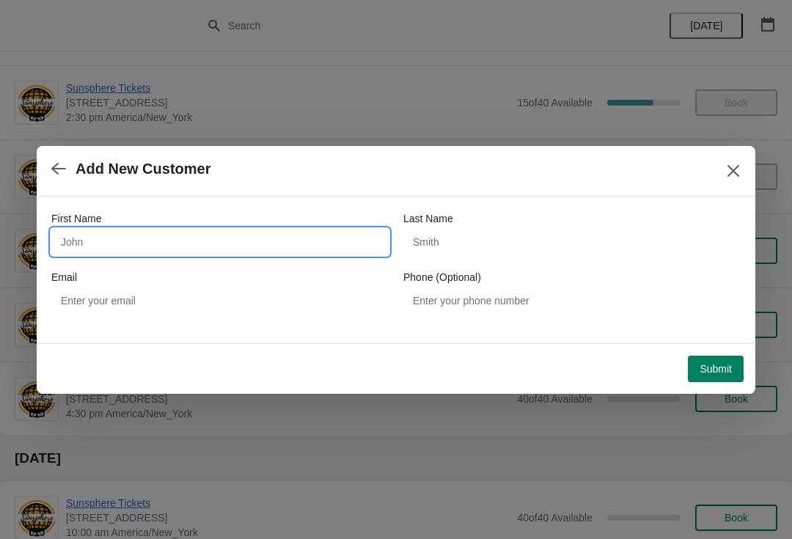
click at [268, 231] on input "First Name" at bounding box center [219, 242] width 337 height 26
type input "W"
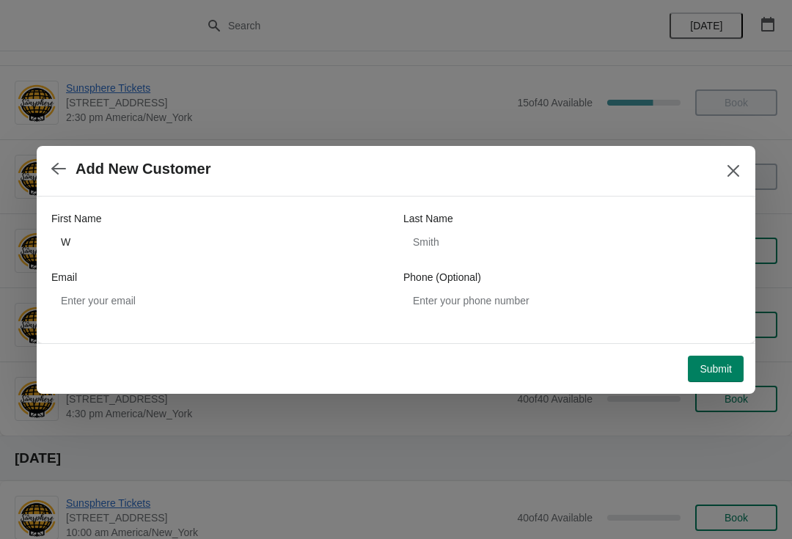
click at [717, 371] on span "Submit" at bounding box center [716, 369] width 32 height 12
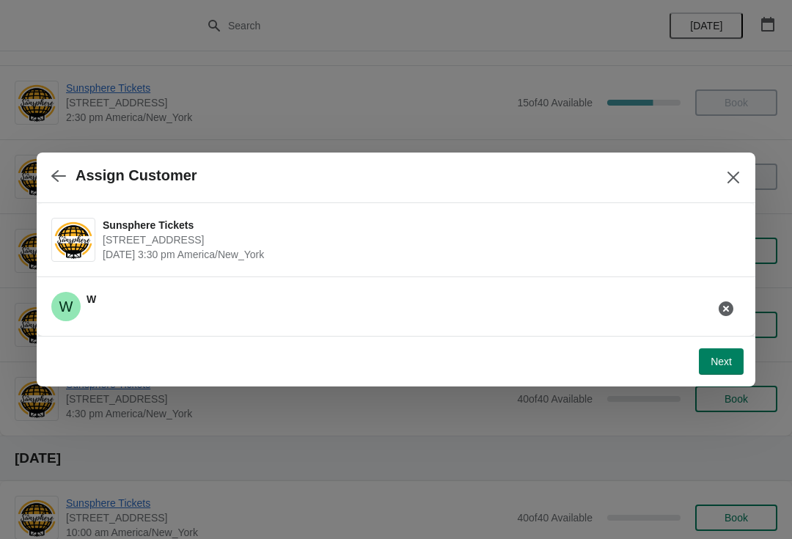
click at [725, 357] on span "Next" at bounding box center [721, 362] width 21 height 12
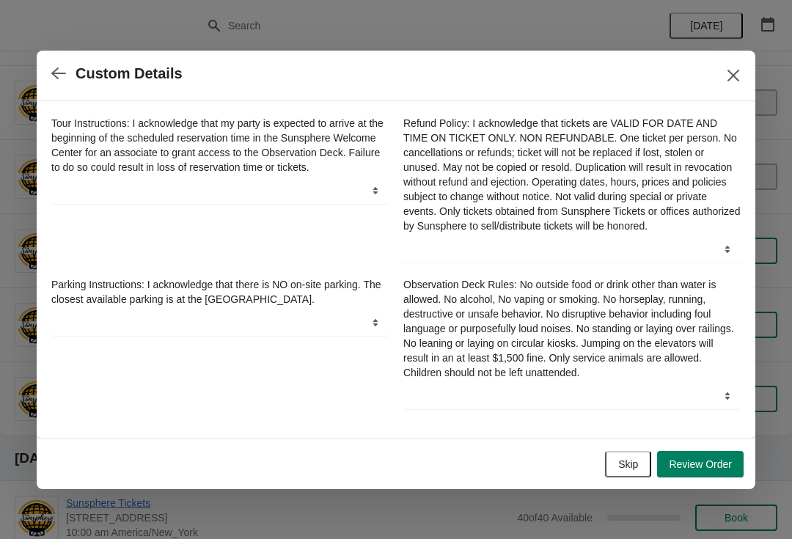
click at [640, 472] on button "Skip" at bounding box center [628, 464] width 46 height 26
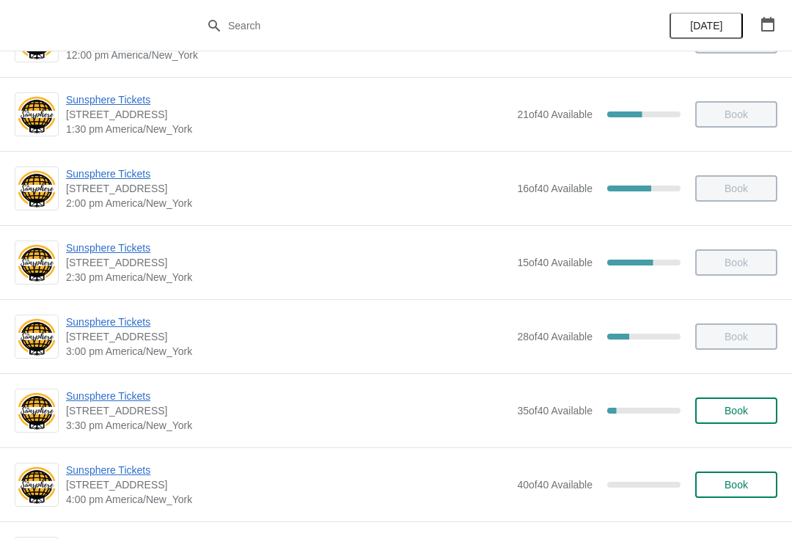
scroll to position [442, 0]
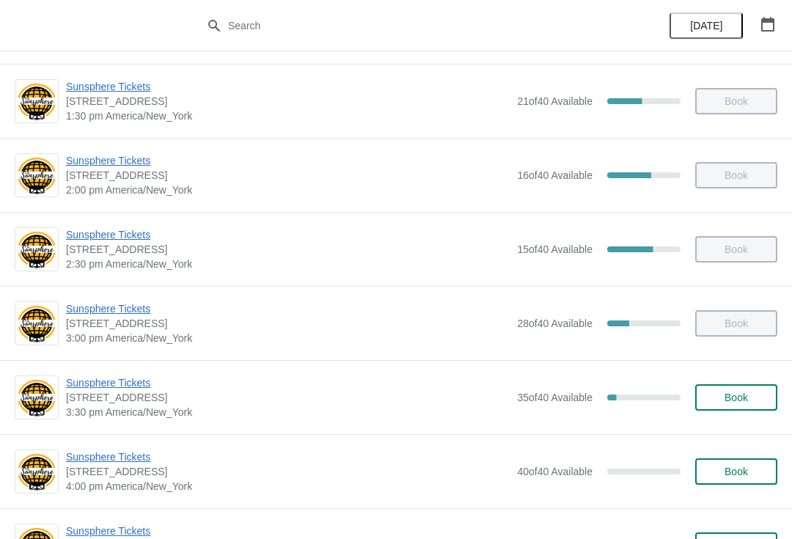
click at [752, 396] on span "Book" at bounding box center [736, 398] width 56 height 12
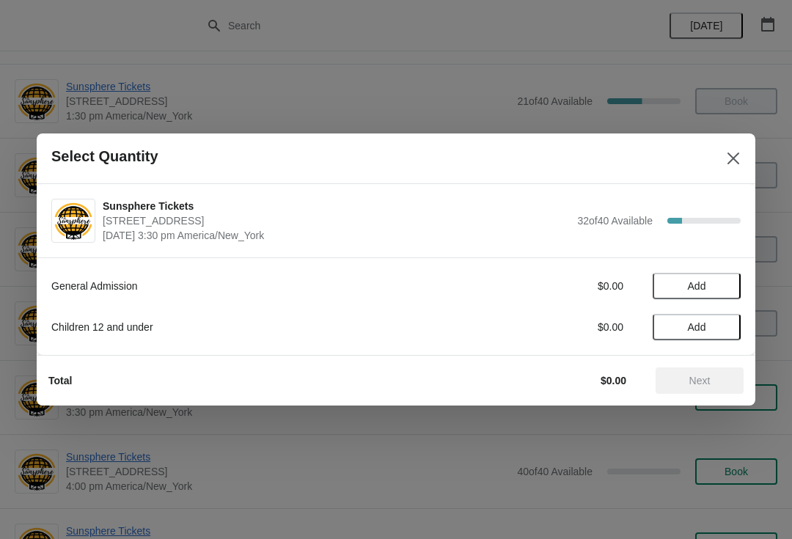
click at [730, 293] on button "Add" at bounding box center [697, 286] width 88 height 26
click at [714, 369] on button "Next" at bounding box center [700, 380] width 88 height 26
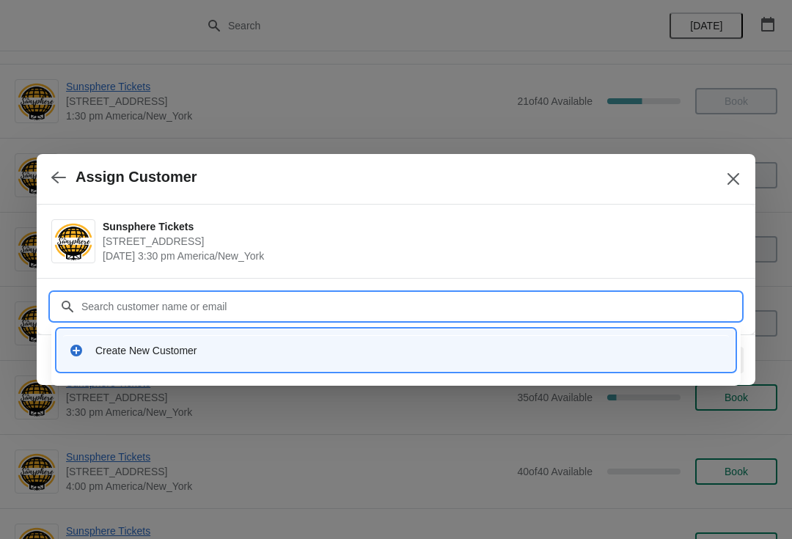
click at [431, 343] on div "Create New Customer" at bounding box center [396, 350] width 666 height 30
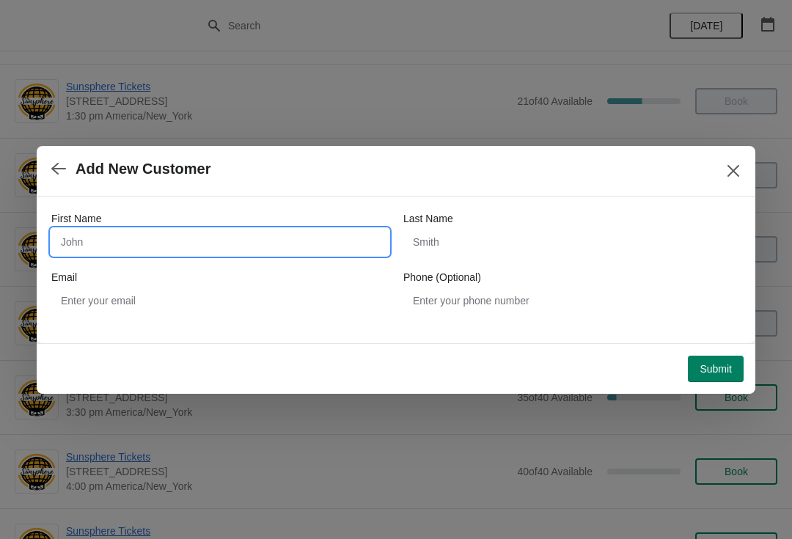
click at [178, 230] on input "First Name" at bounding box center [219, 242] width 337 height 26
type input "W"
click at [728, 351] on div "Submit" at bounding box center [393, 366] width 701 height 32
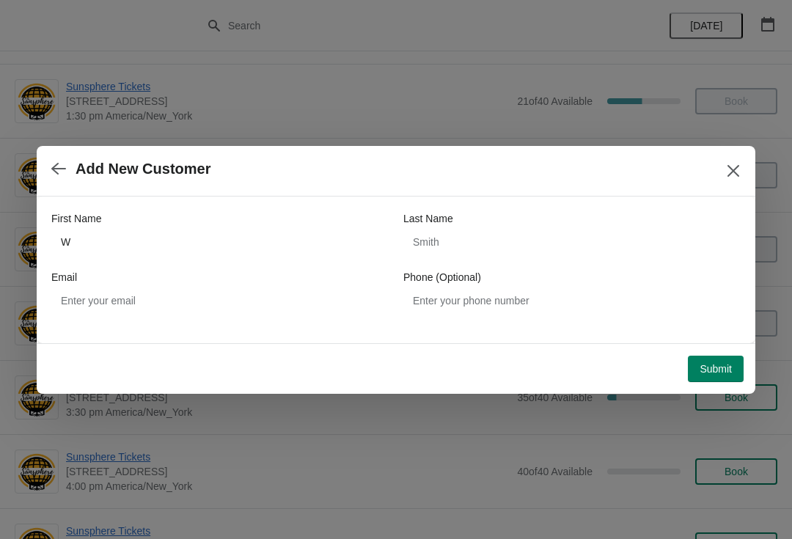
click at [717, 375] on span "Submit" at bounding box center [716, 369] width 32 height 12
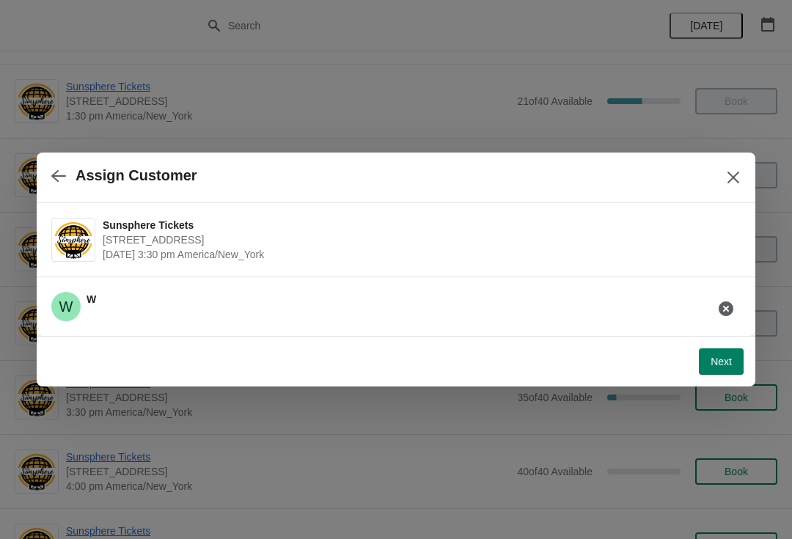
click at [725, 357] on span "Next" at bounding box center [721, 362] width 21 height 12
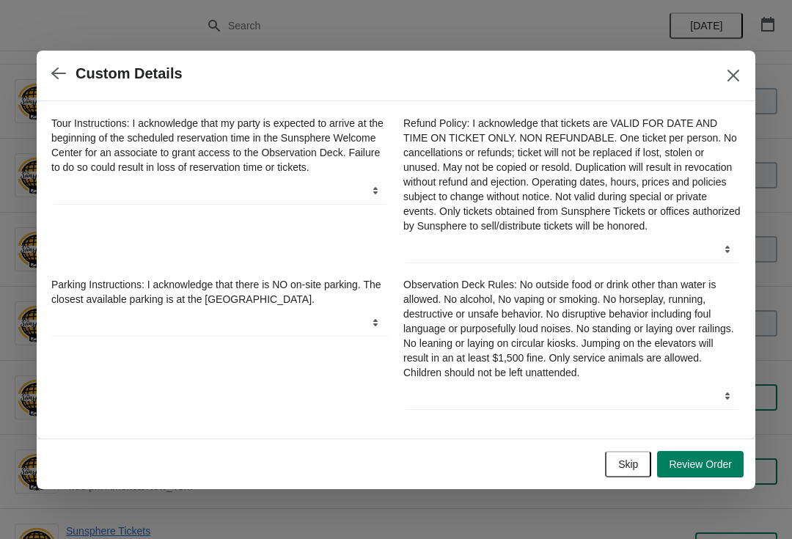
click at [640, 464] on button "Skip" at bounding box center [628, 464] width 46 height 26
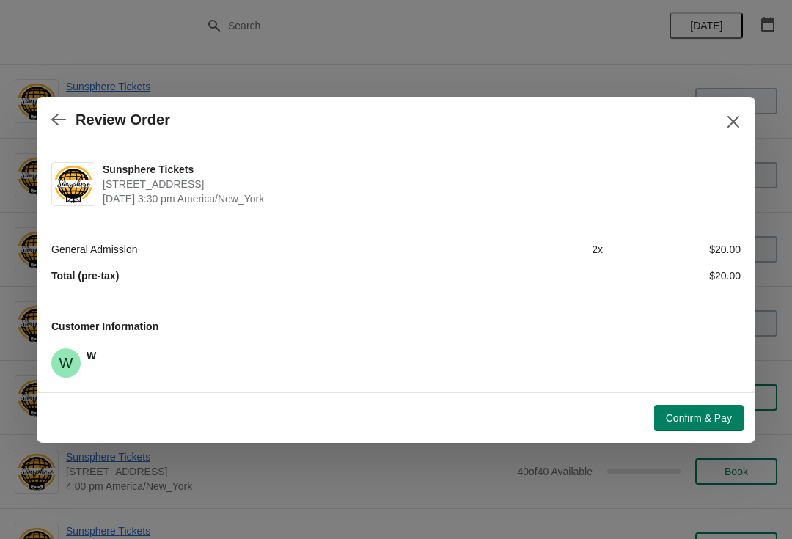
click at [714, 405] on button "Confirm & Pay" at bounding box center [698, 418] width 89 height 26
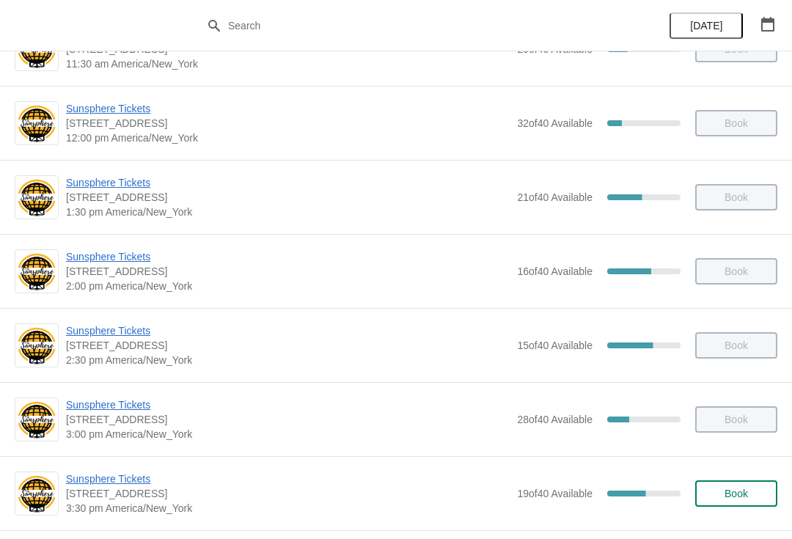
scroll to position [350, 0]
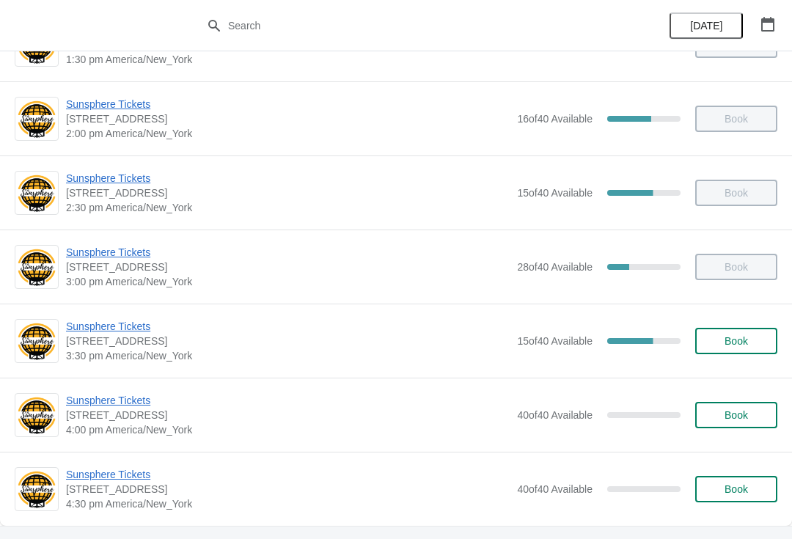
scroll to position [515, 0]
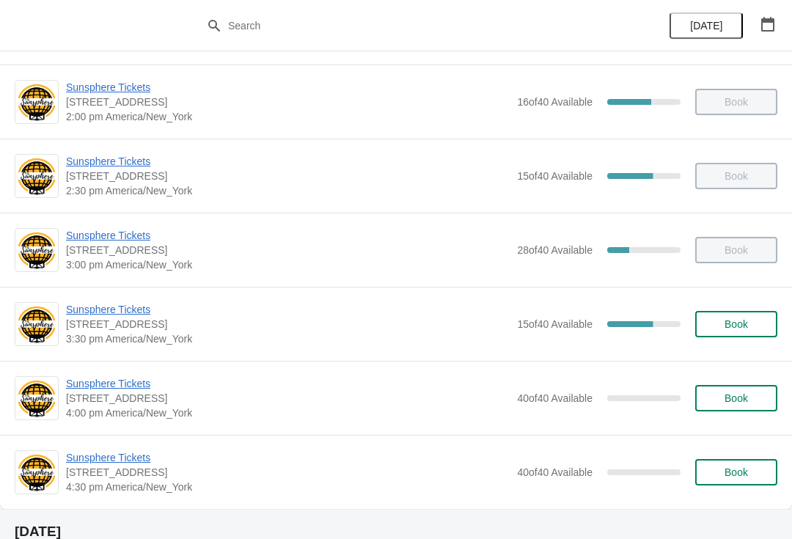
click at [742, 336] on button "Book" at bounding box center [736, 324] width 82 height 26
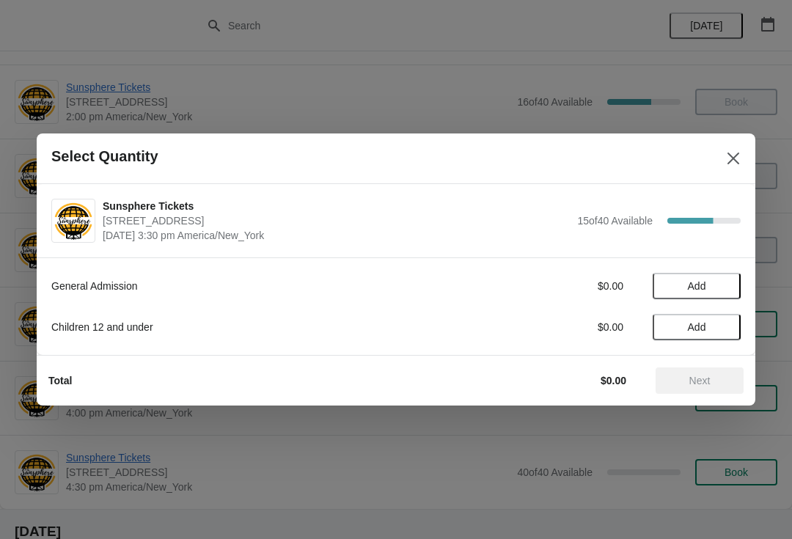
click at [719, 281] on span "Add" at bounding box center [697, 286] width 62 height 12
click at [728, 287] on icon at bounding box center [721, 286] width 15 height 15
click at [697, 373] on button "Next" at bounding box center [700, 380] width 88 height 26
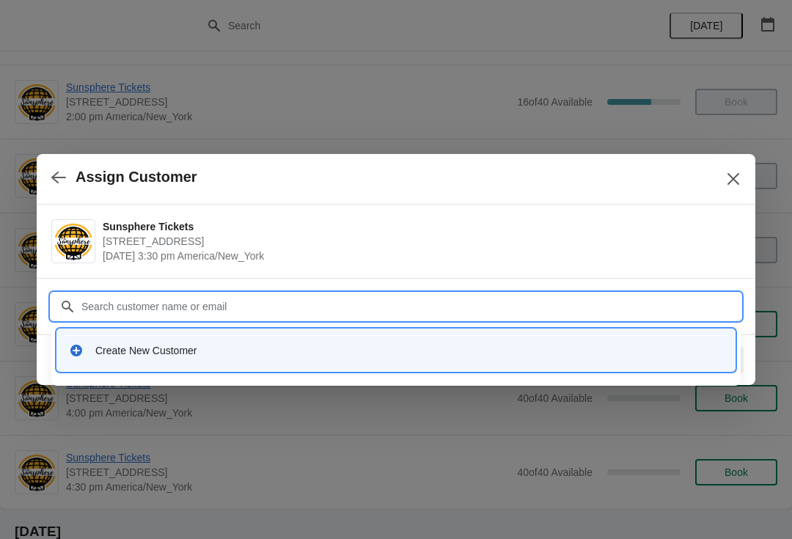
click at [382, 348] on div "Create New Customer" at bounding box center [409, 350] width 628 height 15
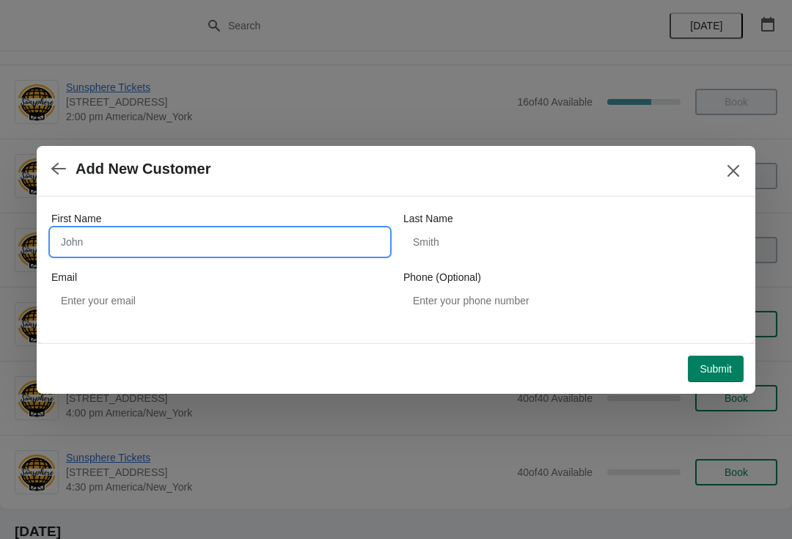
click at [260, 252] on input "First Name" at bounding box center [219, 242] width 337 height 26
type input "W"
click at [715, 356] on button "Submit" at bounding box center [716, 369] width 56 height 26
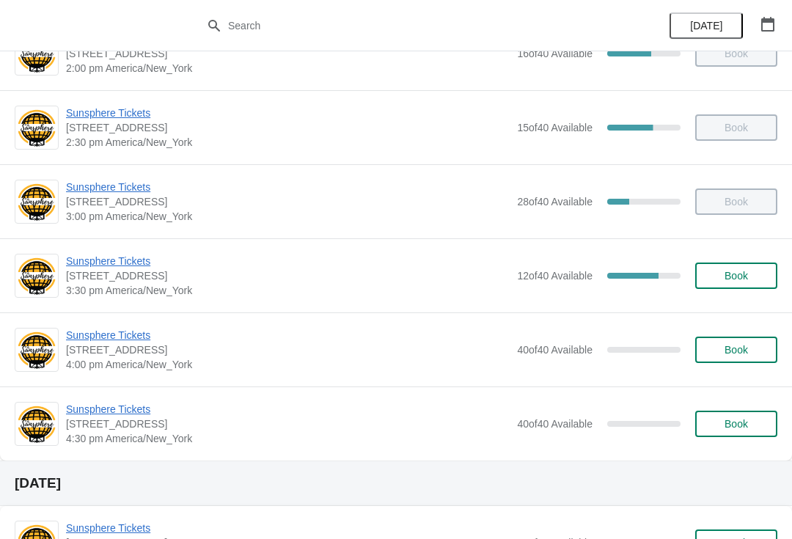
scroll to position [565, 0]
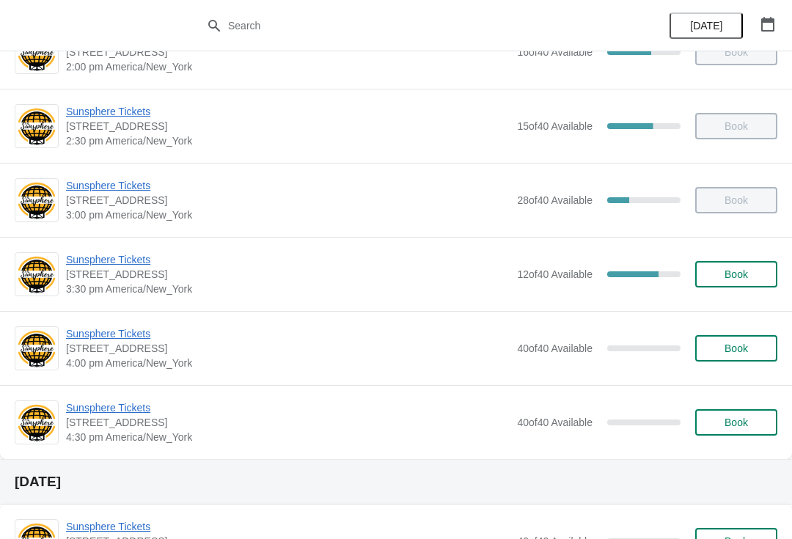
click at [760, 347] on span "Book" at bounding box center [736, 349] width 56 height 12
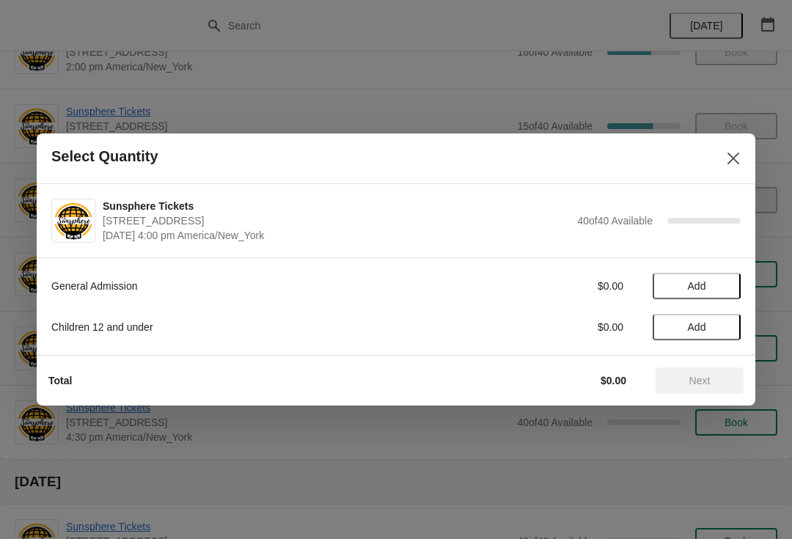
click at [724, 280] on span "Add" at bounding box center [697, 286] width 62 height 12
click at [728, 288] on icon at bounding box center [721, 286] width 15 height 15
click at [725, 320] on button "Add" at bounding box center [697, 327] width 88 height 26
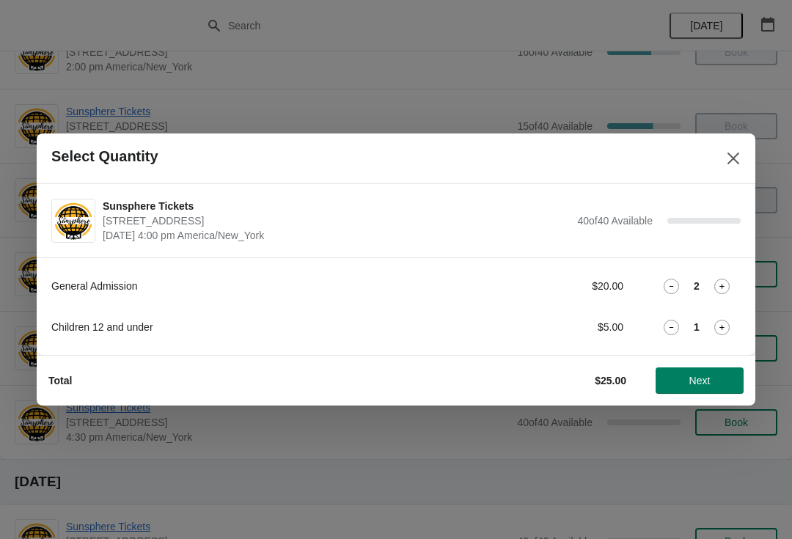
click at [706, 383] on span "Next" at bounding box center [699, 381] width 21 height 12
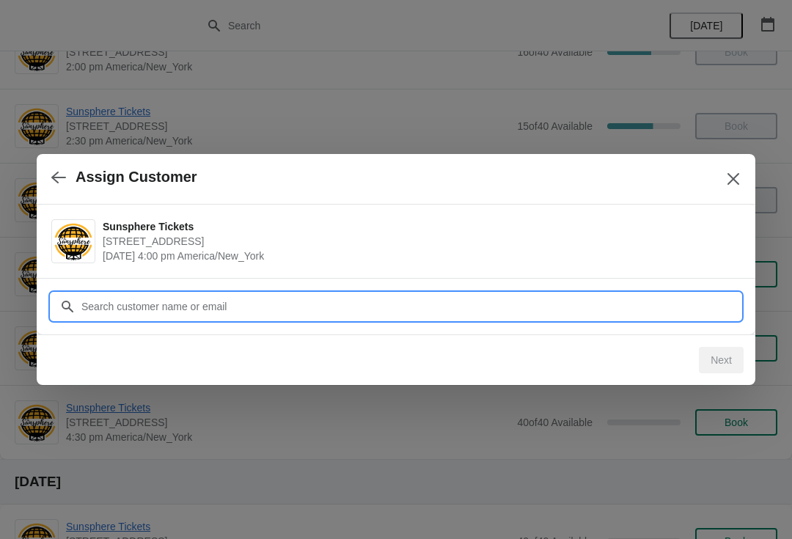
click at [666, 311] on input "Customer" at bounding box center [411, 306] width 660 height 26
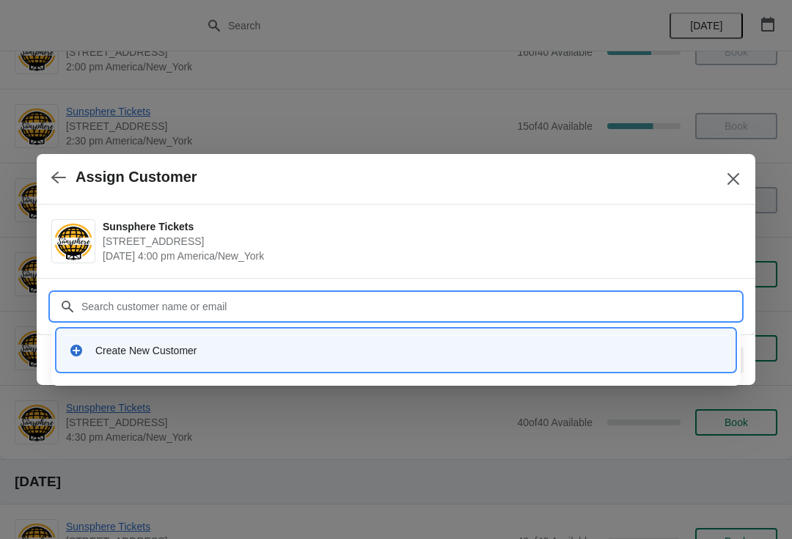
click at [482, 346] on div "Create New Customer" at bounding box center [409, 350] width 628 height 15
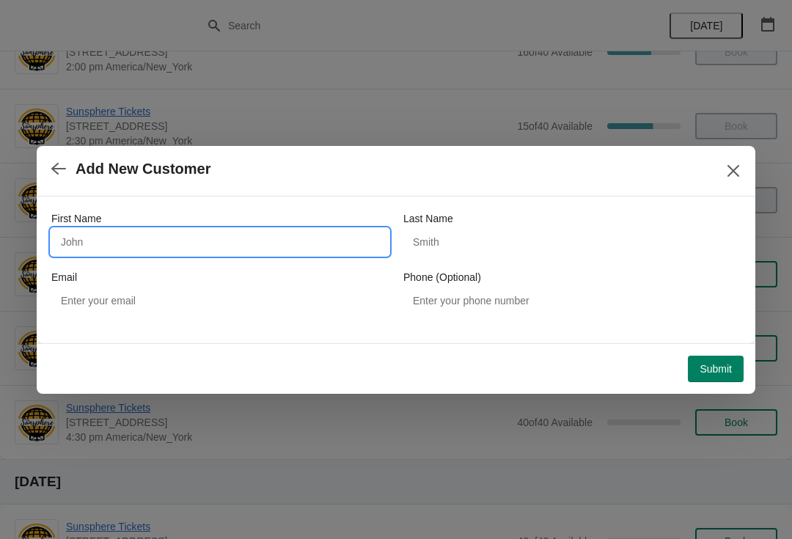
click at [258, 254] on input "First Name" at bounding box center [219, 242] width 337 height 26
type input "W"
click at [726, 351] on div "Submit" at bounding box center [393, 366] width 701 height 32
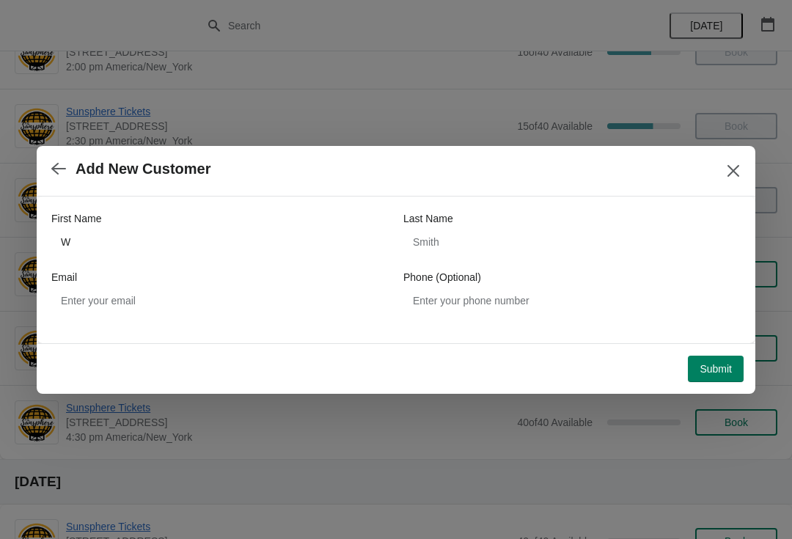
click at [718, 367] on span "Submit" at bounding box center [716, 369] width 32 height 12
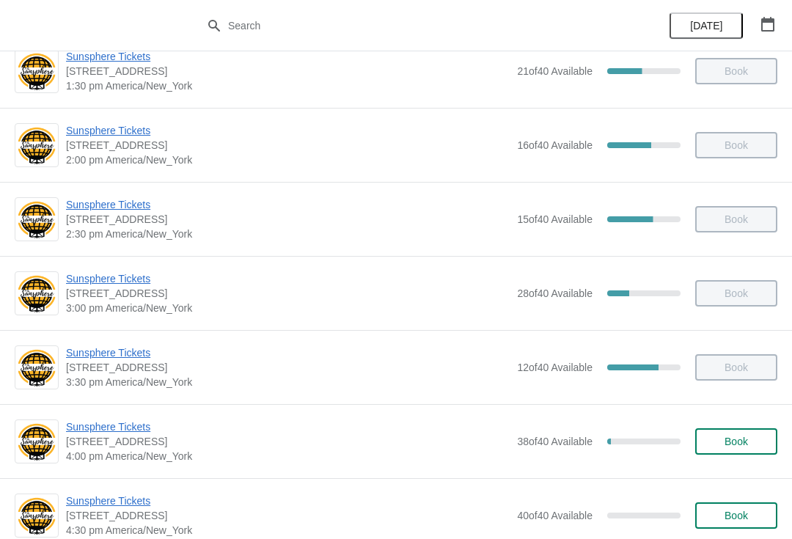
scroll to position [491, 0]
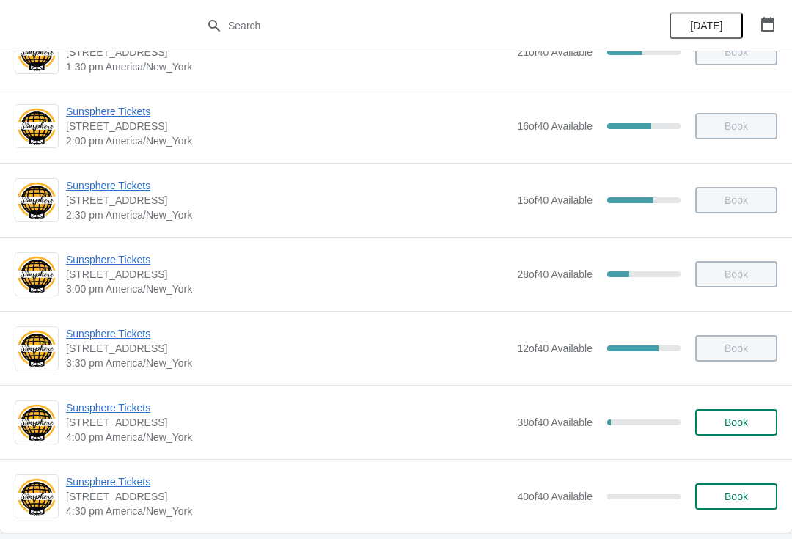
click at [741, 422] on span "Book" at bounding box center [736, 423] width 23 height 12
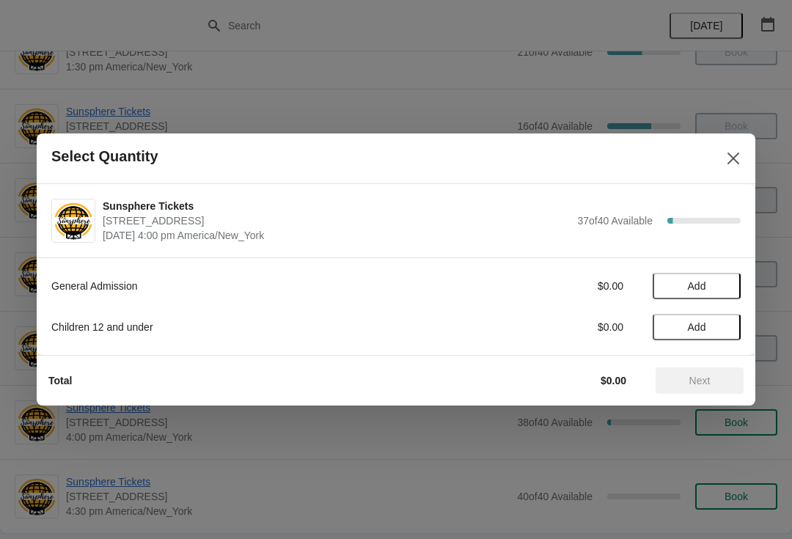
click at [730, 279] on button "Add" at bounding box center [697, 286] width 88 height 26
click at [714, 293] on icon at bounding box center [721, 286] width 15 height 15
click at [727, 290] on icon at bounding box center [721, 286] width 15 height 15
click at [724, 286] on icon at bounding box center [721, 286] width 5 height 5
click at [723, 289] on icon at bounding box center [721, 286] width 15 height 15
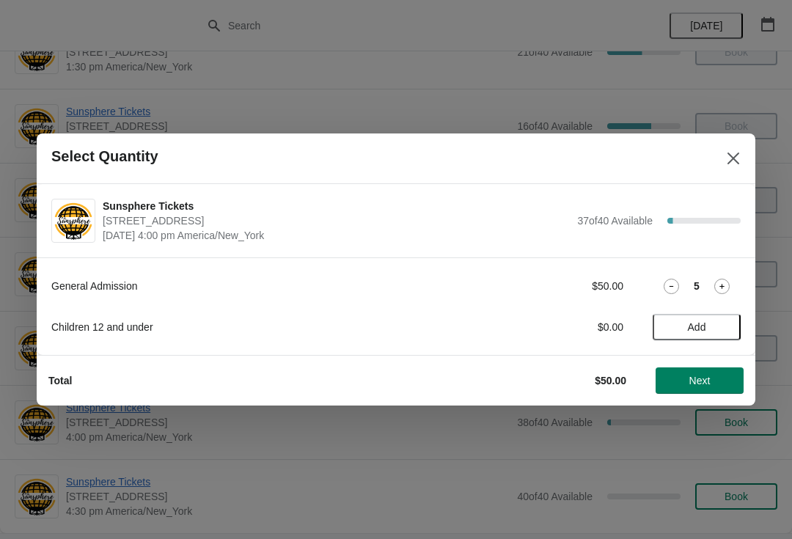
click at [719, 292] on icon at bounding box center [721, 286] width 15 height 15
click at [728, 289] on icon at bounding box center [721, 286] width 15 height 15
click at [727, 288] on icon at bounding box center [721, 286] width 15 height 15
click at [723, 374] on button "Next" at bounding box center [700, 380] width 88 height 26
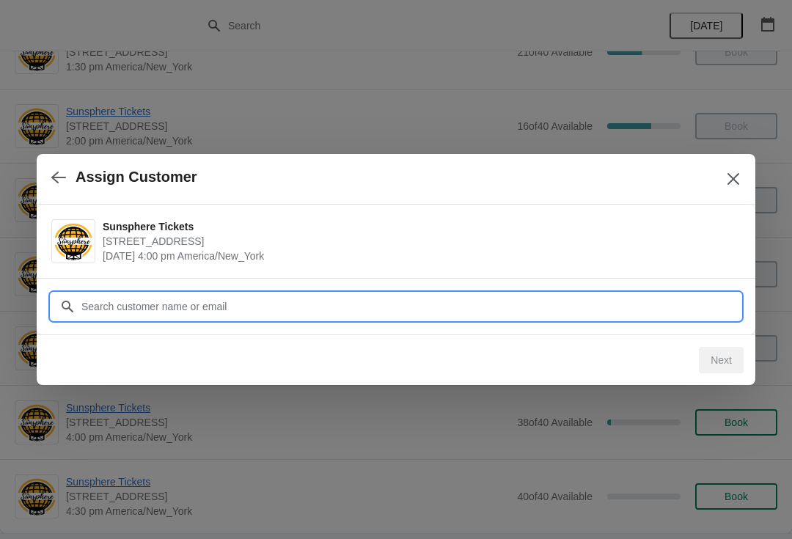
click at [606, 315] on input "Customer" at bounding box center [411, 306] width 660 height 26
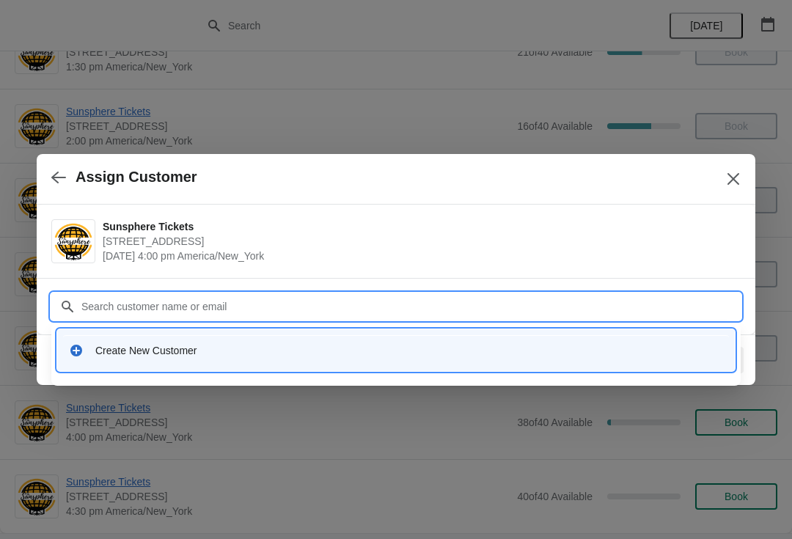
click at [486, 354] on div "Create New Customer" at bounding box center [409, 350] width 628 height 15
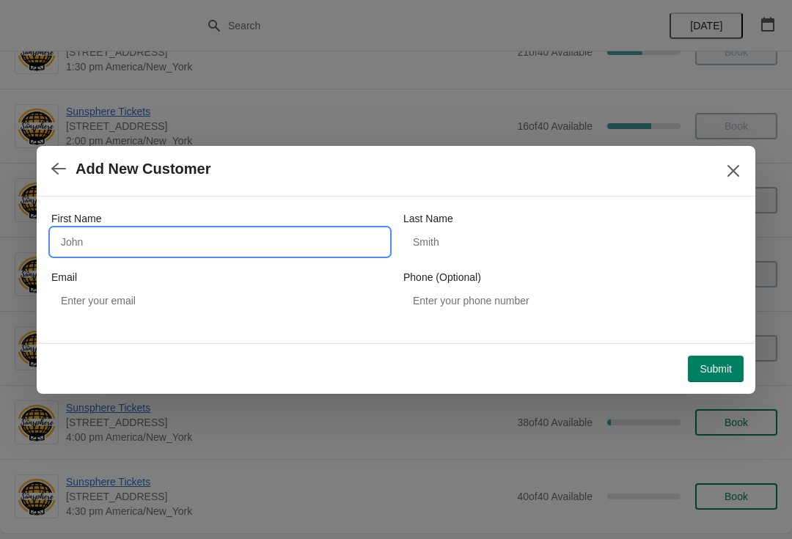
click at [238, 245] on input "First Name" at bounding box center [219, 242] width 337 height 26
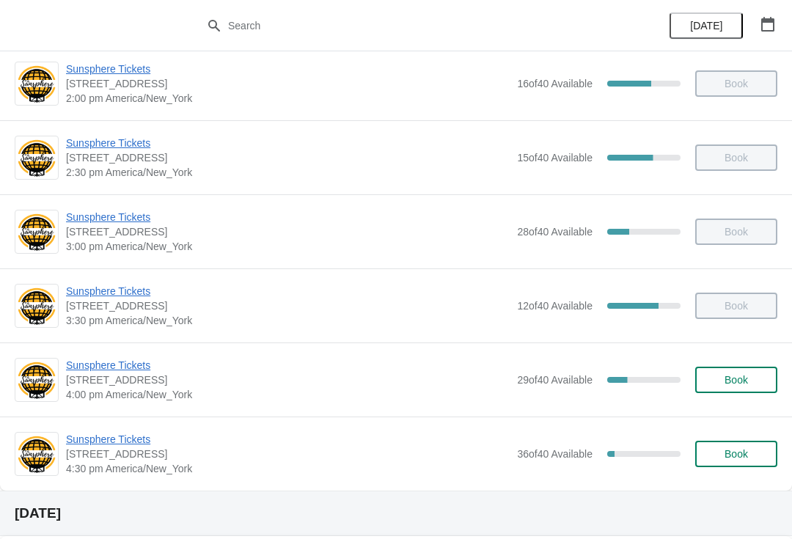
scroll to position [535, 0]
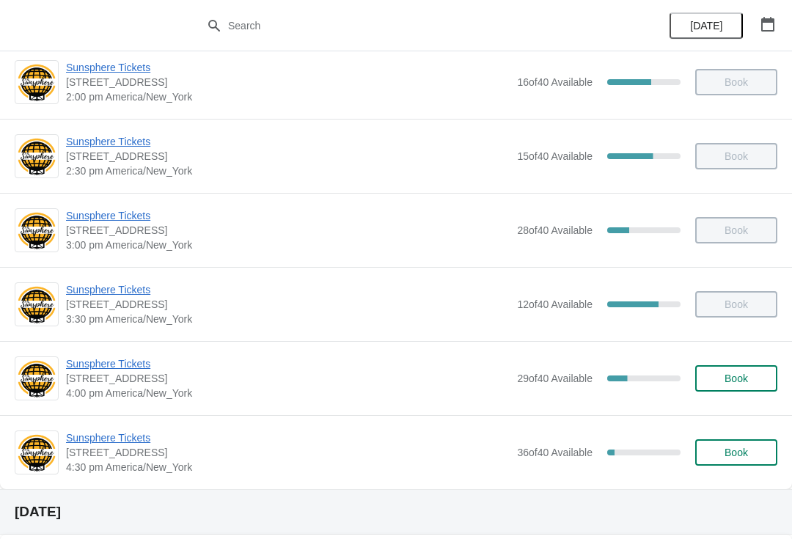
click at [747, 379] on span "Book" at bounding box center [736, 379] width 23 height 12
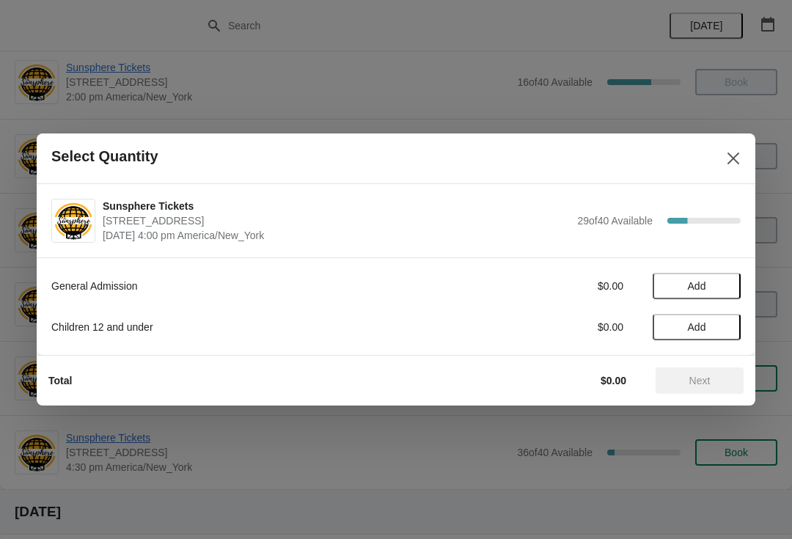
click at [726, 288] on span "Add" at bounding box center [697, 286] width 62 height 12
click at [726, 286] on icon at bounding box center [721, 286] width 15 height 15
click at [728, 288] on icon at bounding box center [721, 286] width 15 height 15
click at [725, 292] on icon at bounding box center [721, 286] width 15 height 15
click at [706, 379] on span "Next" at bounding box center [699, 381] width 21 height 12
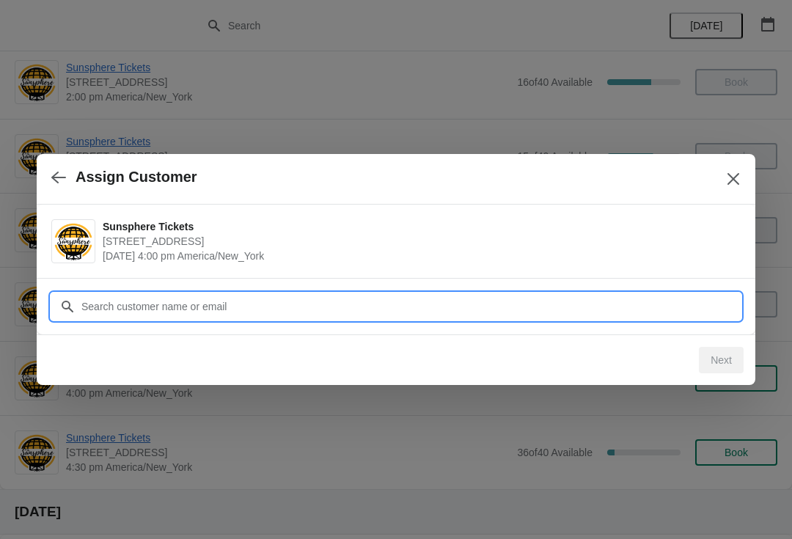
click at [316, 300] on input "Customer" at bounding box center [411, 306] width 660 height 26
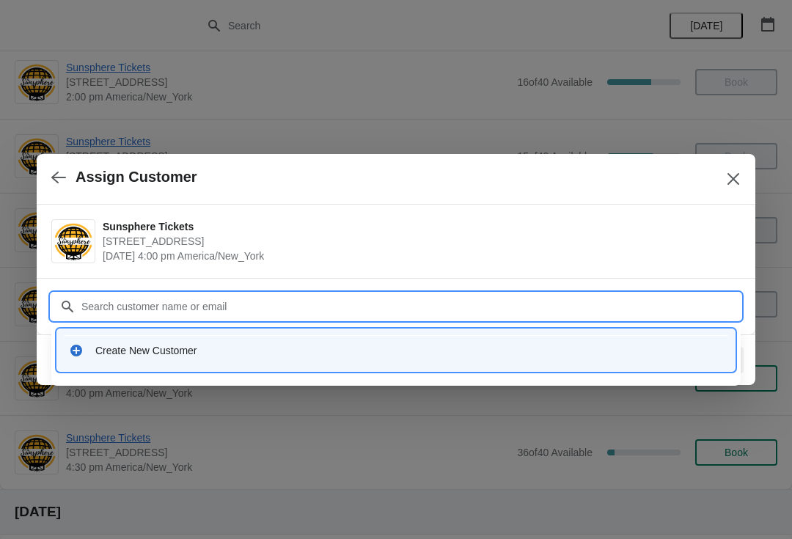
click at [205, 343] on div "Create New Customer" at bounding box center [409, 350] width 628 height 15
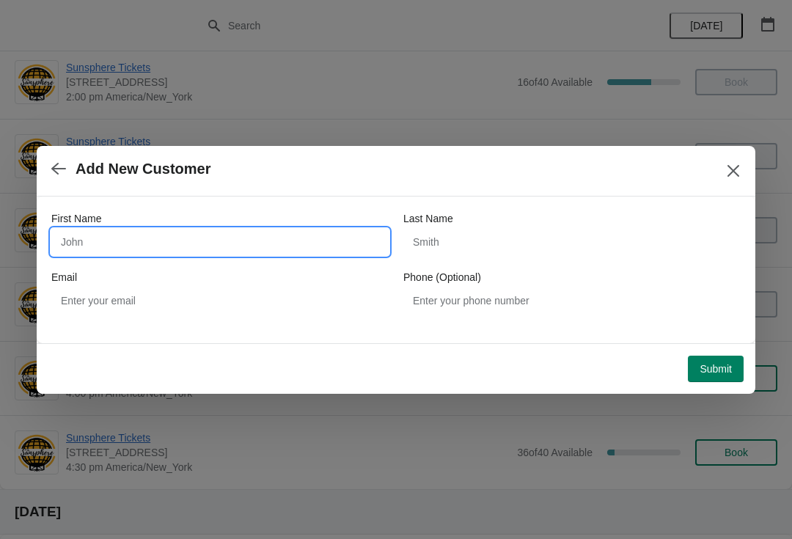
click at [230, 245] on input "First Name" at bounding box center [219, 242] width 337 height 26
type input "W"
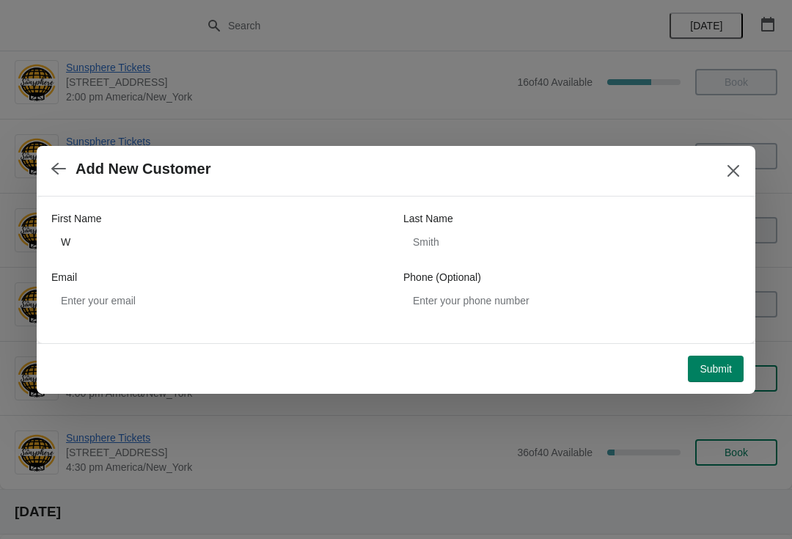
click at [727, 361] on button "Submit" at bounding box center [716, 369] width 56 height 26
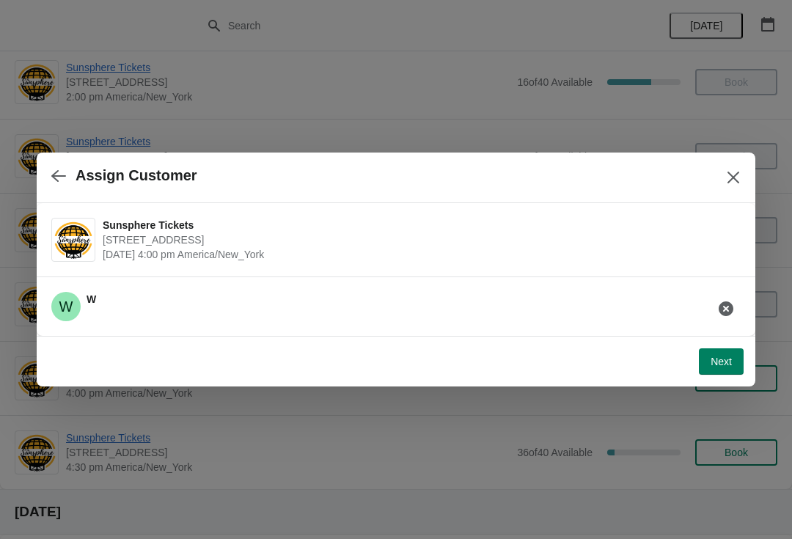
click at [728, 351] on button "Next" at bounding box center [721, 361] width 45 height 26
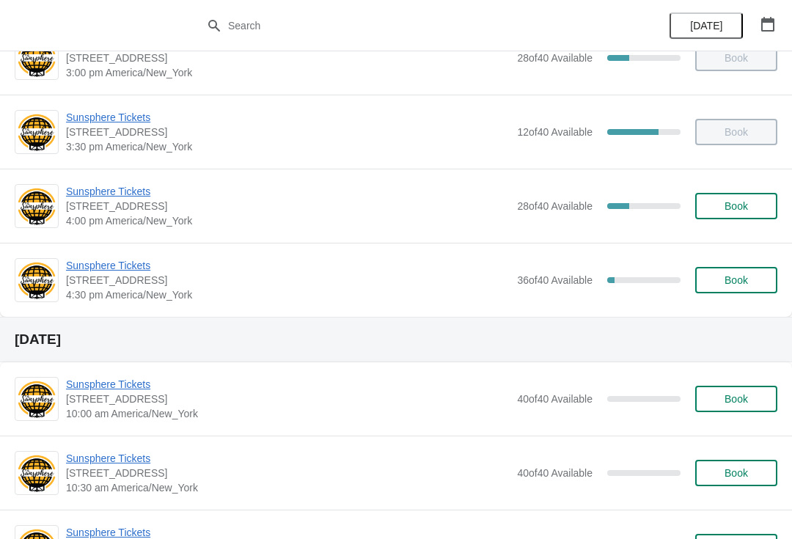
scroll to position [708, 0]
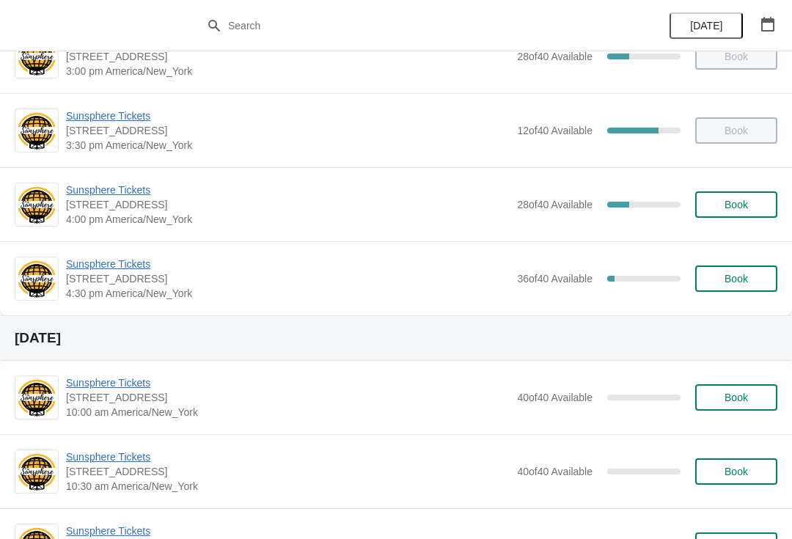
click at [741, 280] on span "Book" at bounding box center [736, 279] width 23 height 12
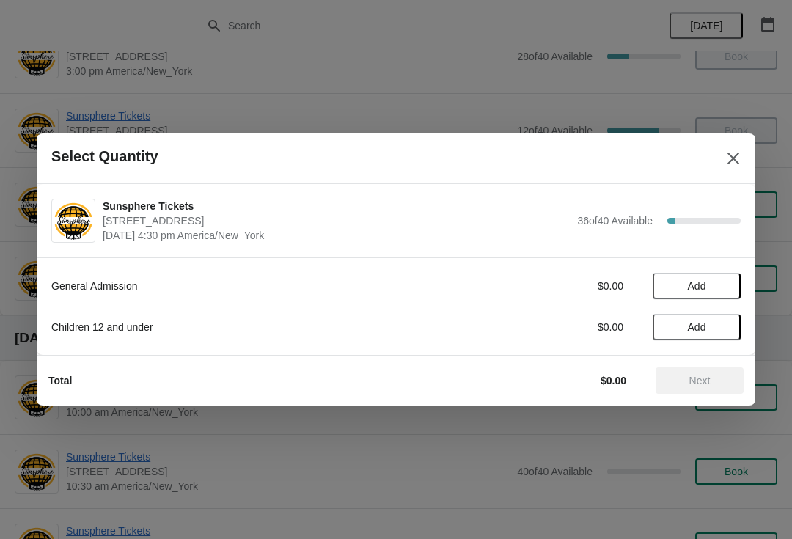
click at [725, 162] on button "Close" at bounding box center [733, 158] width 26 height 26
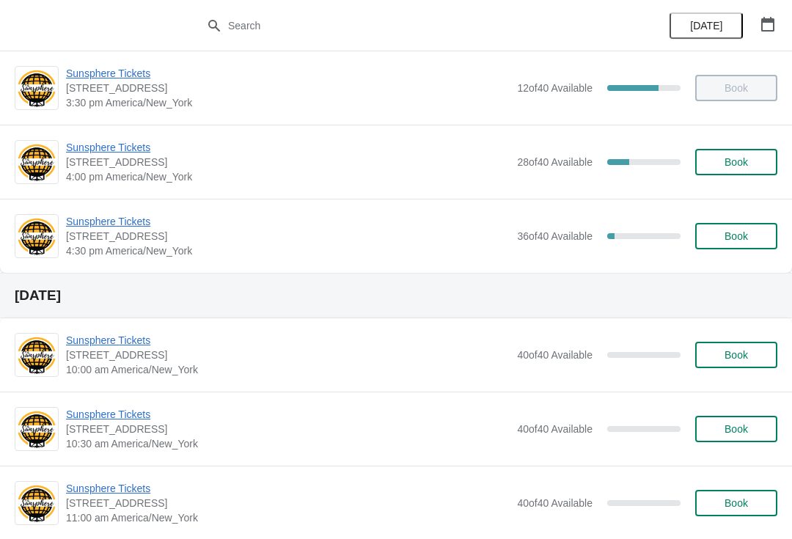
scroll to position [750, 0]
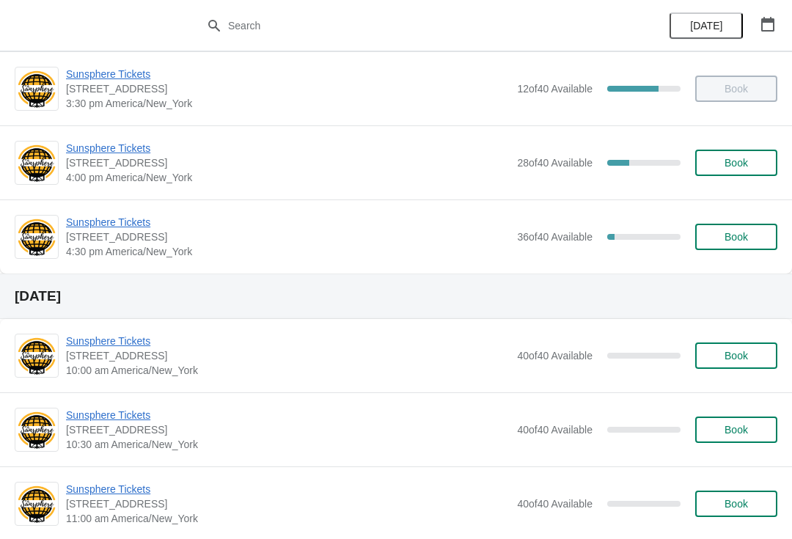
click at [127, 217] on span "Sunsphere Tickets" at bounding box center [288, 222] width 444 height 15
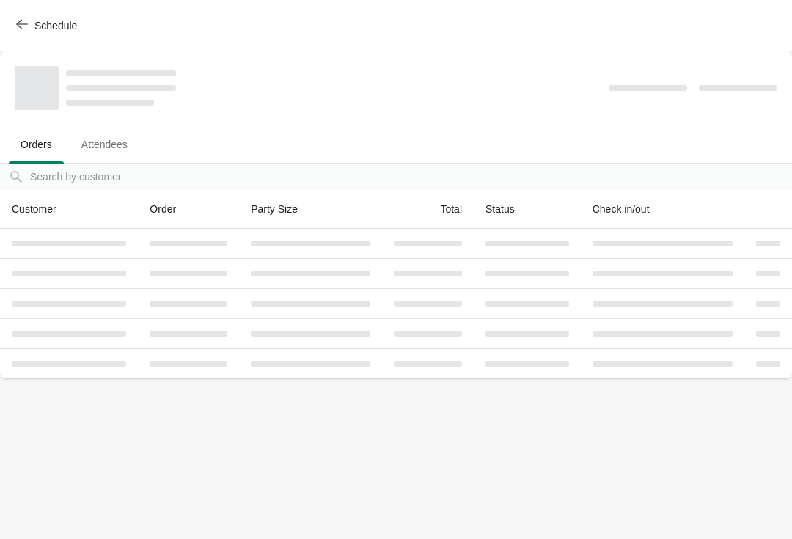
scroll to position [0, 0]
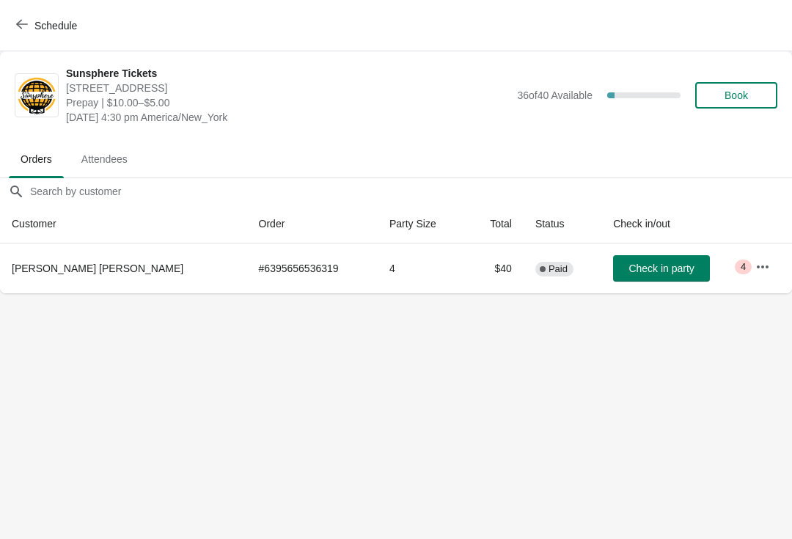
click at [644, 291] on td "Check in party" at bounding box center [672, 268] width 142 height 50
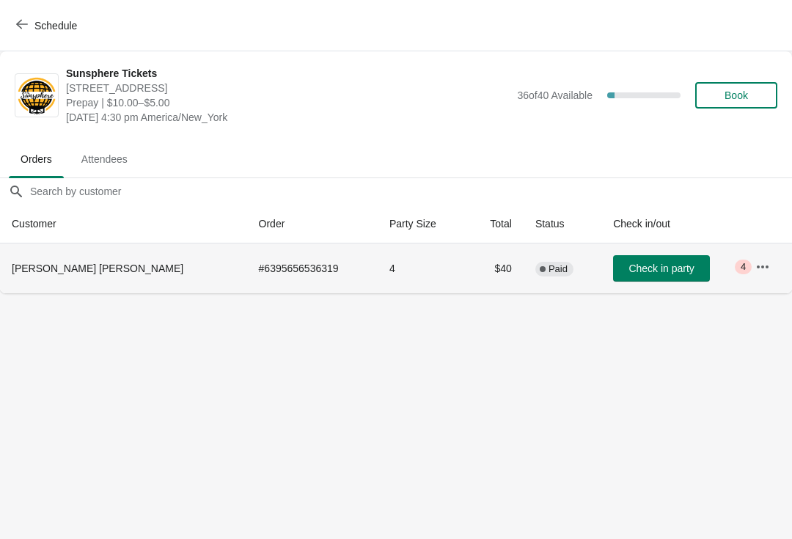
click at [658, 280] on button "Check in party" at bounding box center [661, 268] width 97 height 26
